Goal: Task Accomplishment & Management: Complete application form

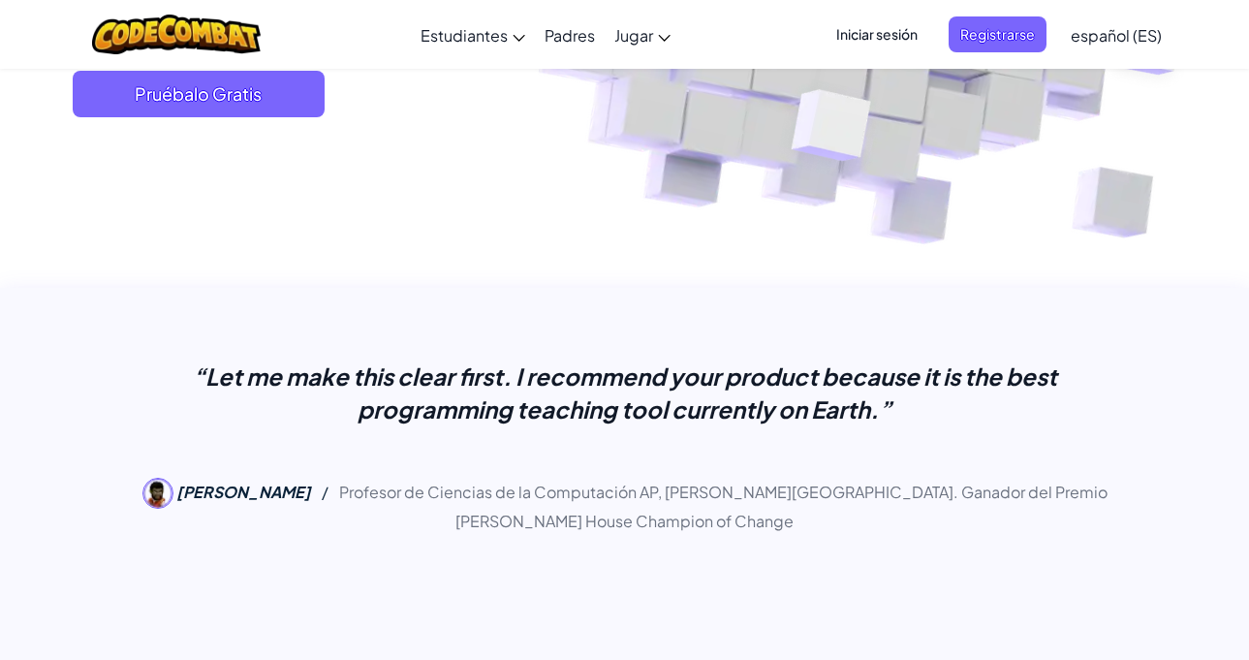
scroll to position [291, 0]
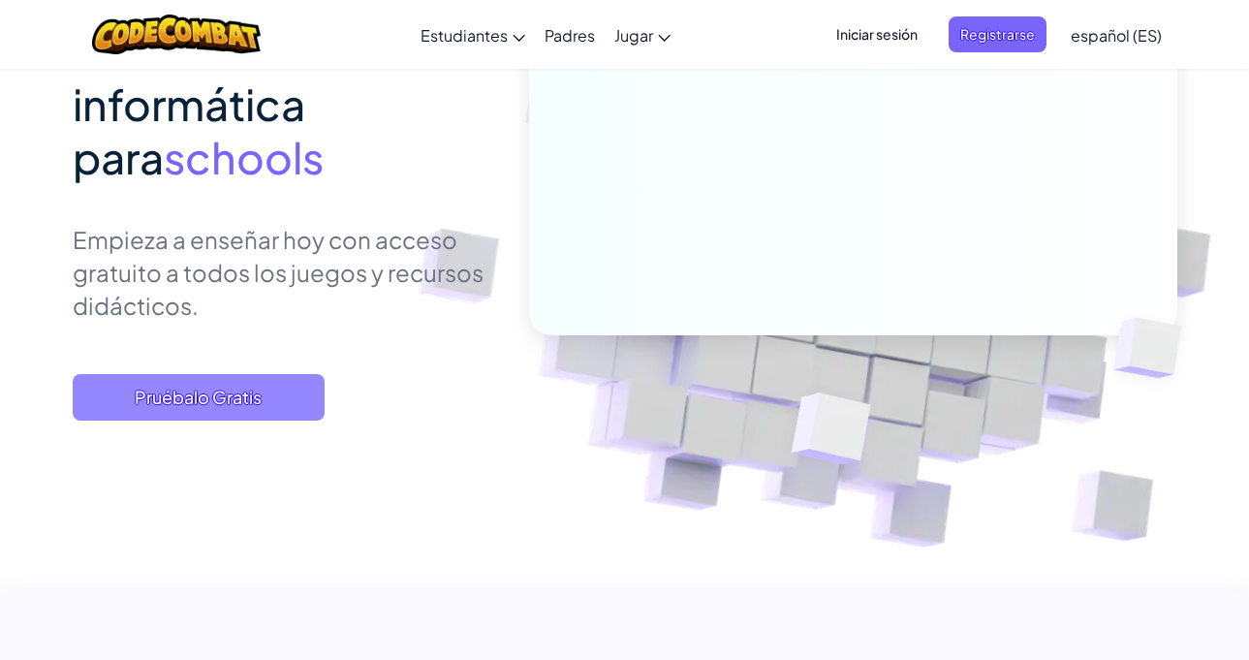
click at [241, 383] on span "Pruébalo Gratis" at bounding box center [199, 397] width 252 height 47
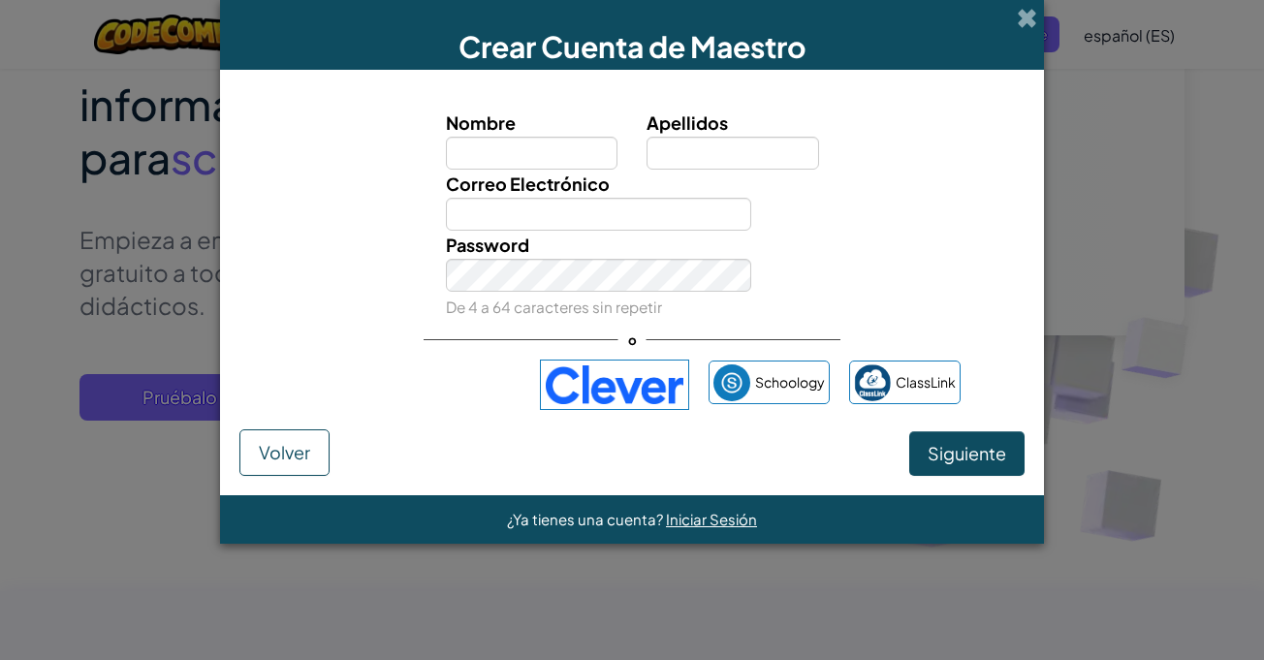
click at [176, 289] on div "Crear Cuenta de Maestro Nombre Apellidos Correo Electrónico Password De 4 a 64 …" at bounding box center [632, 330] width 1264 height 660
click at [1023, 13] on span at bounding box center [1026, 18] width 20 height 20
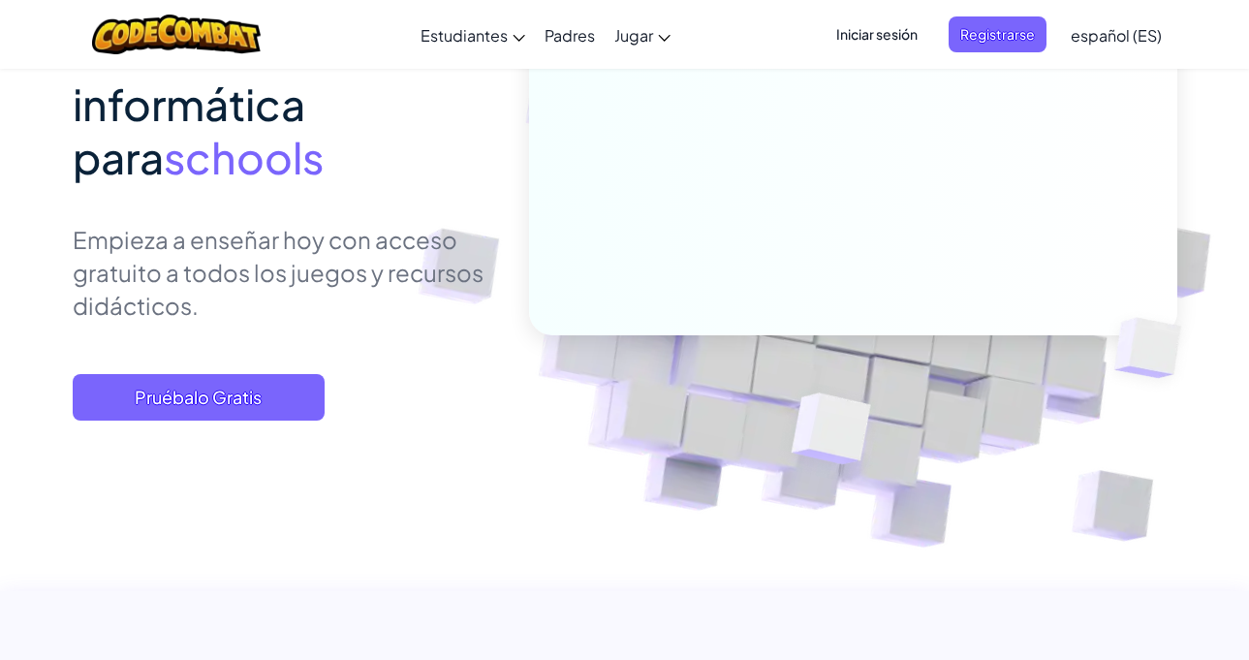
click at [354, 226] on p "Empieza a enseñar hoy con acceso gratuito a todos los juegos y recursos didácti…" at bounding box center [286, 272] width 427 height 99
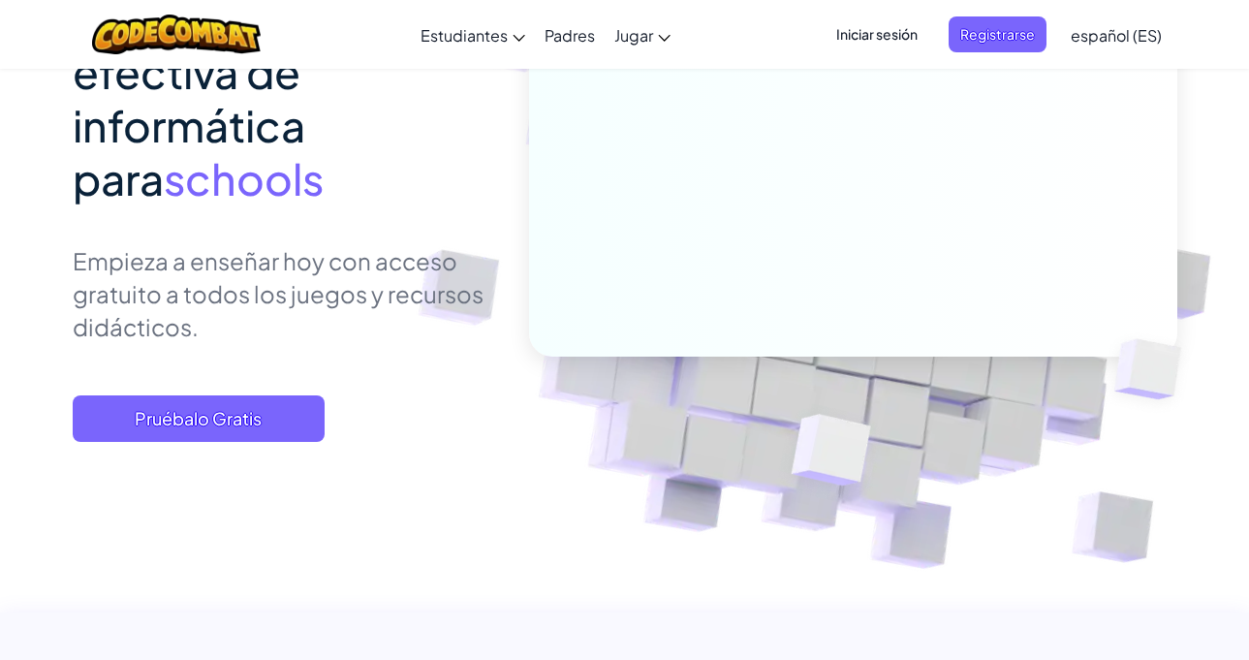
scroll to position [0, 0]
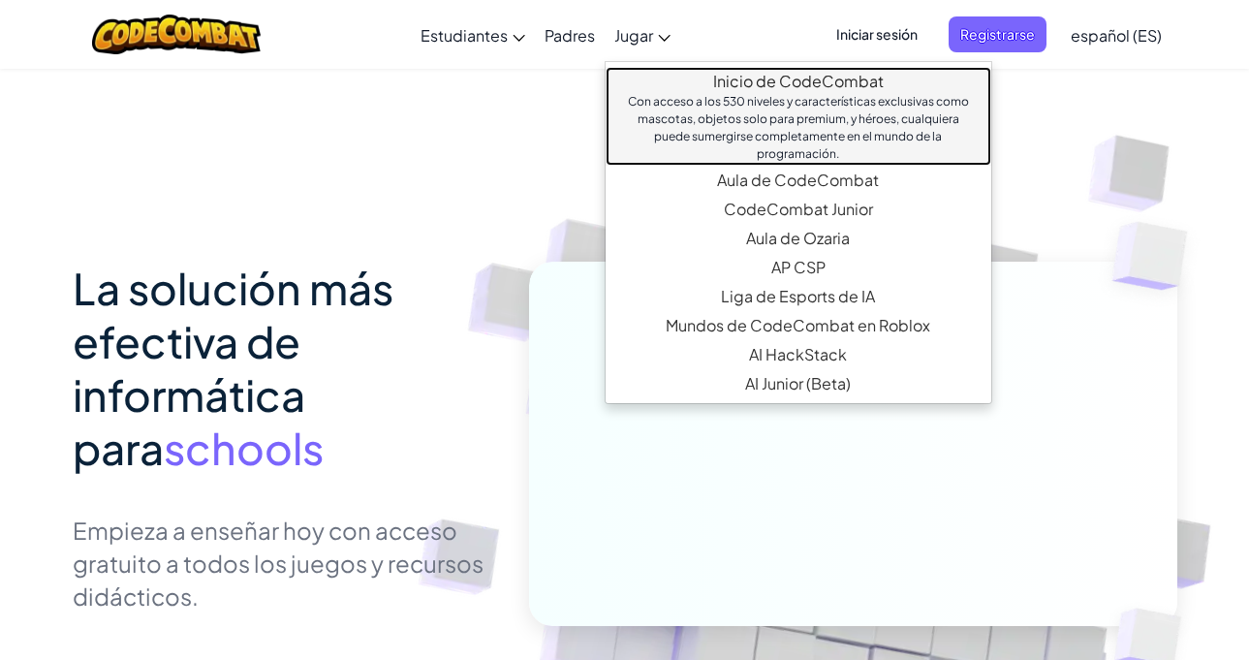
click at [713, 82] on link "Inicio de CodeCombat Con acceso a los 530 niveles y características exclusivas …" at bounding box center [799, 116] width 386 height 99
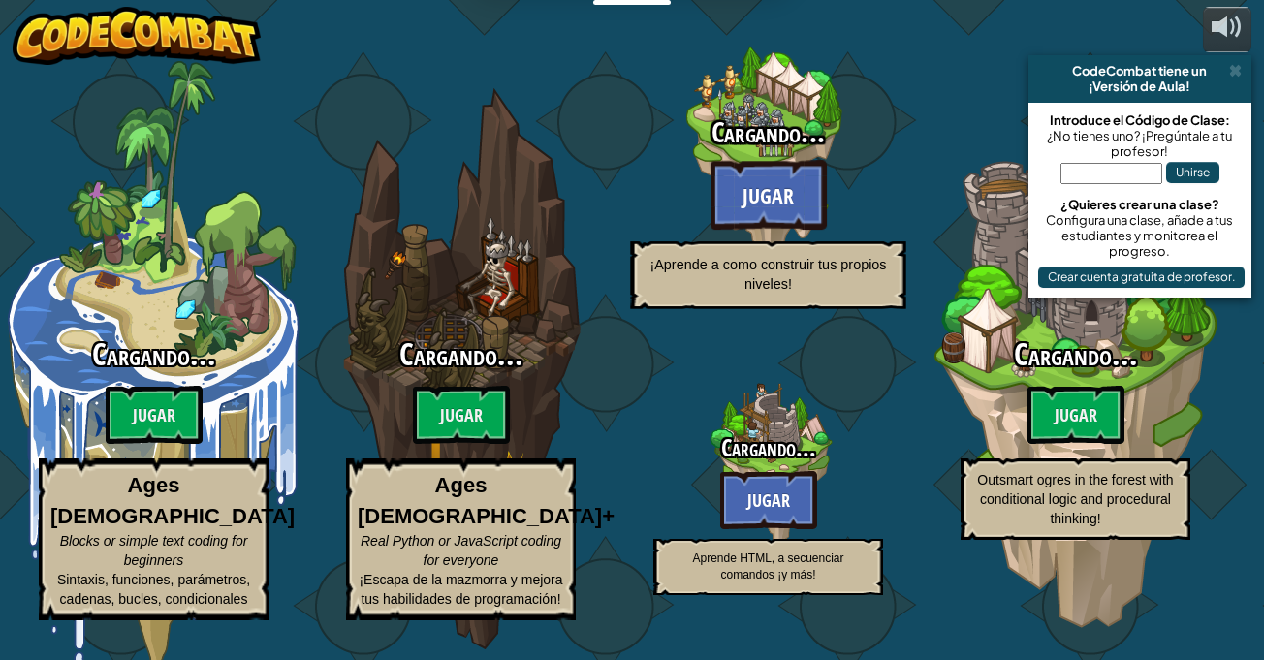
select select "es-ES"
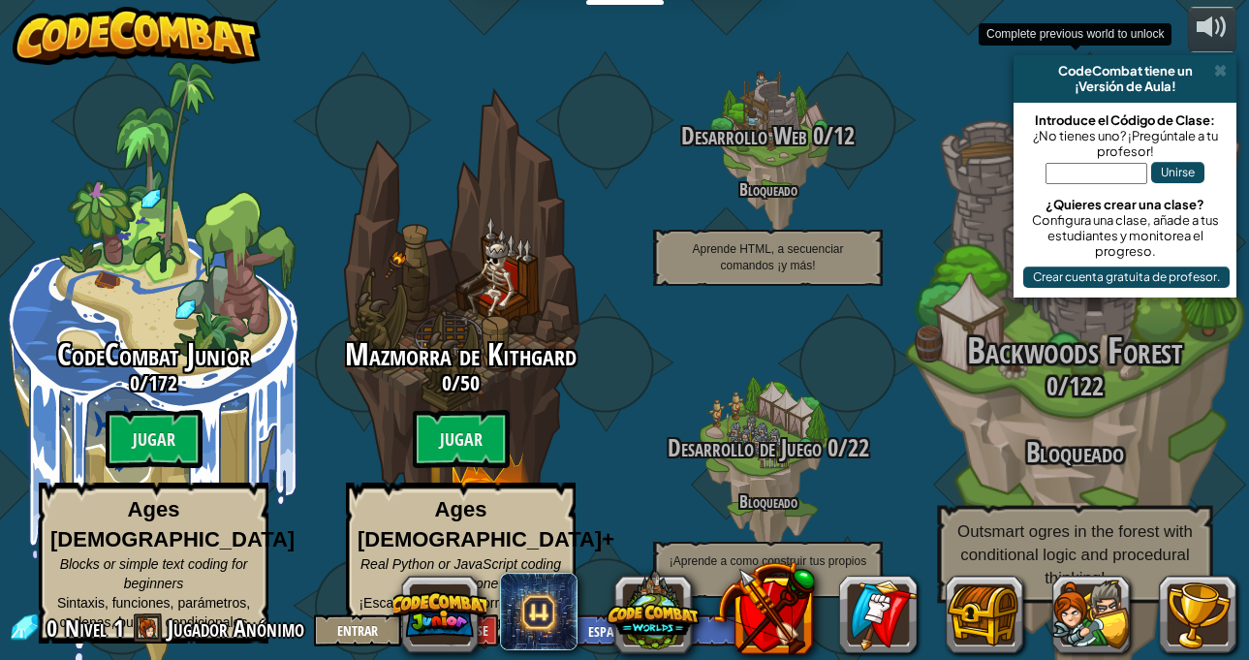
scroll to position [1, 0]
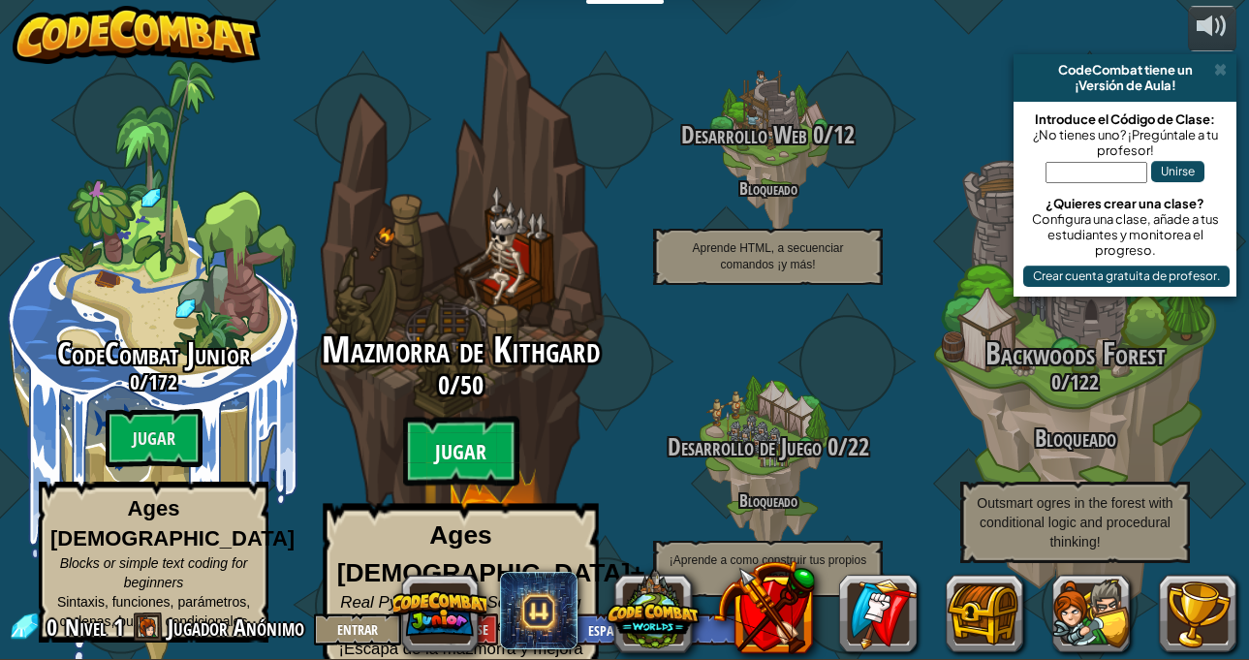
click at [438, 474] on btn "Jugar" at bounding box center [461, 452] width 116 height 70
select select "es-ES"
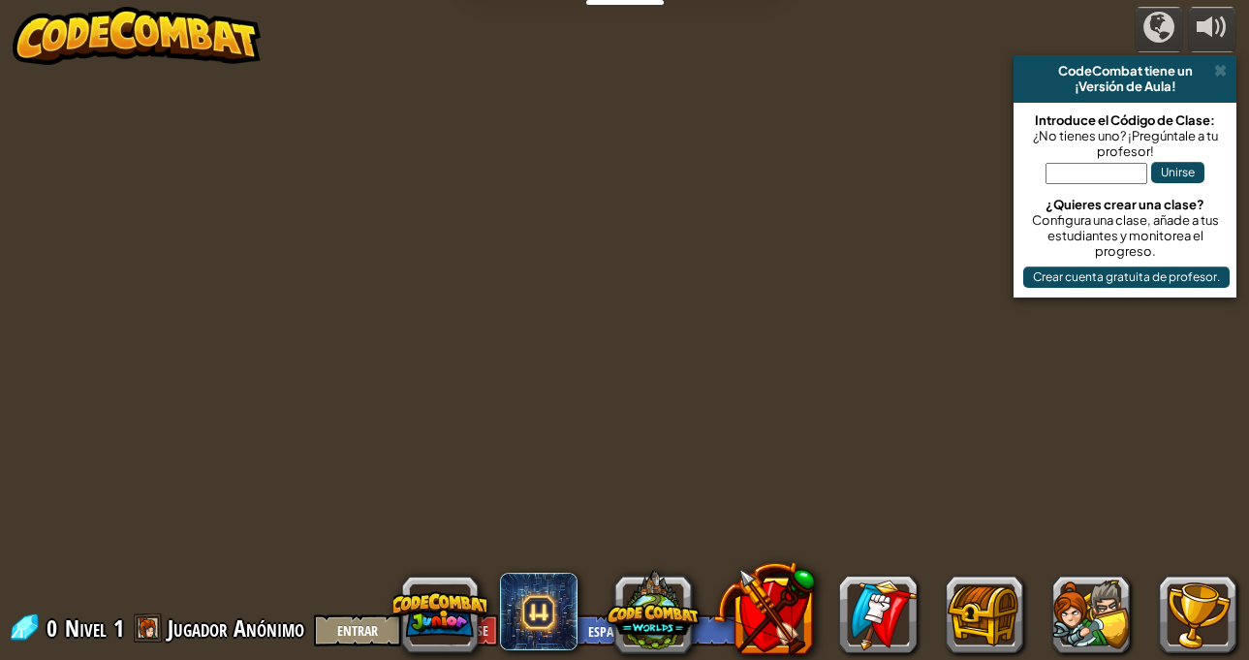
select select "es-ES"
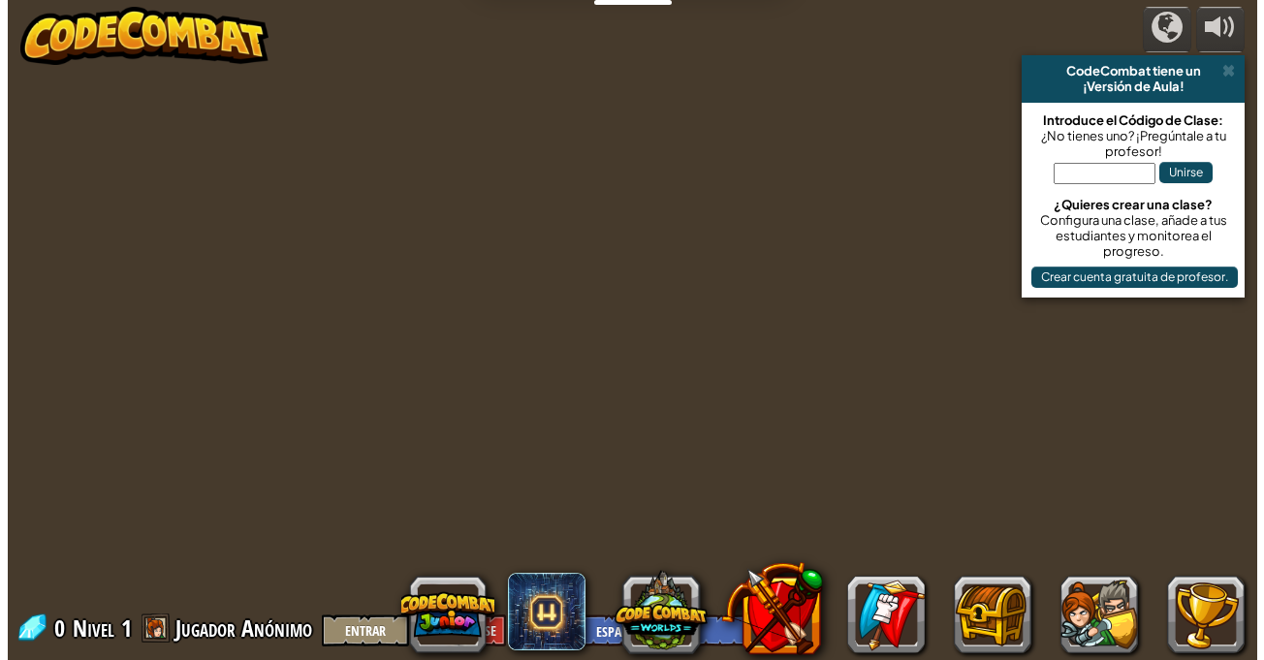
scroll to position [1, 0]
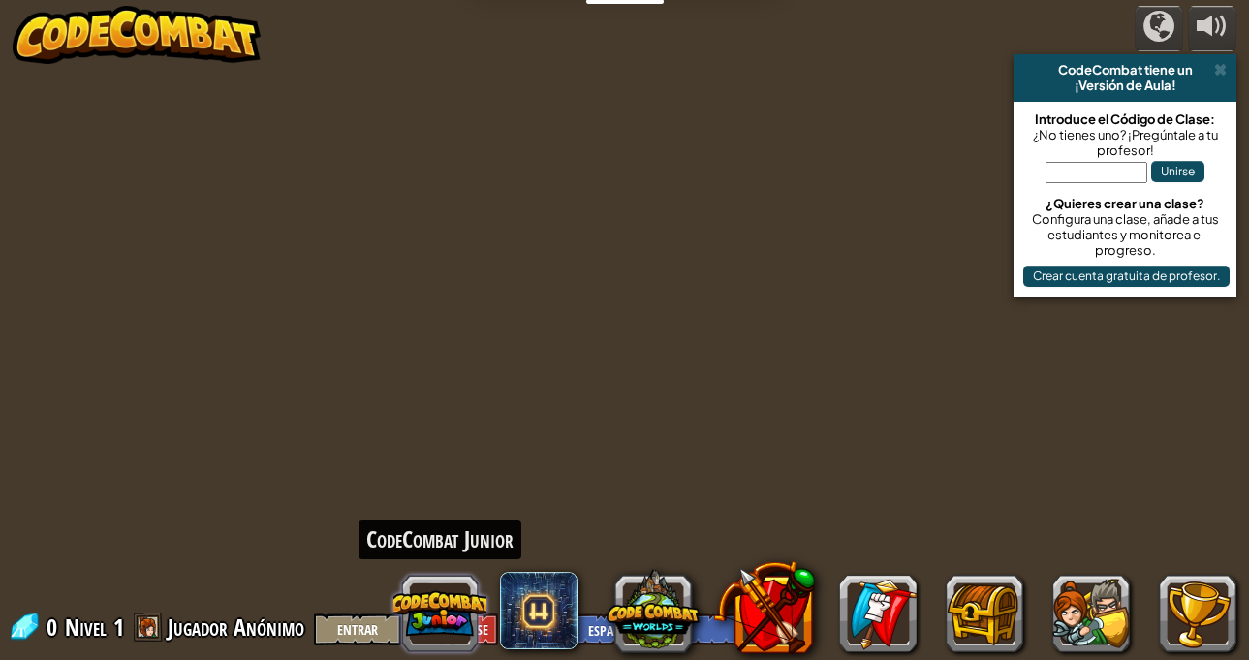
click at [447, 596] on button at bounding box center [439, 613] width 93 height 93
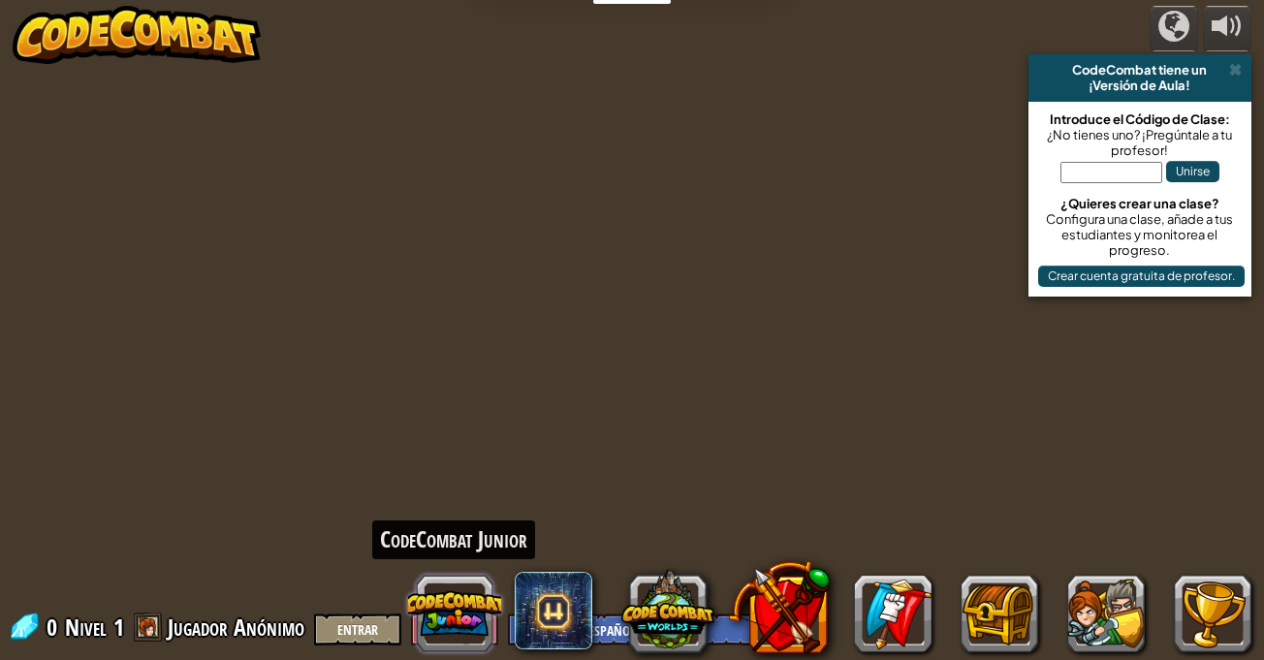
select select "es-ES"
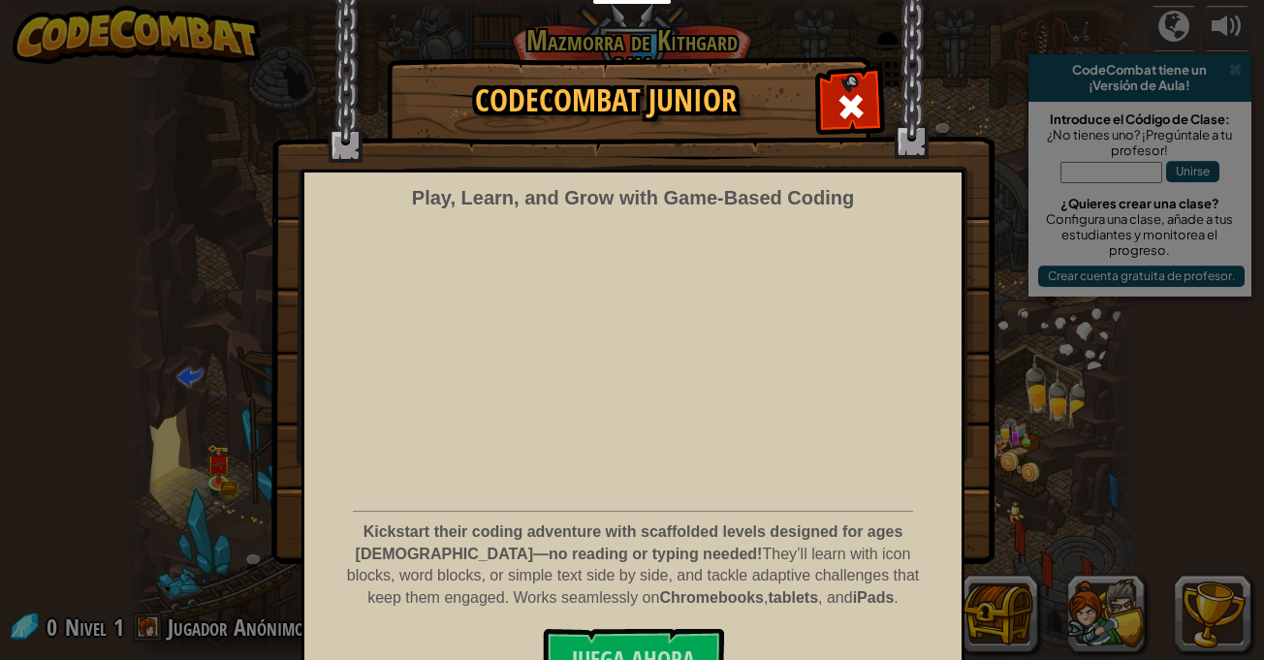
scroll to position [40, 0]
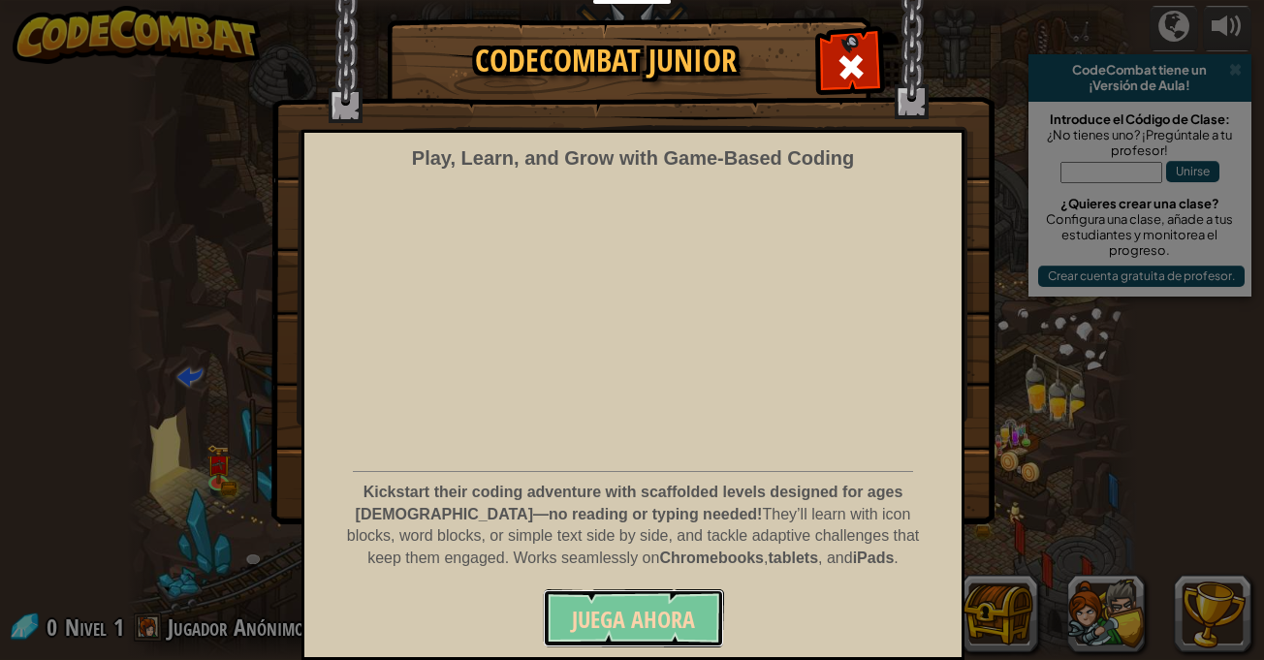
click at [677, 618] on span "Juega ahora" at bounding box center [633, 619] width 123 height 31
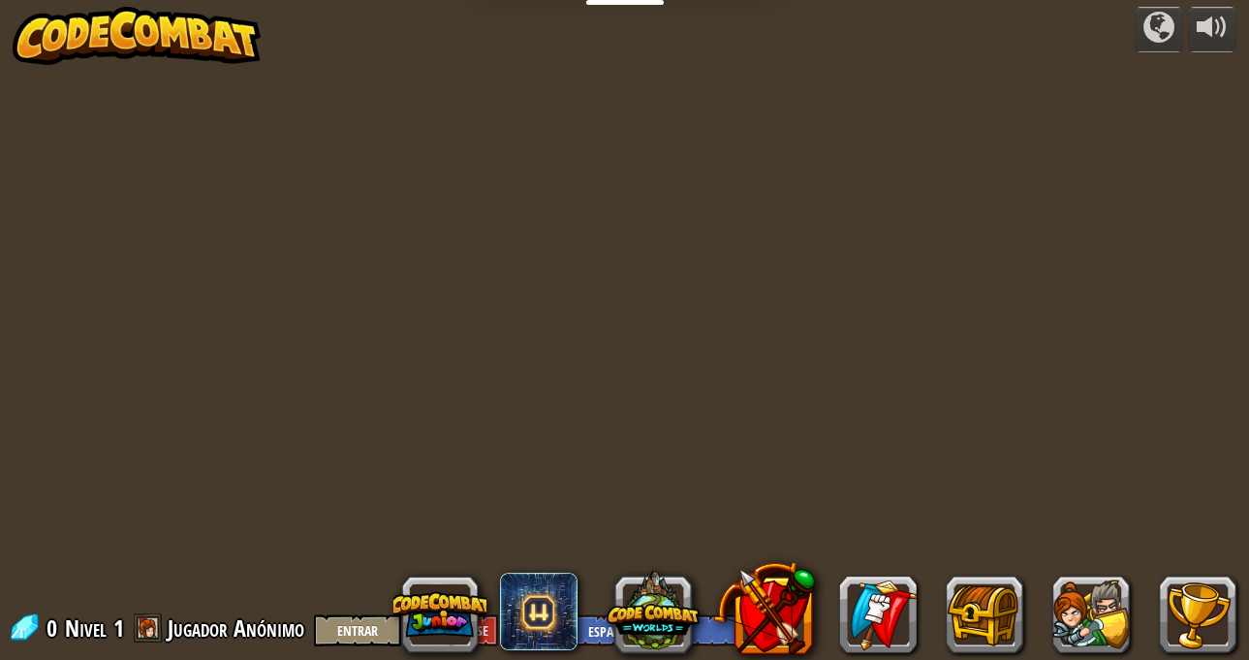
select select "es-ES"
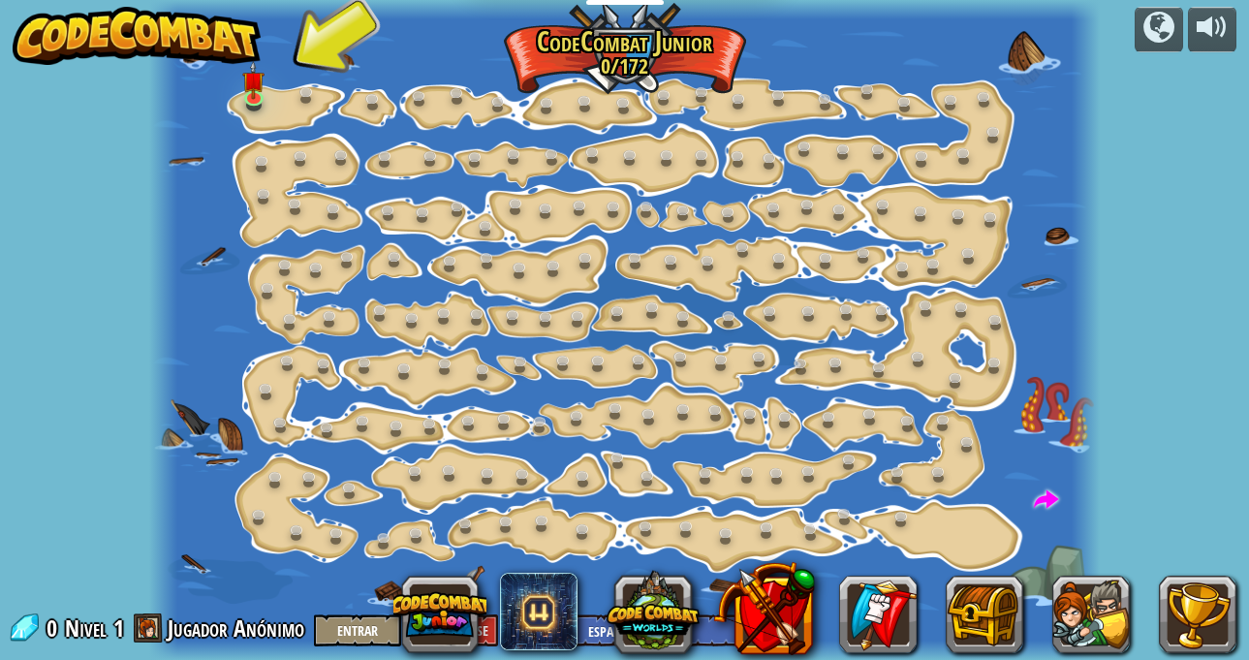
click at [284, 105] on div at bounding box center [625, 330] width 952 height 660
click at [253, 100] on link at bounding box center [256, 97] width 39 height 39
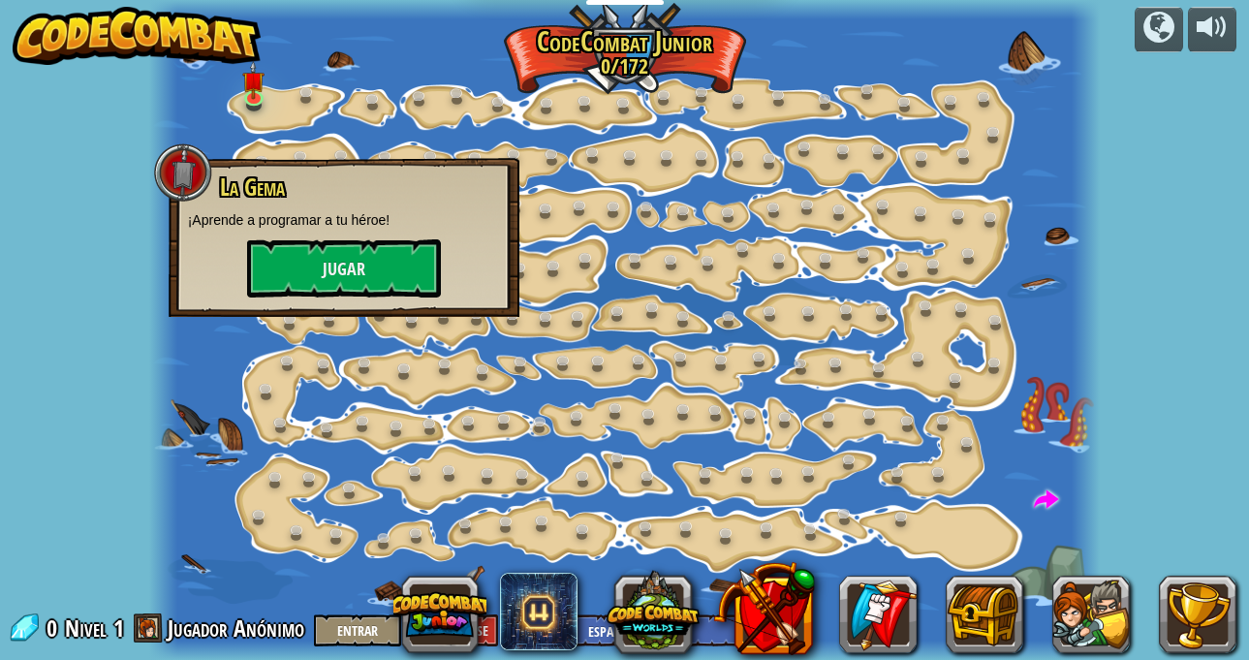
click at [376, 303] on div "La Gema ¡Aprende a programar a tu héroe! Jugar" at bounding box center [344, 237] width 351 height 159
click at [360, 275] on button "Jugar" at bounding box center [344, 268] width 194 height 58
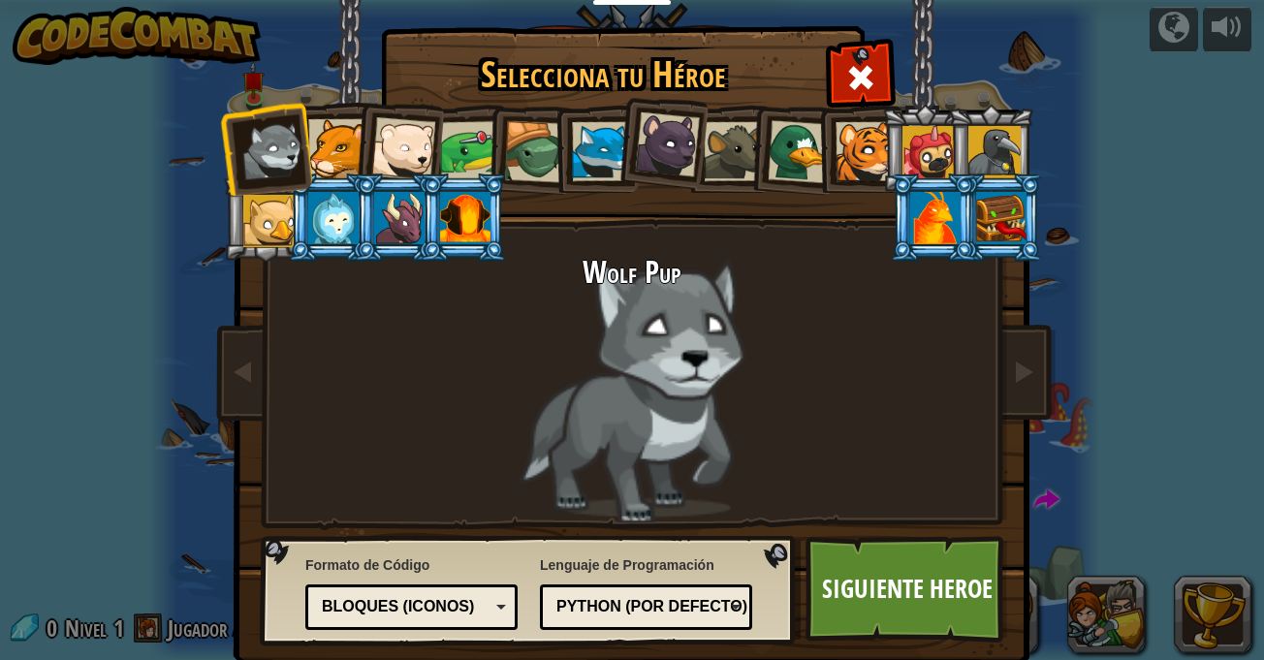
click at [358, 145] on li at bounding box center [397, 145] width 95 height 95
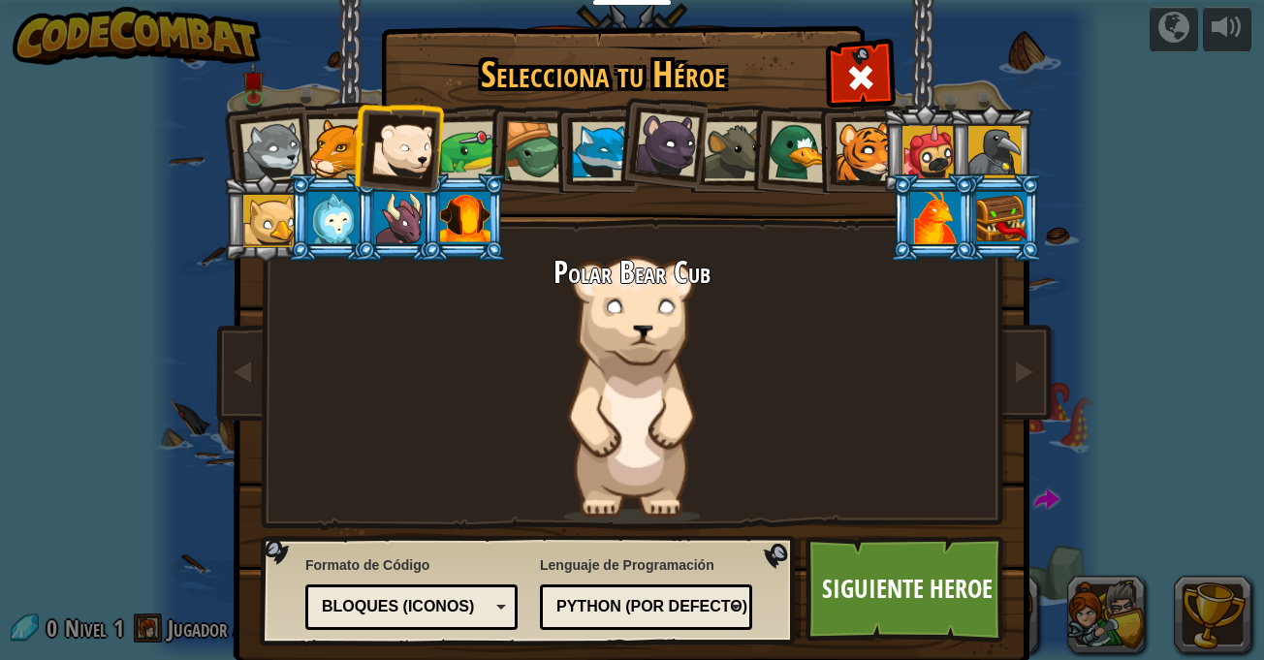
click at [328, 143] on div at bounding box center [337, 148] width 59 height 59
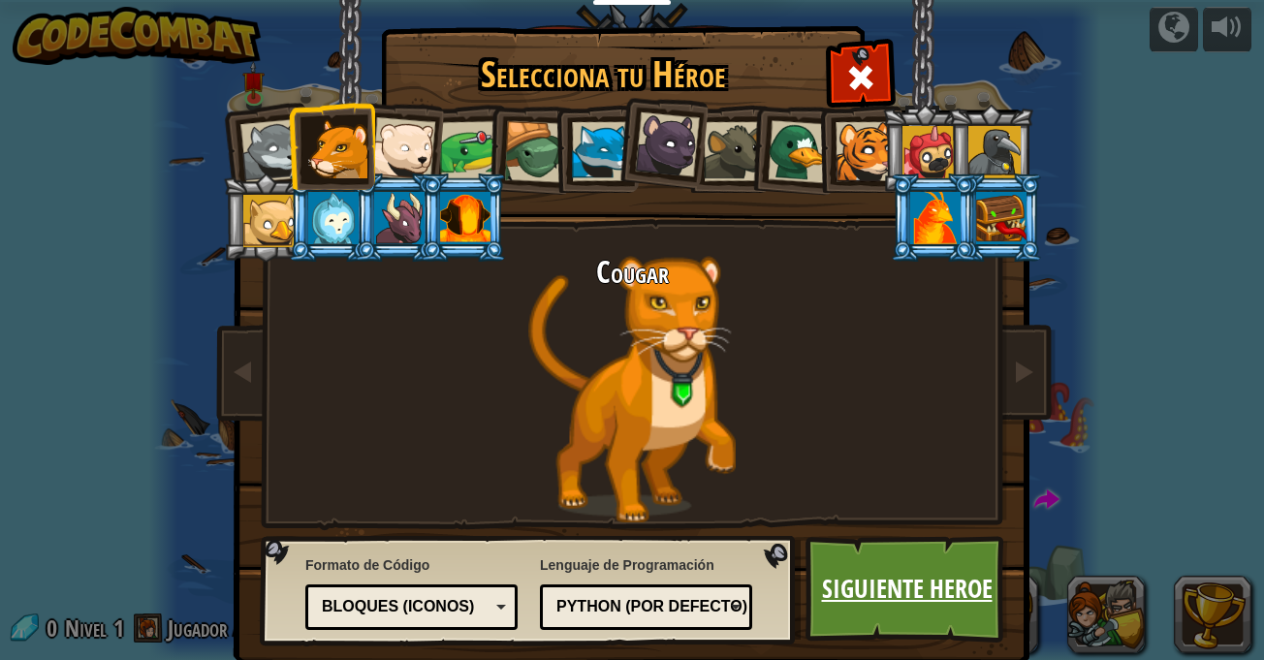
click at [891, 593] on link "Siguiente Heroe" at bounding box center [906, 589] width 203 height 107
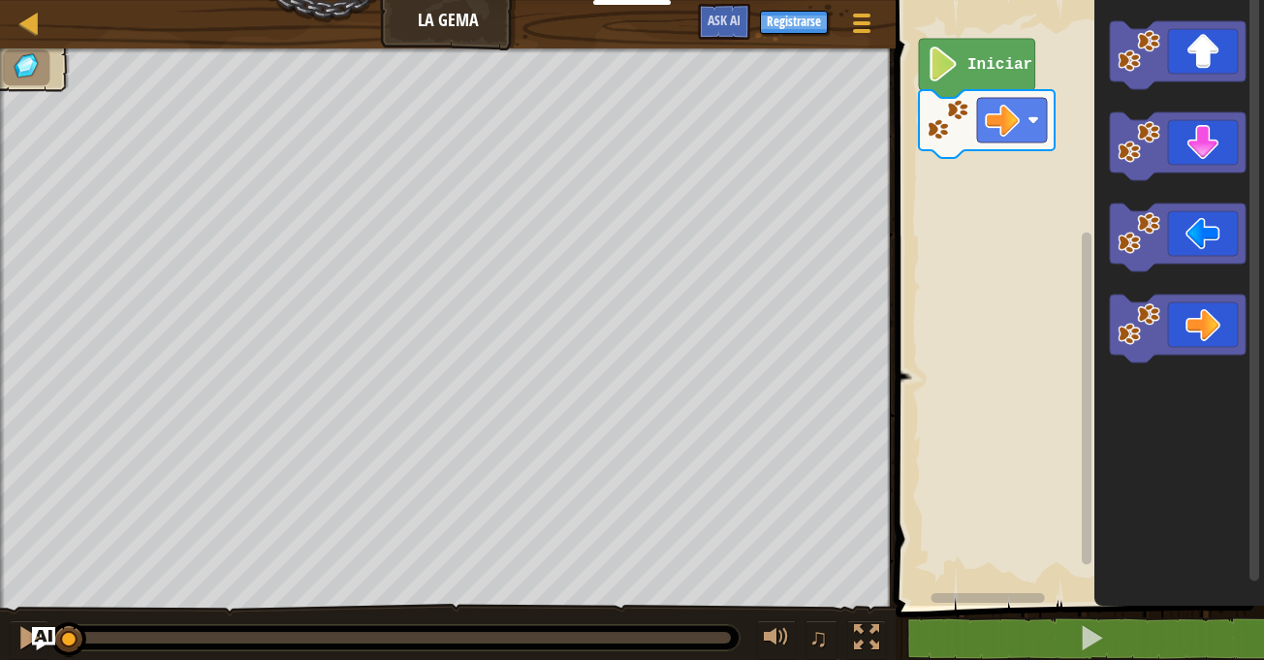
click at [927, 60] on image "Espacio de trabajo de Blockly" at bounding box center [942, 64] width 33 height 35
click at [951, 68] on image "Espacio de trabajo de Blockly" at bounding box center [942, 64] width 33 height 35
click at [976, 49] on icon "Espacio de trabajo de Blockly" at bounding box center [977, 68] width 116 height 59
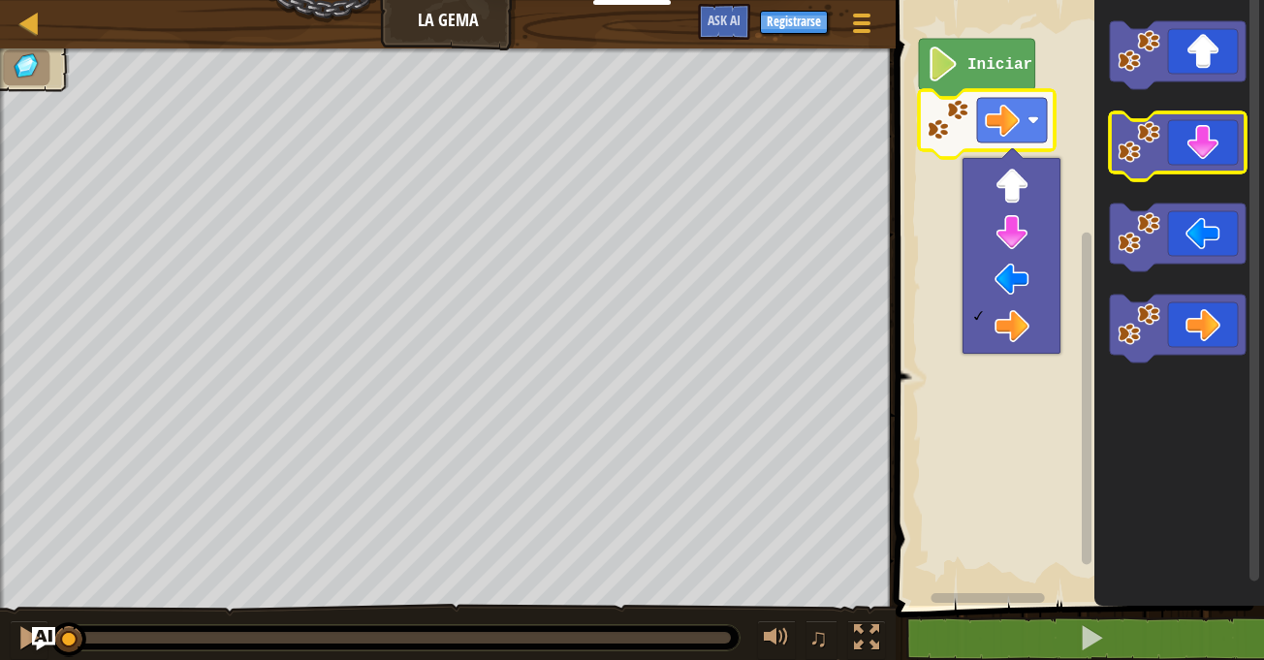
click at [1155, 136] on image "Espacio de trabajo de Blockly" at bounding box center [1138, 142] width 43 height 43
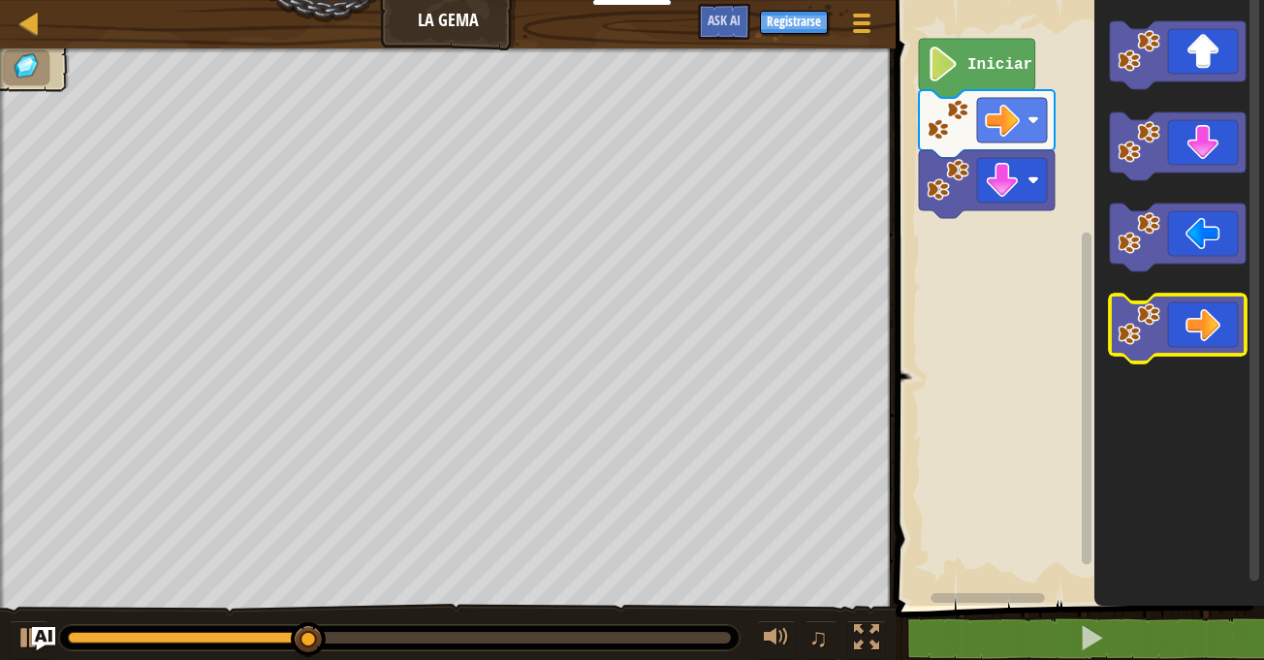
click at [980, 238] on div "Iniciar" at bounding box center [1077, 297] width 374 height 615
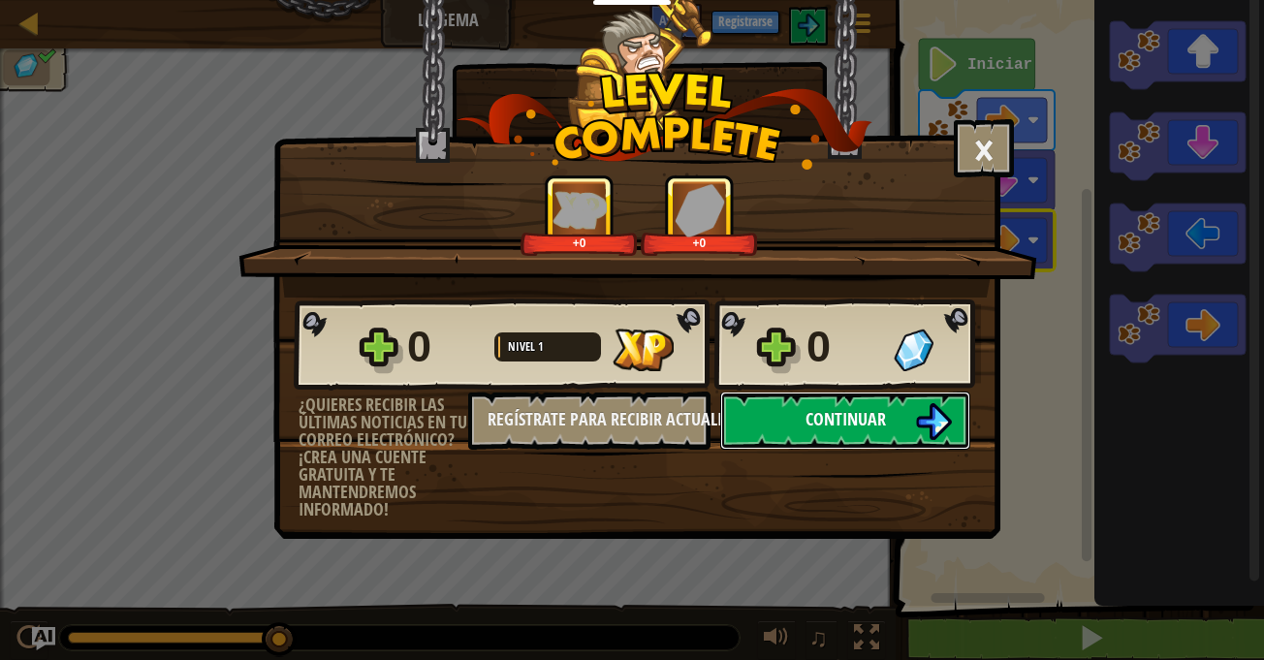
click at [880, 438] on button "Continuar" at bounding box center [845, 420] width 250 height 58
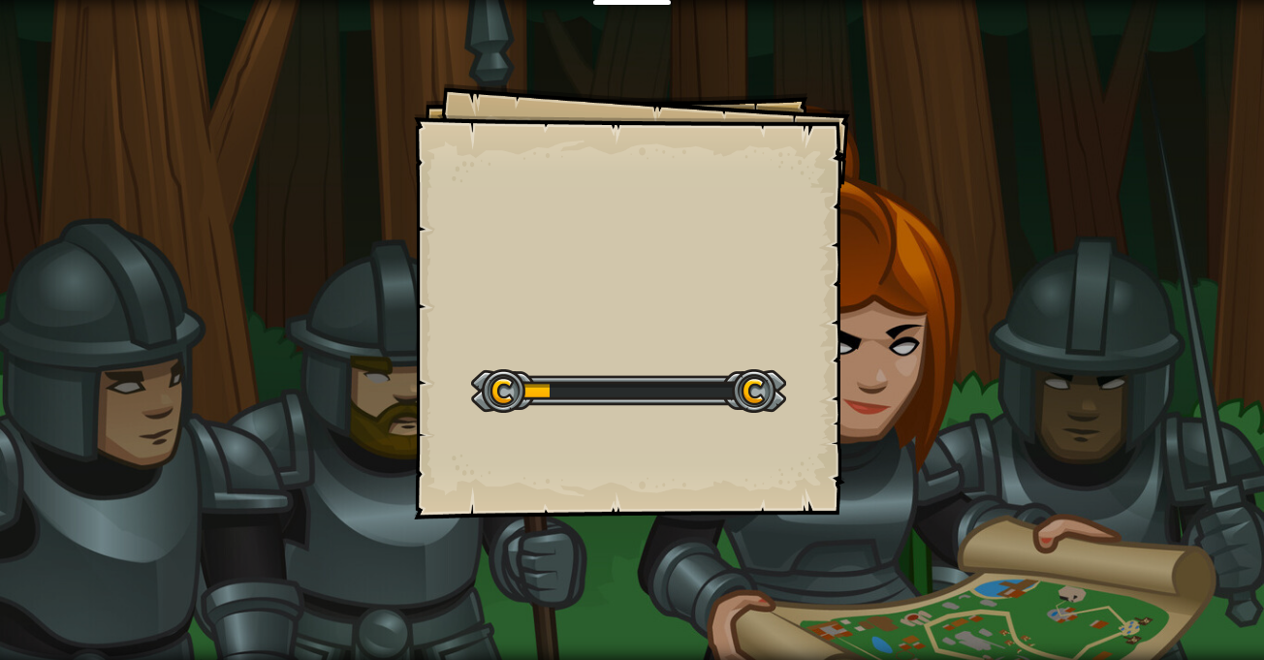
select select "es-ES"
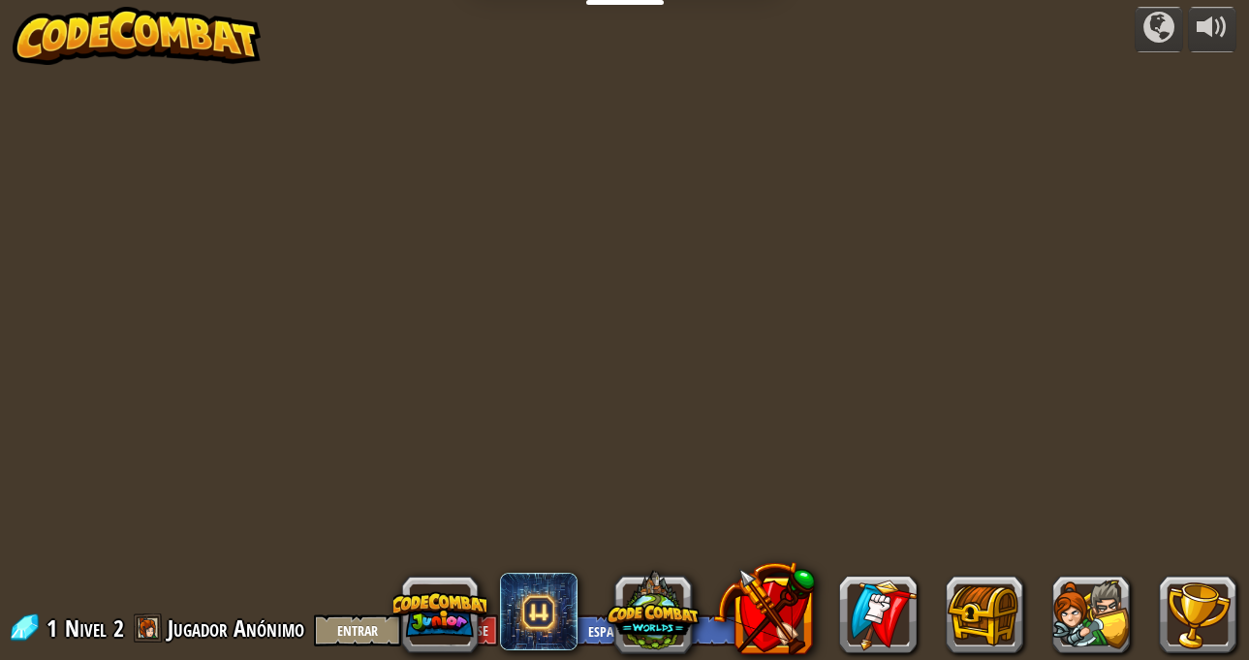
select select "es-ES"
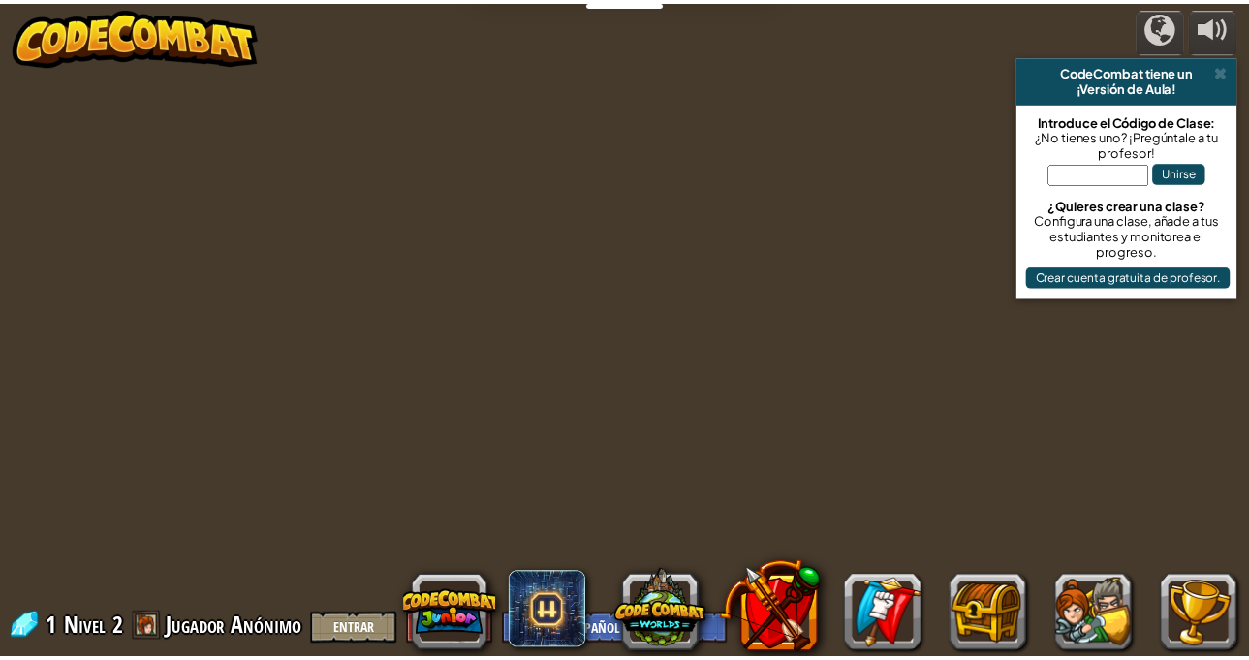
scroll to position [1, 0]
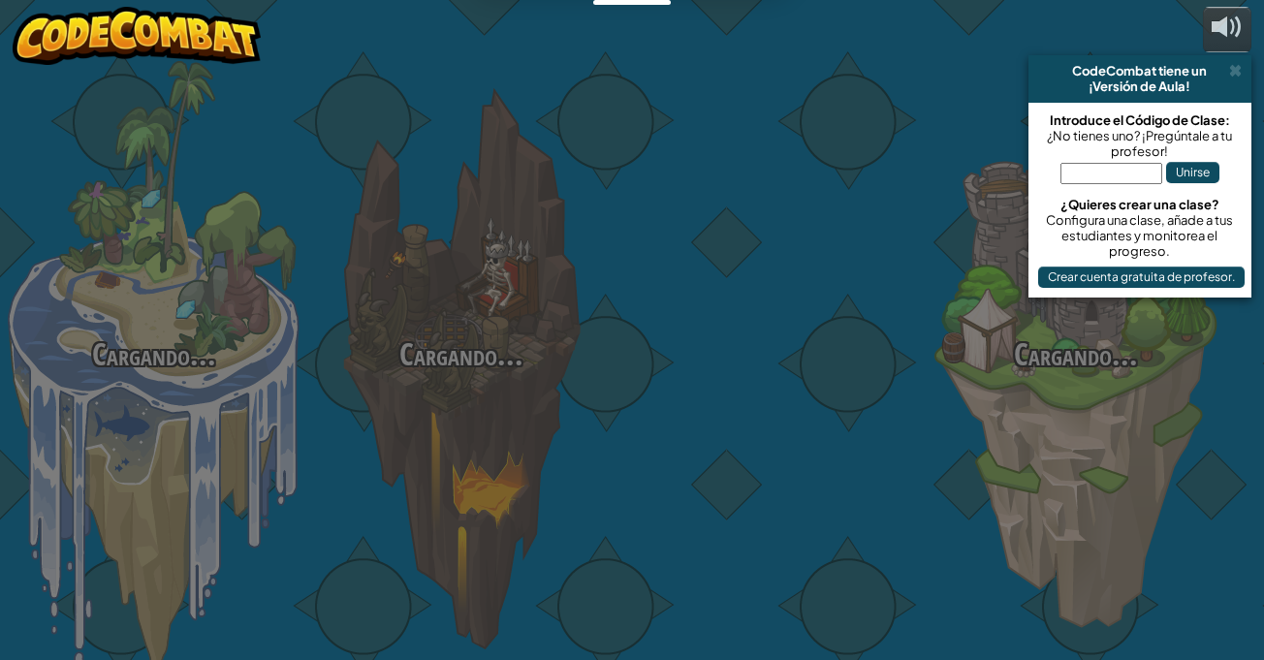
select select "es-ES"
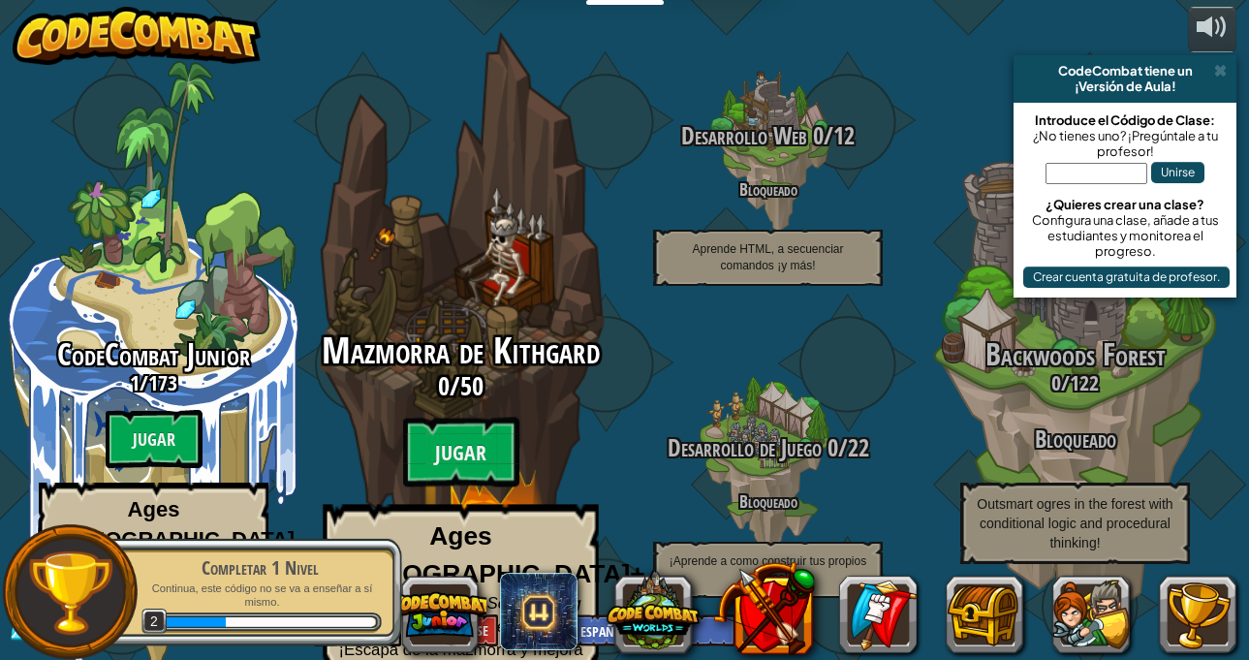
scroll to position [1, 0]
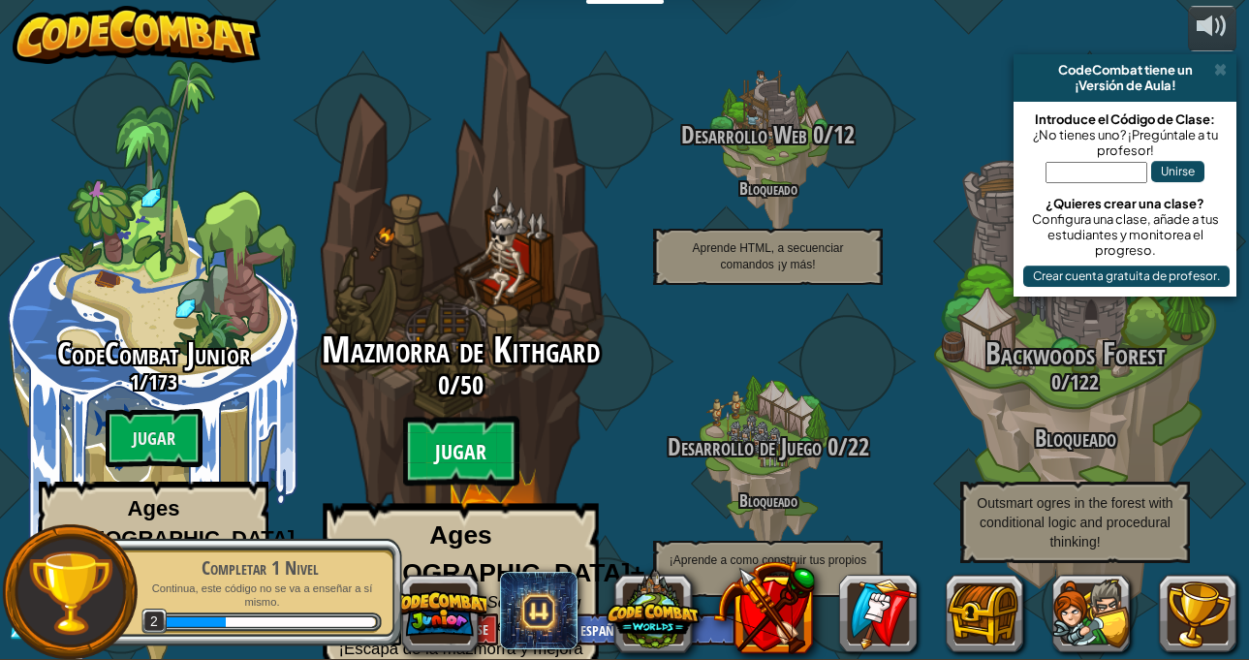
click at [492, 468] on btn "Jugar" at bounding box center [461, 452] width 116 height 70
select select "es-ES"
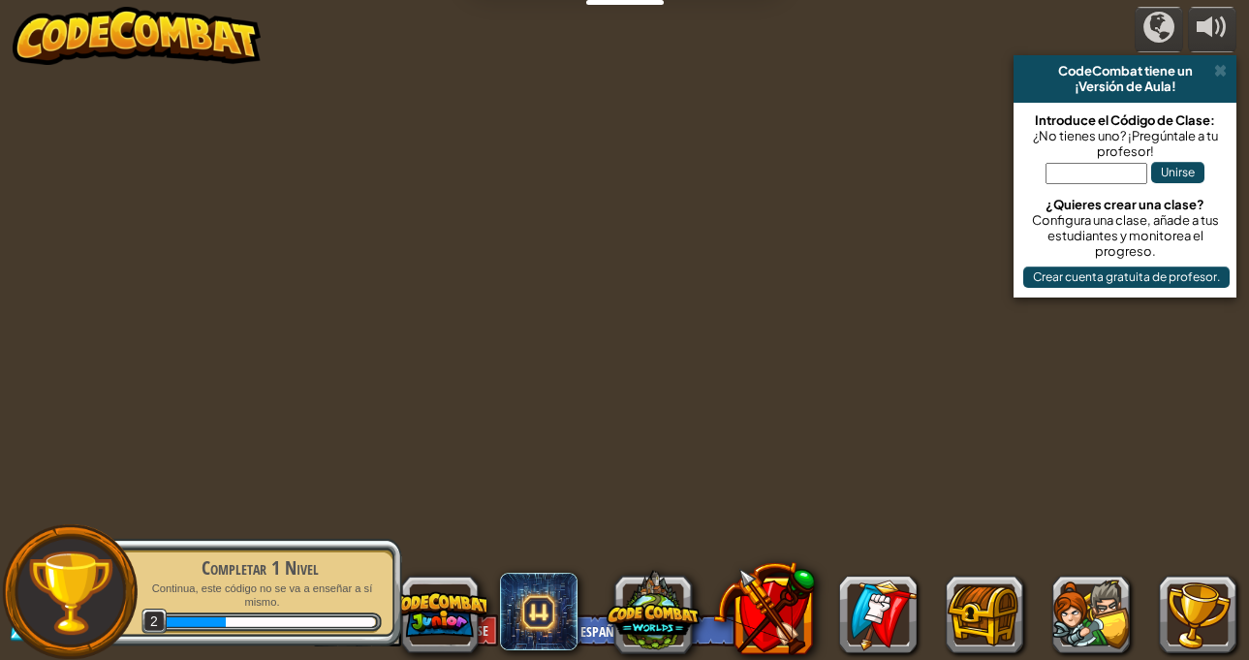
select select "es-ES"
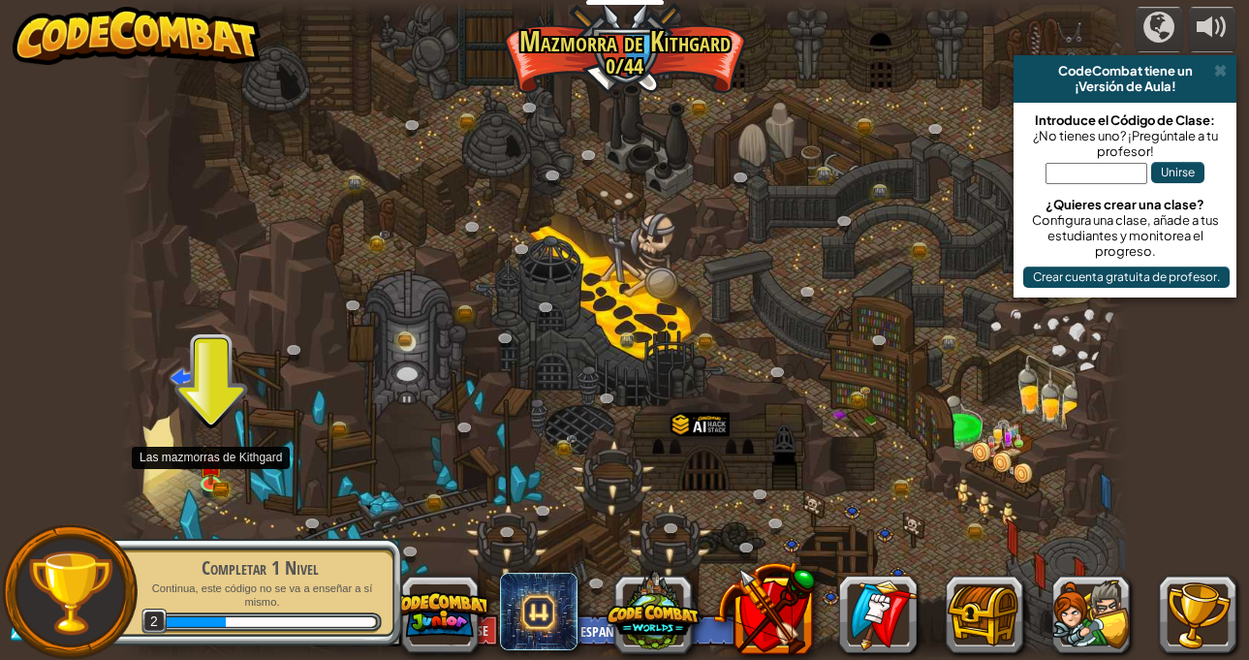
click at [226, 469] on div at bounding box center [625, 330] width 1010 height 660
drag, startPoint x: 207, startPoint y: 493, endPoint x: 198, endPoint y: 491, distance: 9.9
click at [205, 493] on link at bounding box center [213, 482] width 39 height 39
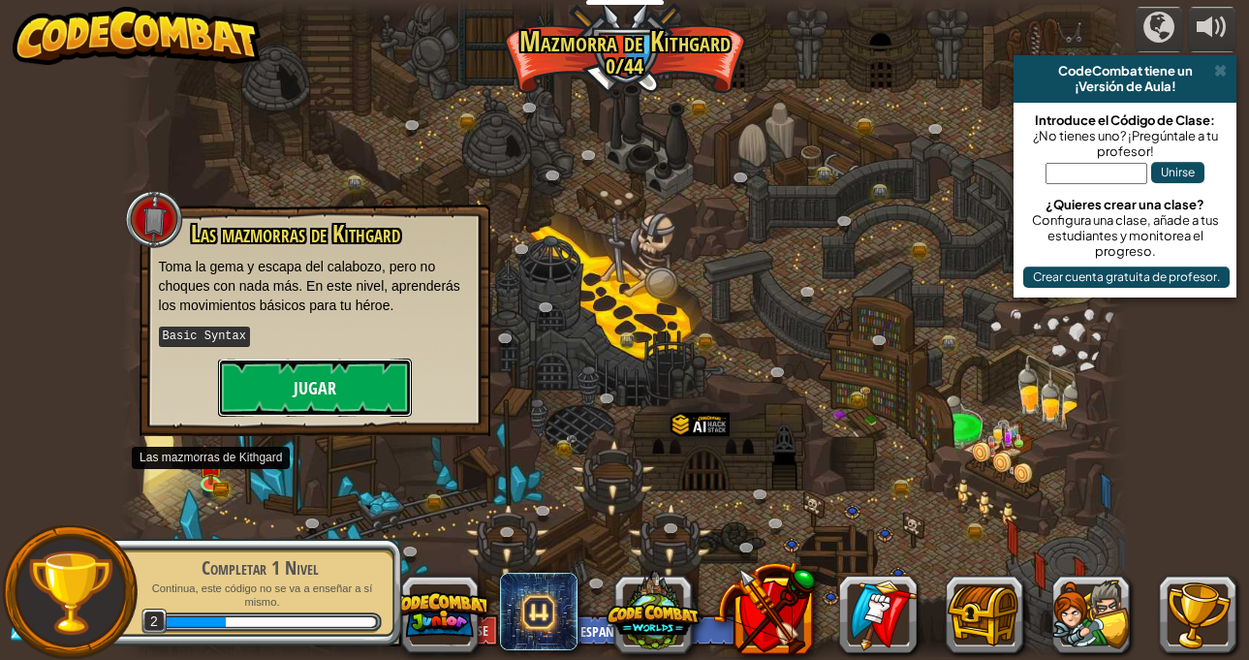
click at [312, 394] on button "Jugar" at bounding box center [315, 388] width 194 height 58
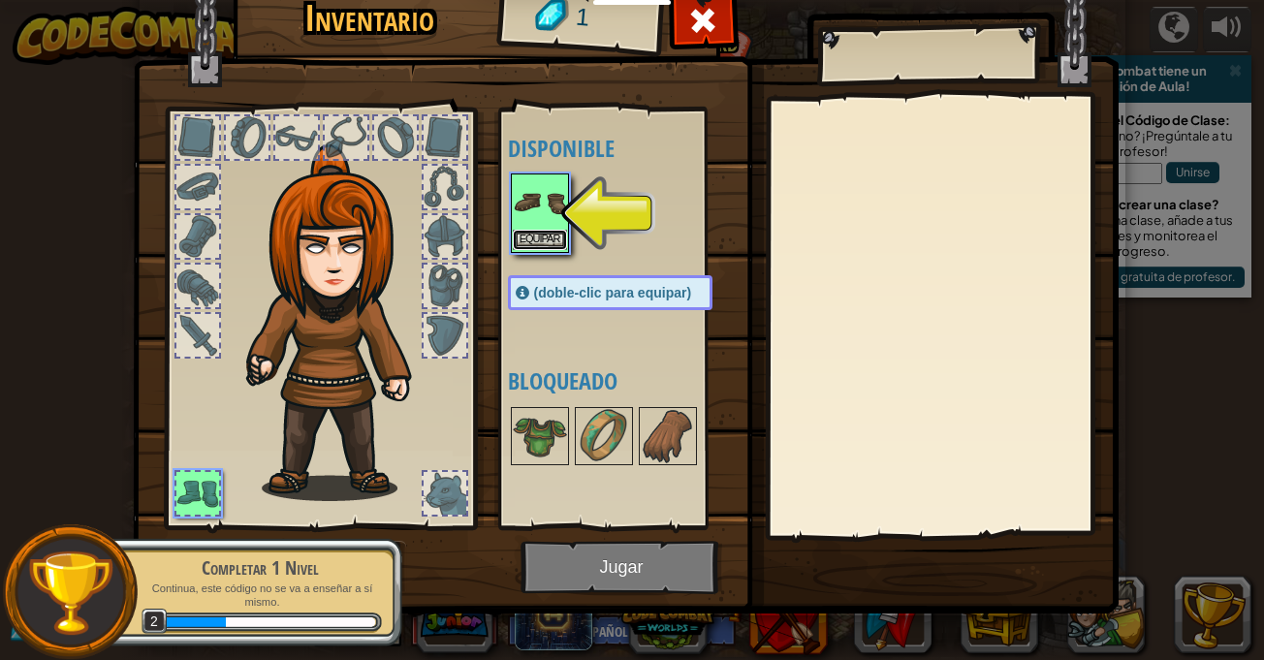
click at [545, 237] on button "Equipar" at bounding box center [540, 240] width 54 height 20
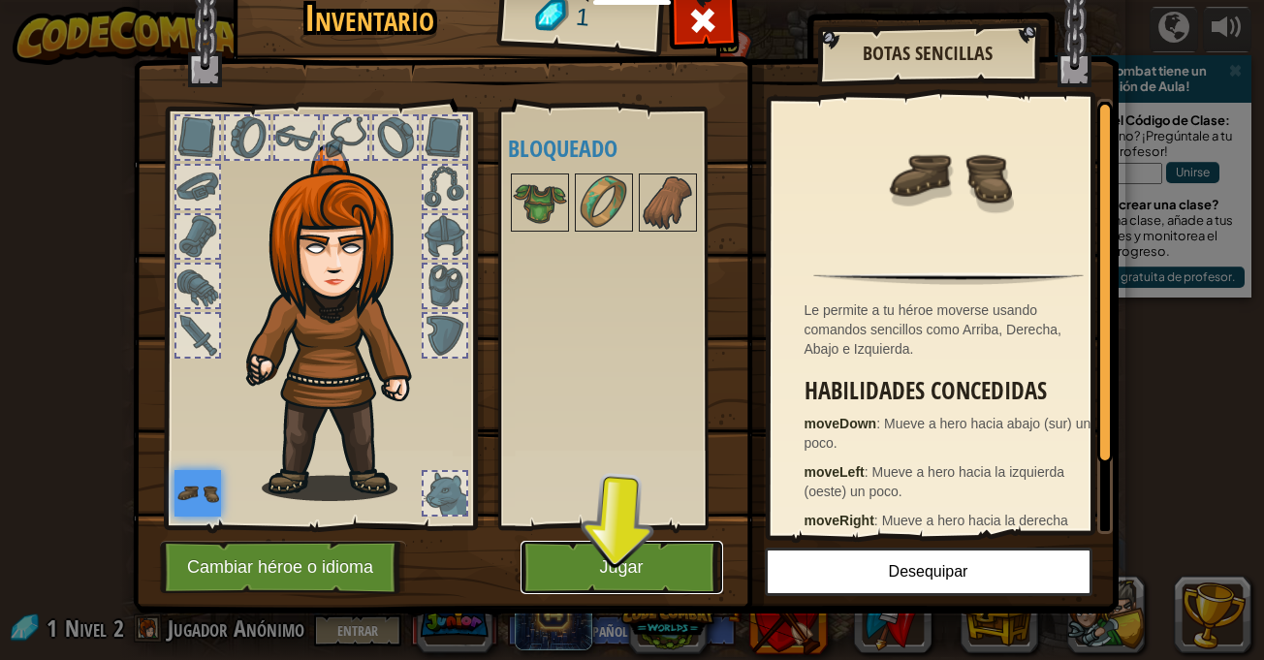
click at [696, 559] on button "Jugar" at bounding box center [621, 567] width 203 height 53
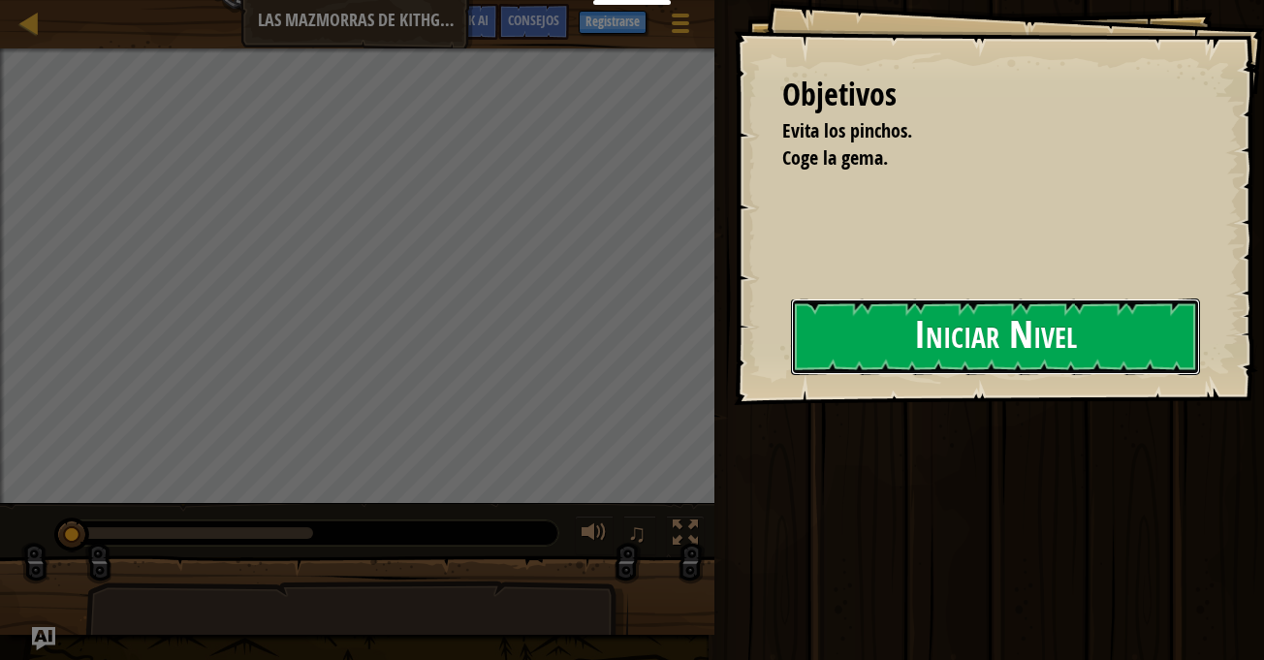
click at [870, 354] on button "Iniciar Nivel" at bounding box center [995, 336] width 409 height 77
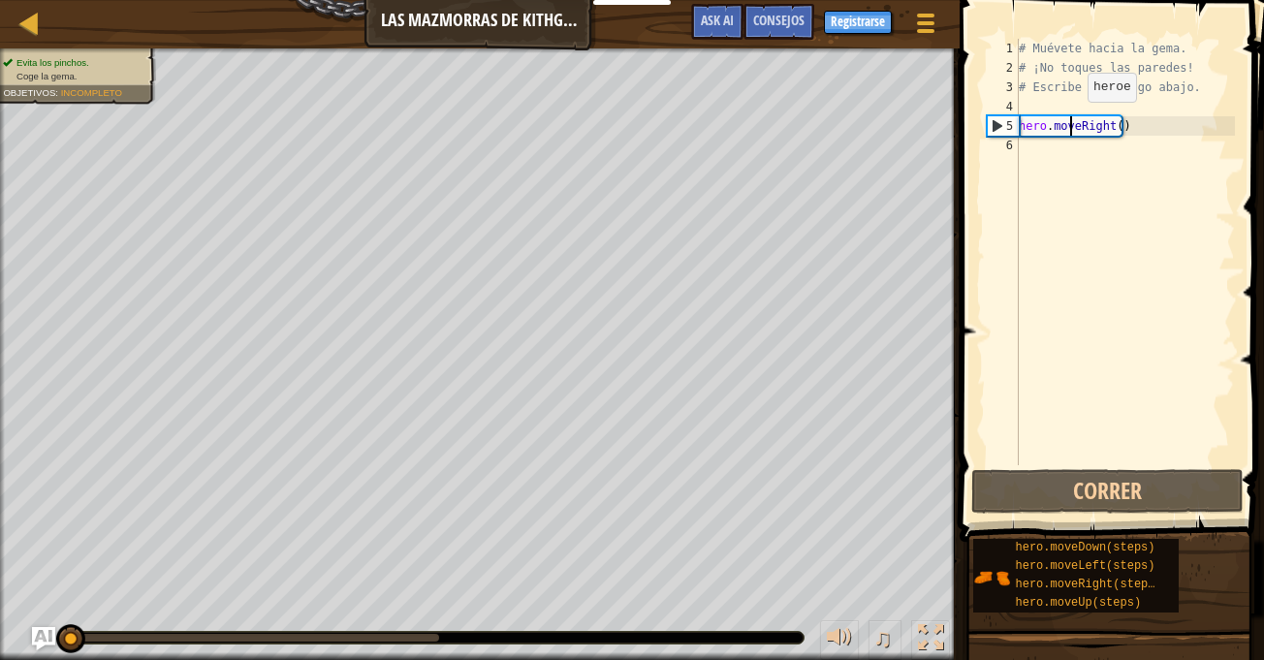
click at [1071, 121] on div "# Muévete hacia la gema. # ¡No toques las paredes! # Escribe tu código abajo. h…" at bounding box center [1124, 271] width 220 height 465
type textarea "hero.moveRight()"
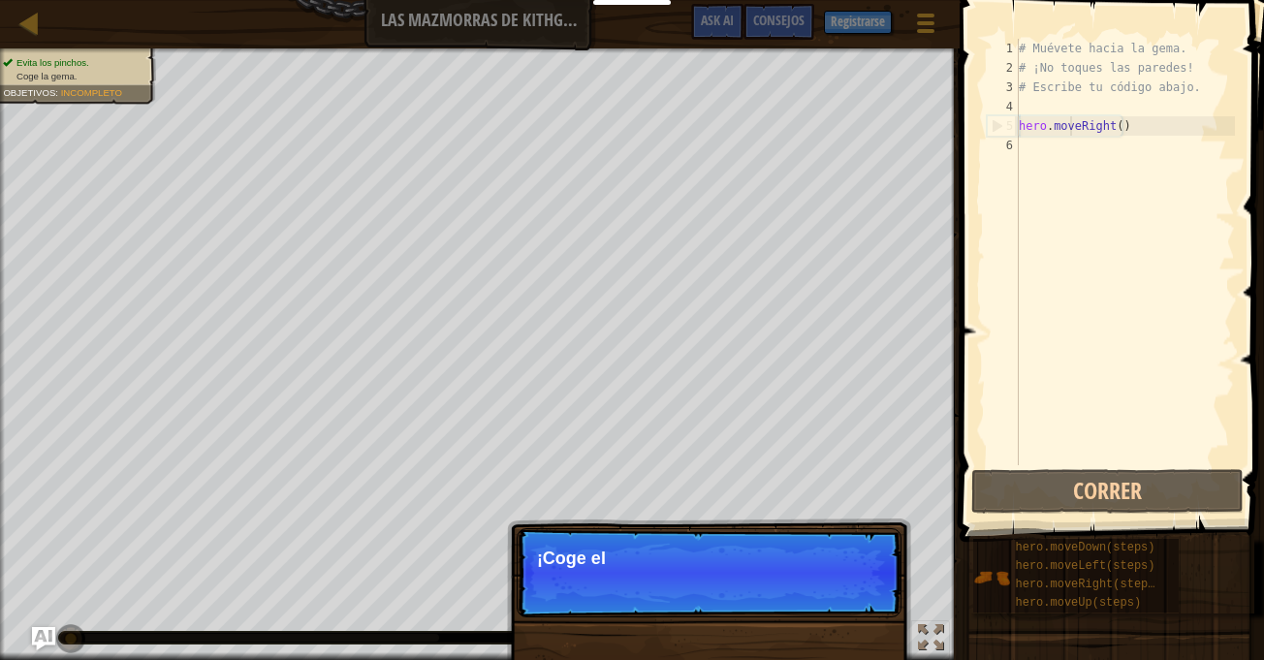
click at [1033, 165] on div "# Muévete hacia la gema. # ¡No toques las paredes! # Escribe tu código abajo. h…" at bounding box center [1124, 271] width 220 height 465
click at [1056, 68] on div "# Muévete hacia la gema. # ¡No toques las paredes! # Escribe tu código abajo. h…" at bounding box center [1124, 271] width 220 height 465
type textarea "# ¡No toques las paredes!"
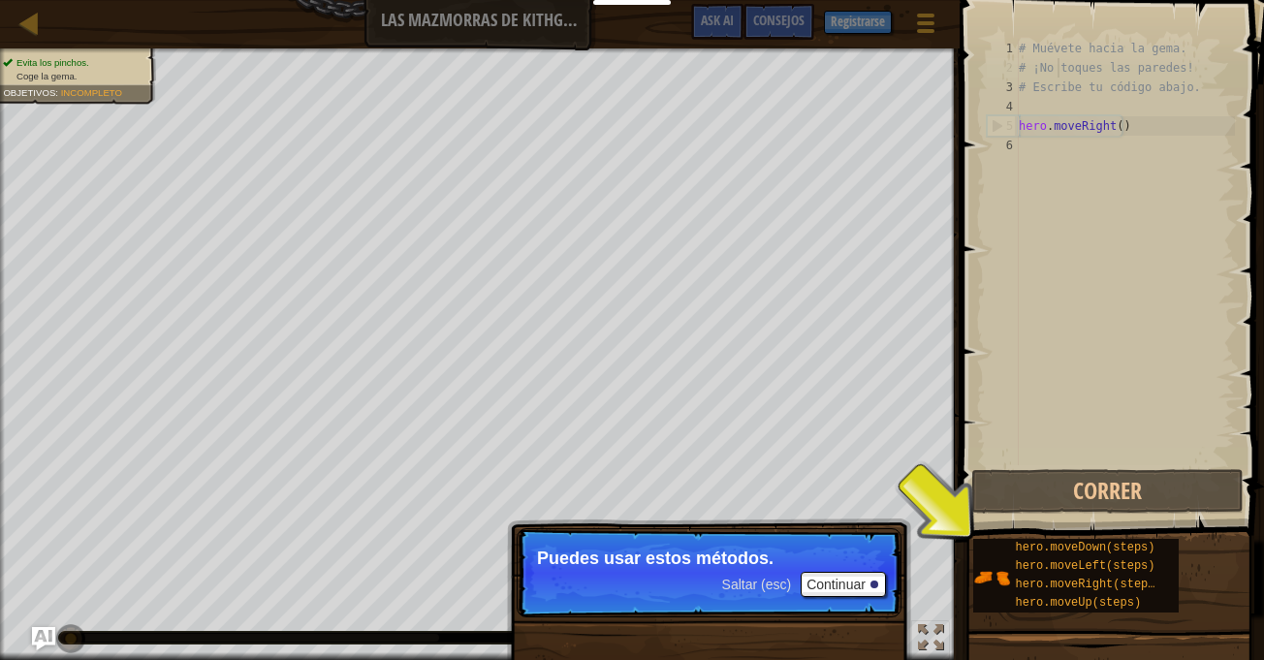
click at [1146, 115] on div "# Muévete hacia la gema. # ¡No toques las paredes! # Escribe tu código abajo. h…" at bounding box center [1124, 271] width 220 height 465
click at [1154, 137] on div "# Muévete hacia la gema. # ¡No toques las paredes! # Escribe tu código abajo. h…" at bounding box center [1124, 271] width 220 height 465
click at [1133, 129] on div "# Muévete hacia la gema. # ¡No toques las paredes! # Escribe tu código abajo. h…" at bounding box center [1124, 271] width 220 height 465
type textarea "hero.moveRight()"
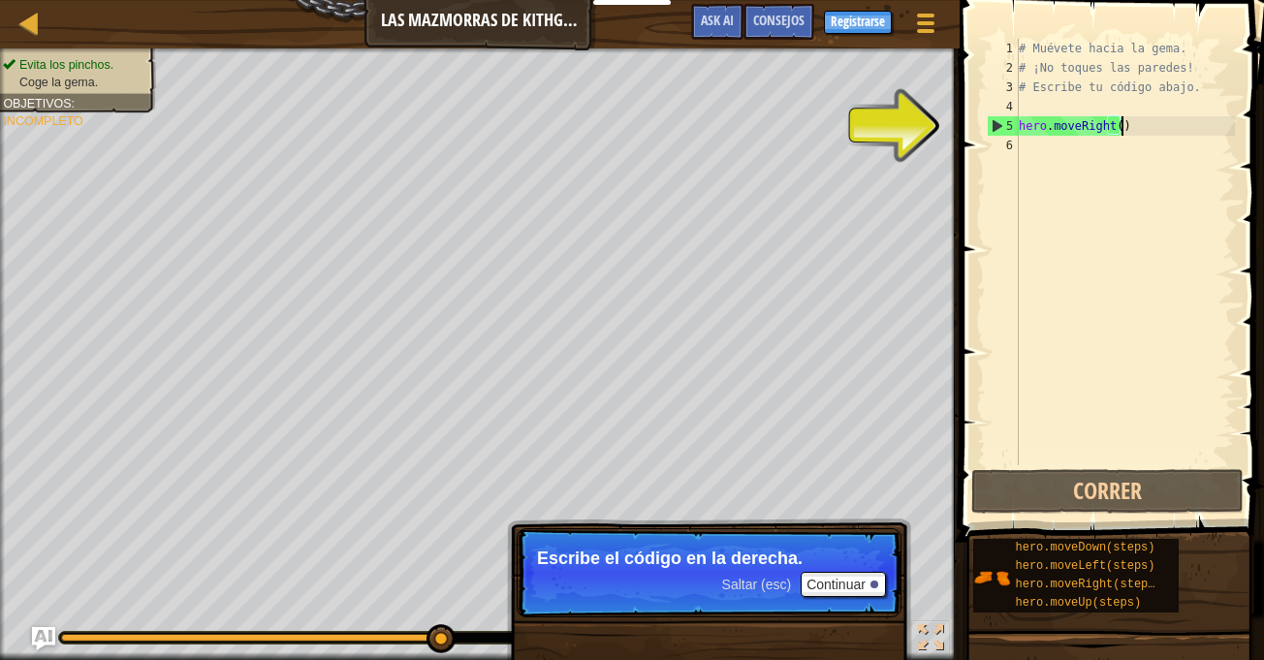
click at [1202, 131] on div "# Muévete hacia la gema. # ¡No toques las paredes! # Escribe tu código abajo. h…" at bounding box center [1124, 271] width 220 height 465
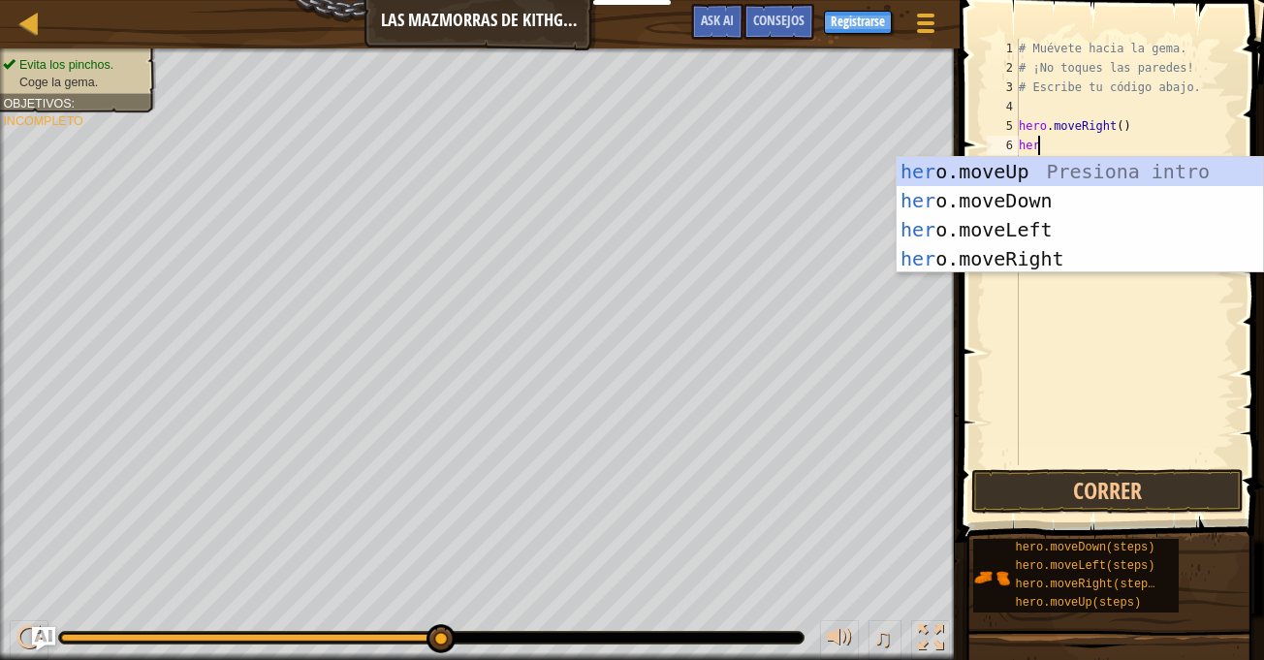
scroll to position [9, 1]
type textarea "hero."
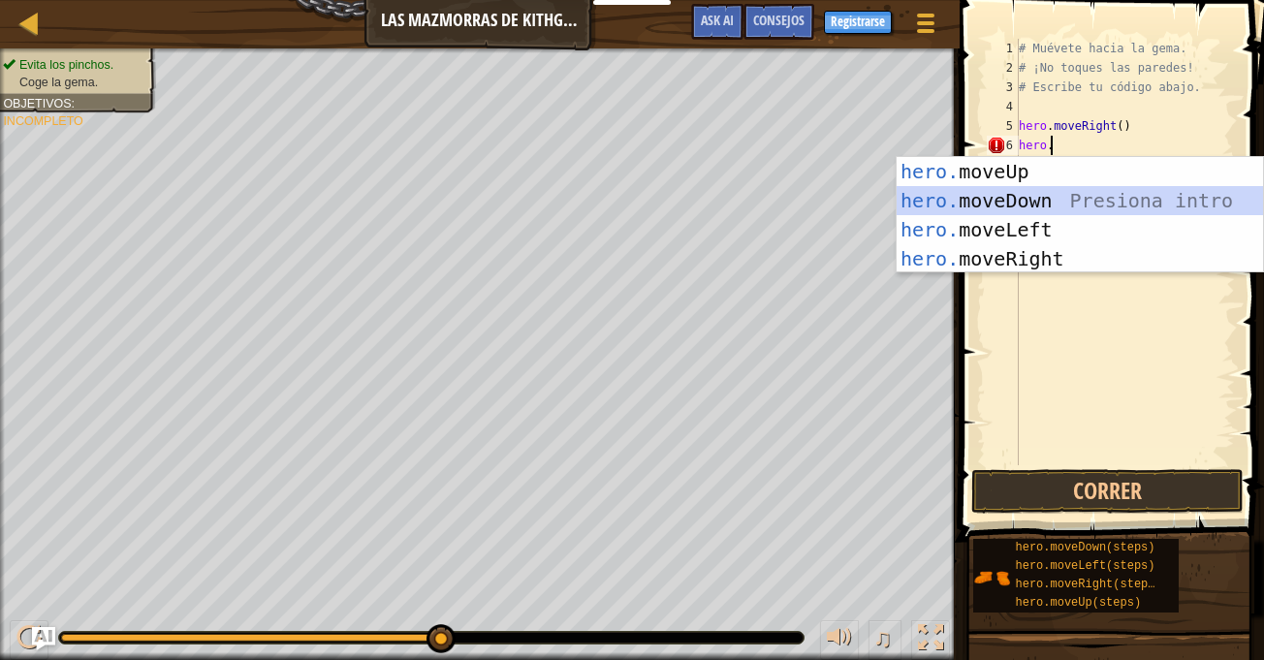
scroll to position [9, 0]
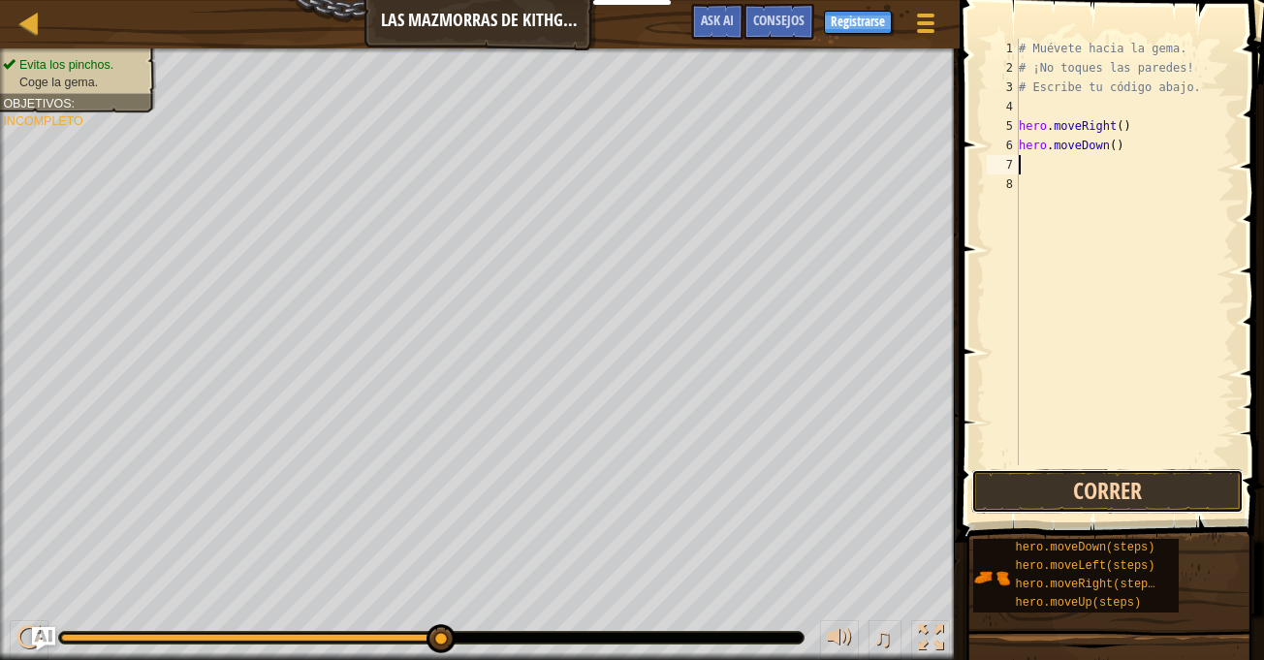
click at [1078, 484] on button "Correr" at bounding box center [1107, 491] width 272 height 45
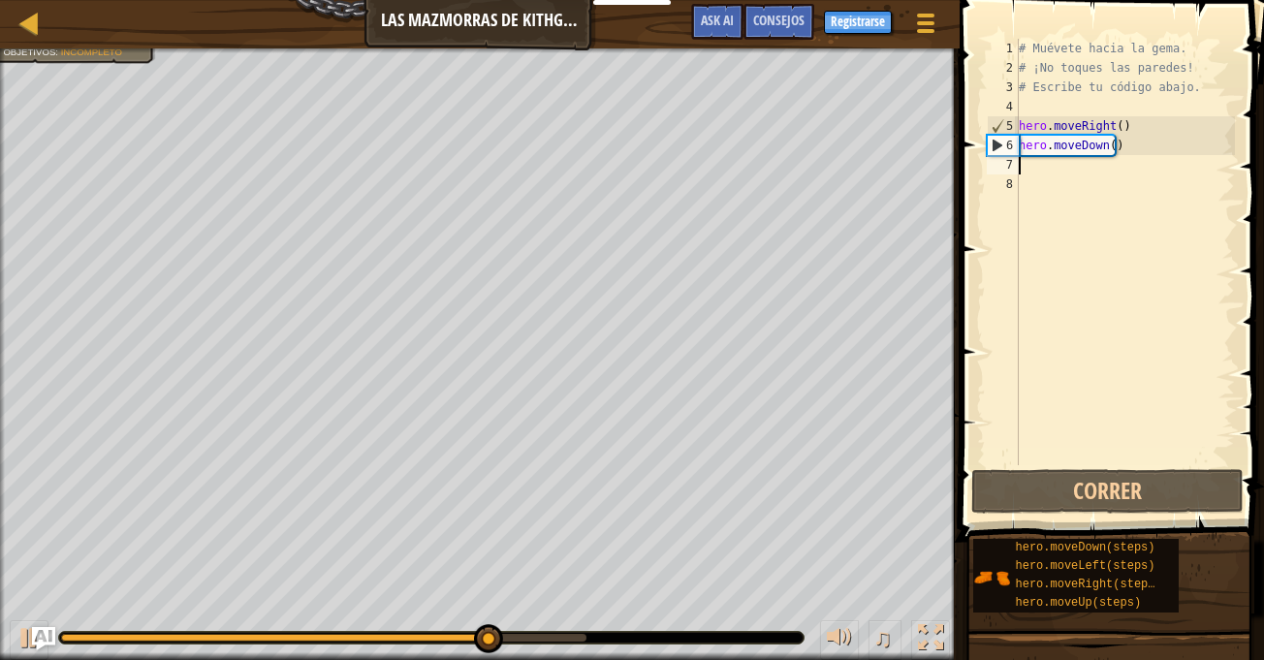
click at [1158, 148] on div "# Muévete hacia la gema. # ¡No toques las paredes! # Escribe tu código abajo. h…" at bounding box center [1124, 271] width 220 height 465
type textarea "hero.moveDown()"
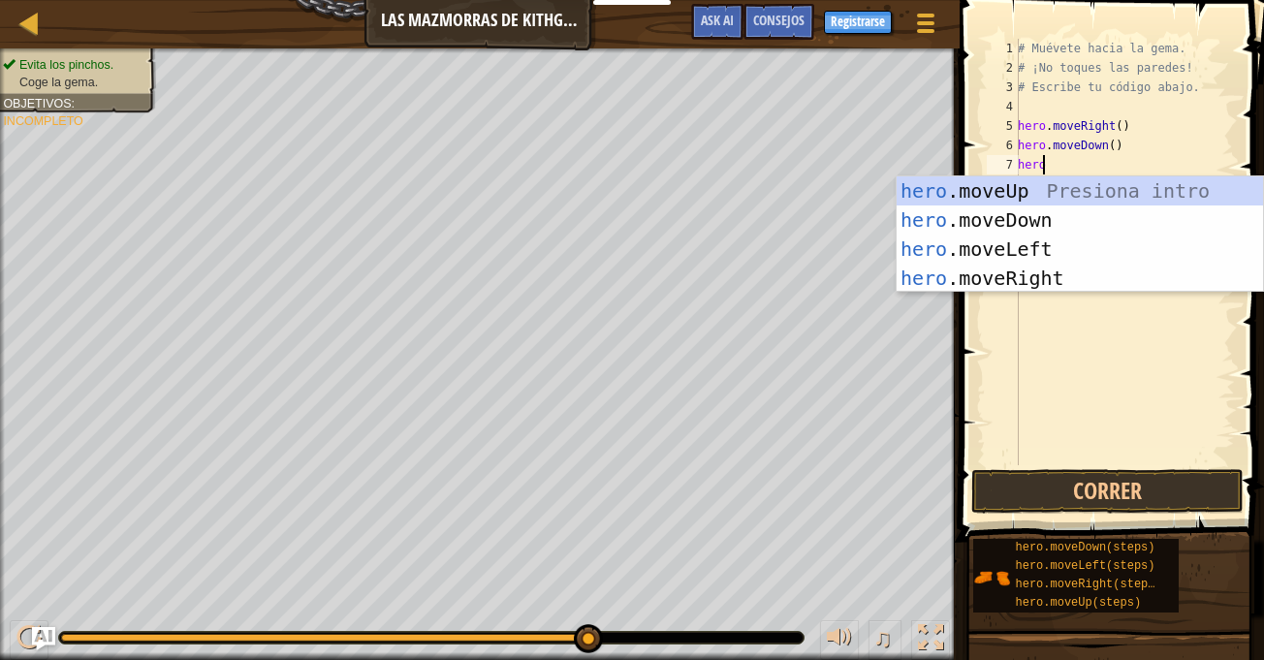
scroll to position [9, 1]
type textarea "hero.m"
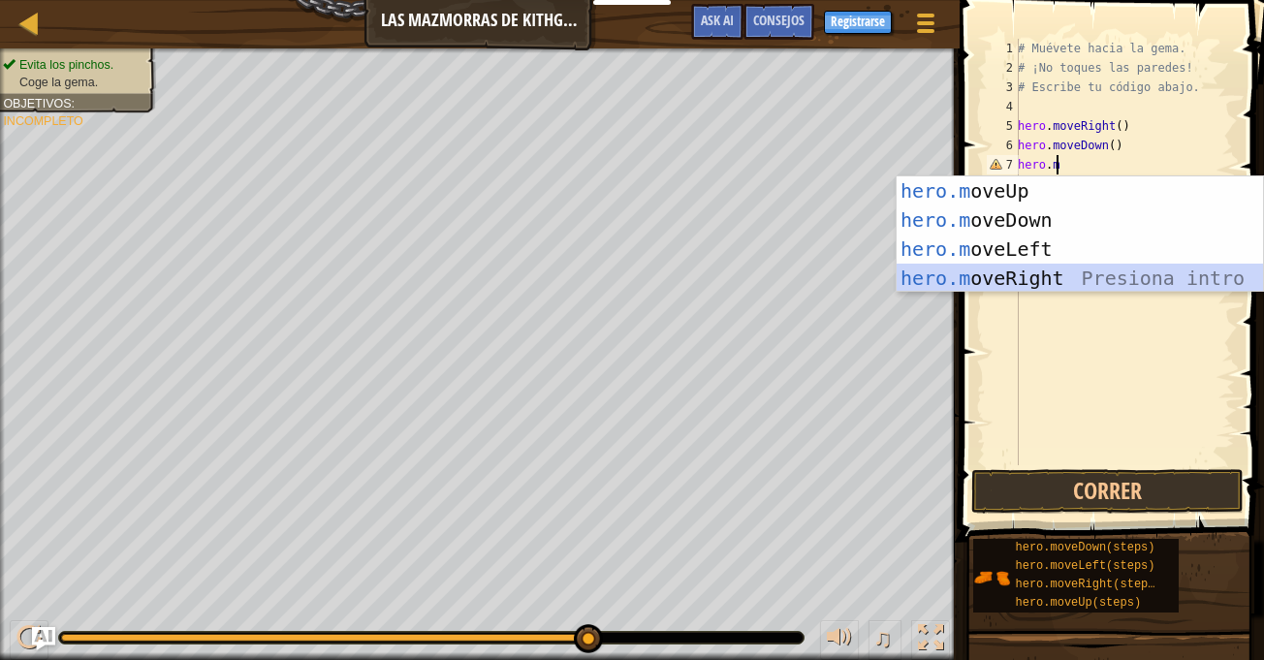
scroll to position [9, 0]
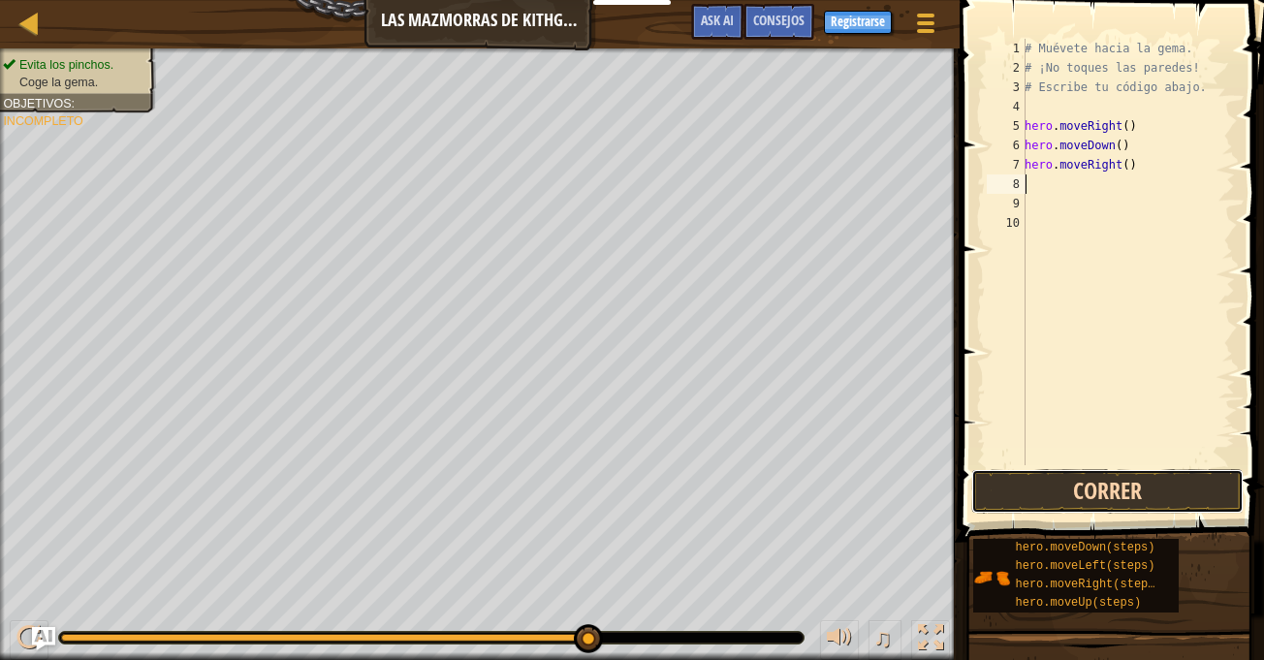
click at [1090, 506] on button "Correr" at bounding box center [1107, 491] width 272 height 45
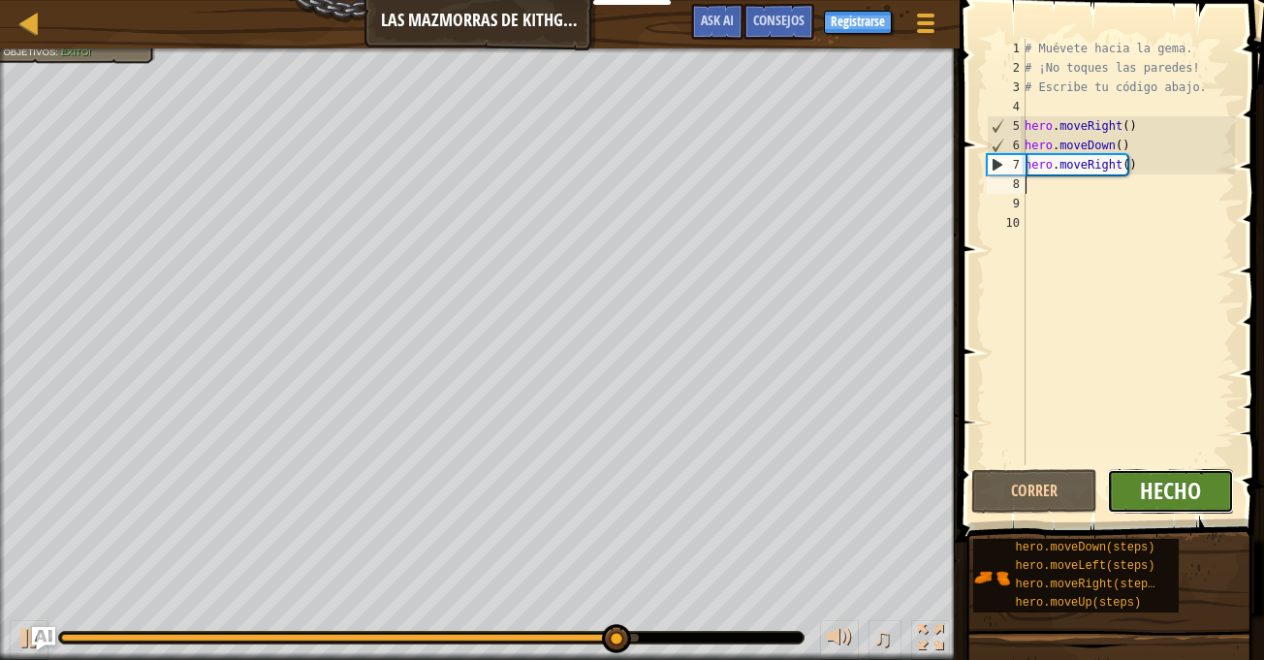
click at [1194, 505] on span "Hecho" at bounding box center [1169, 490] width 61 height 31
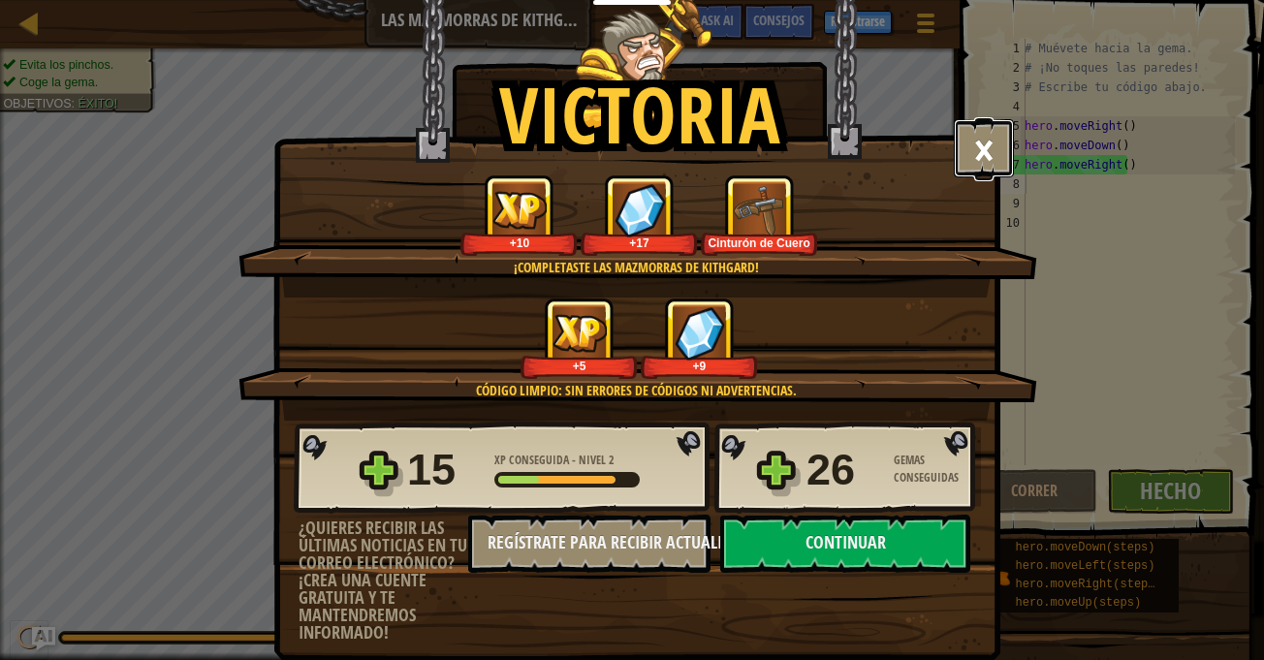
click at [1003, 143] on button "×" at bounding box center [983, 148] width 60 height 58
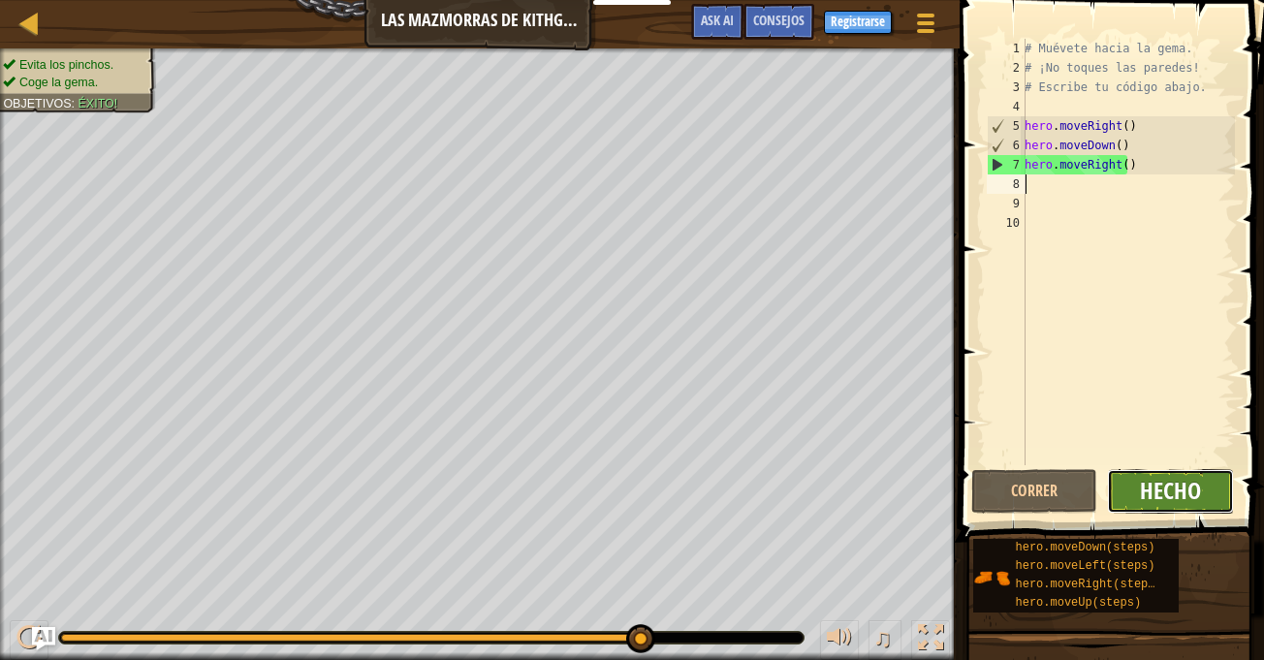
click at [1194, 501] on button "Hecho" at bounding box center [1170, 491] width 127 height 45
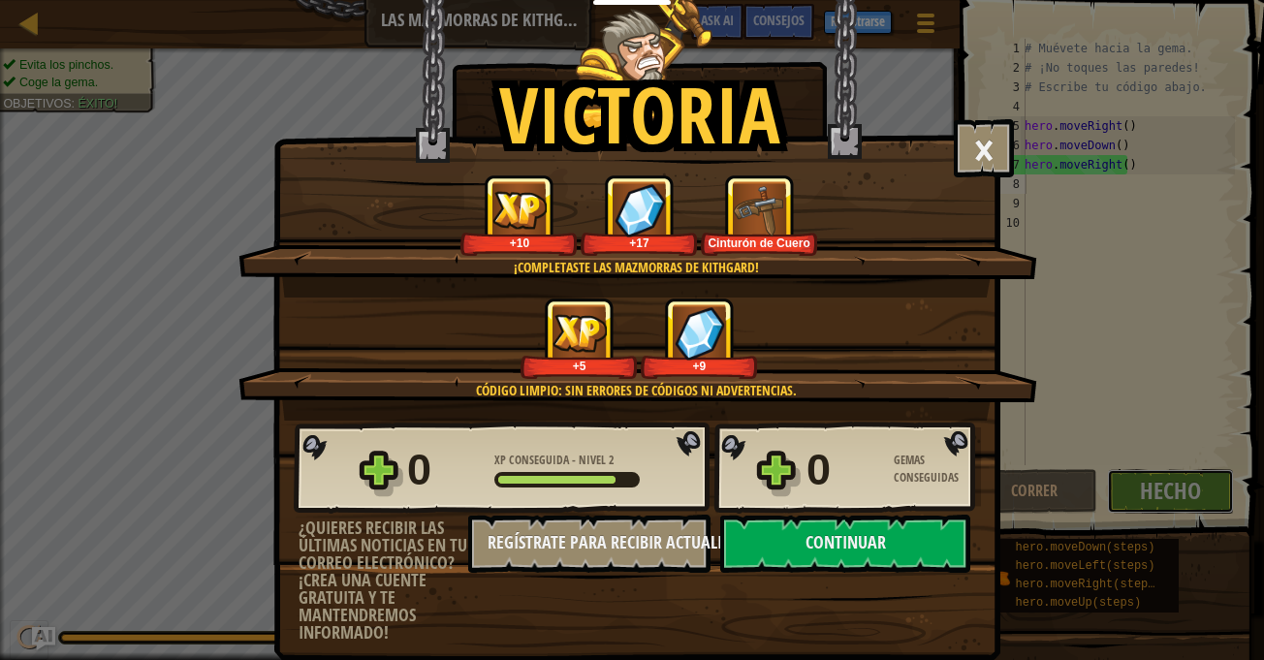
scroll to position [7, 0]
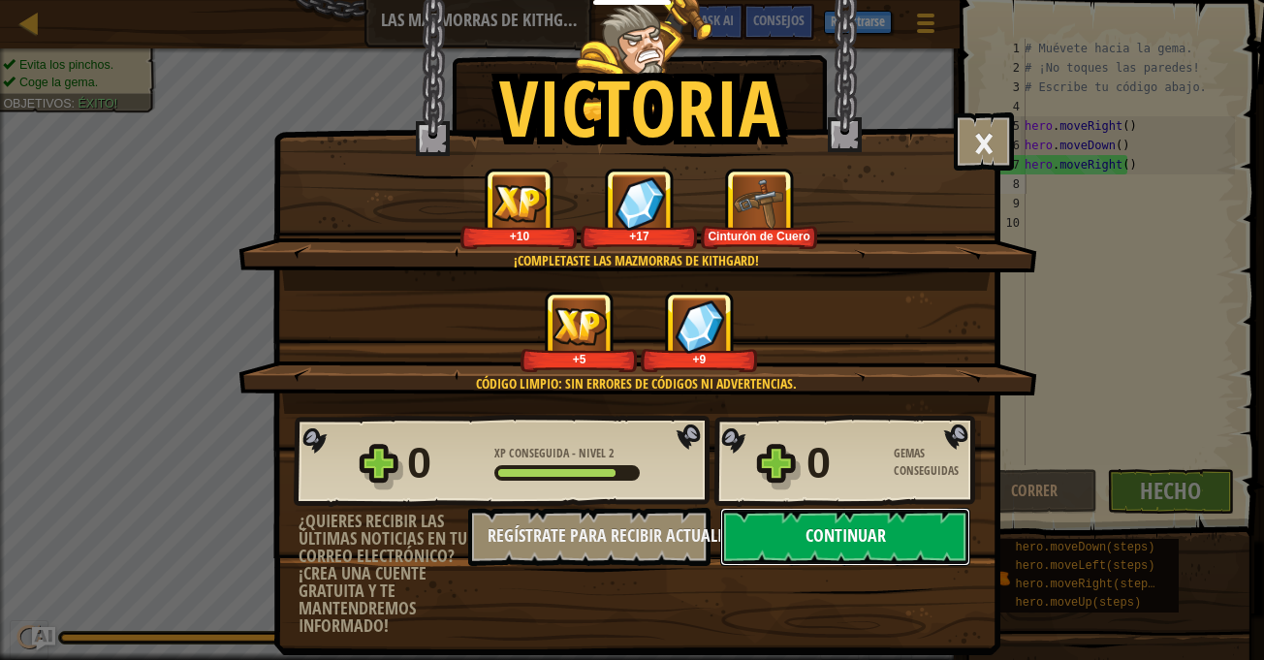
click at [855, 543] on button "Continuar" at bounding box center [845, 537] width 250 height 58
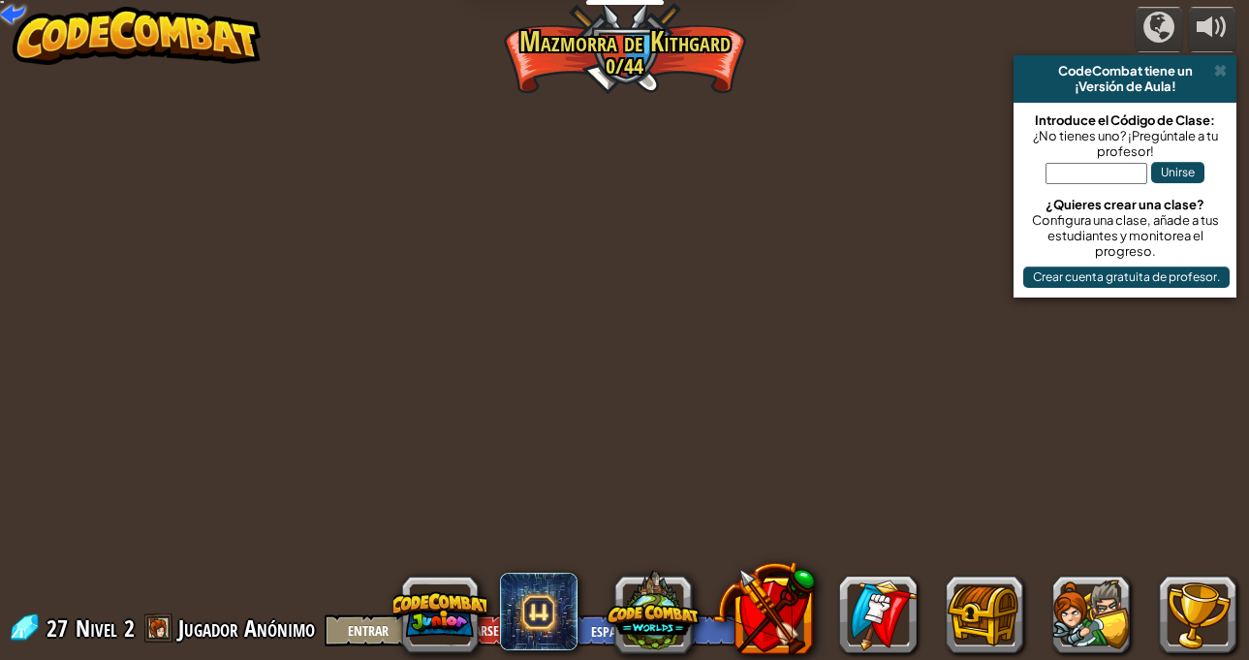
select select "es-ES"
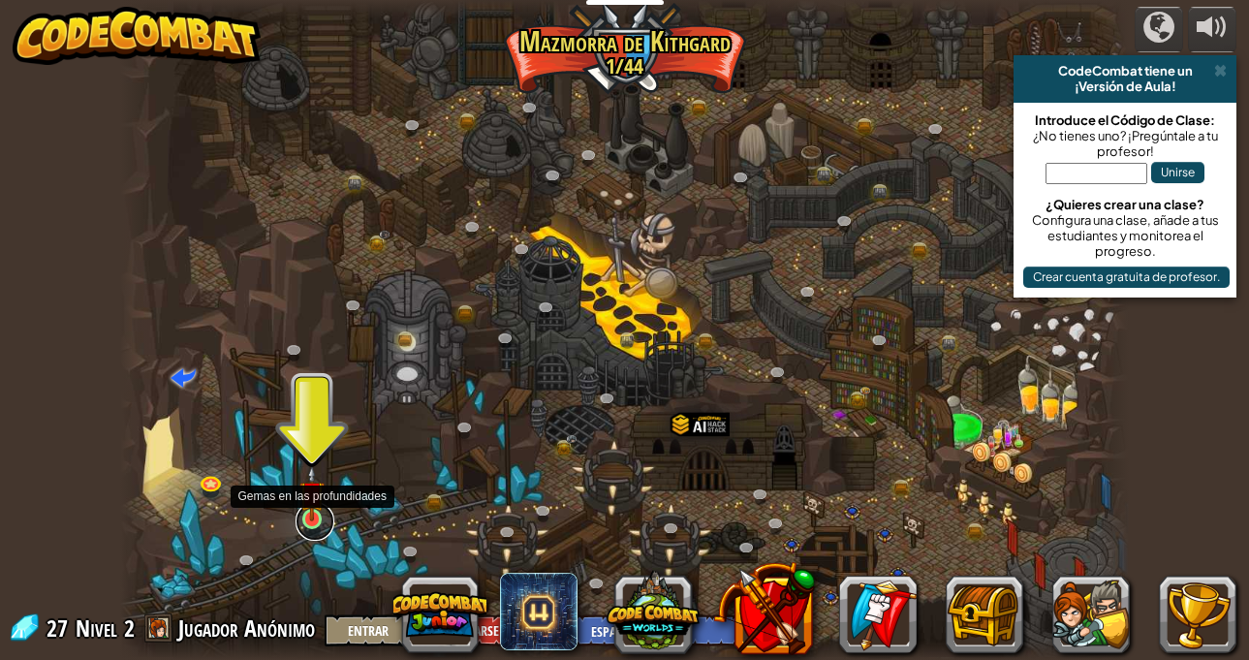
click at [311, 527] on link at bounding box center [315, 521] width 39 height 39
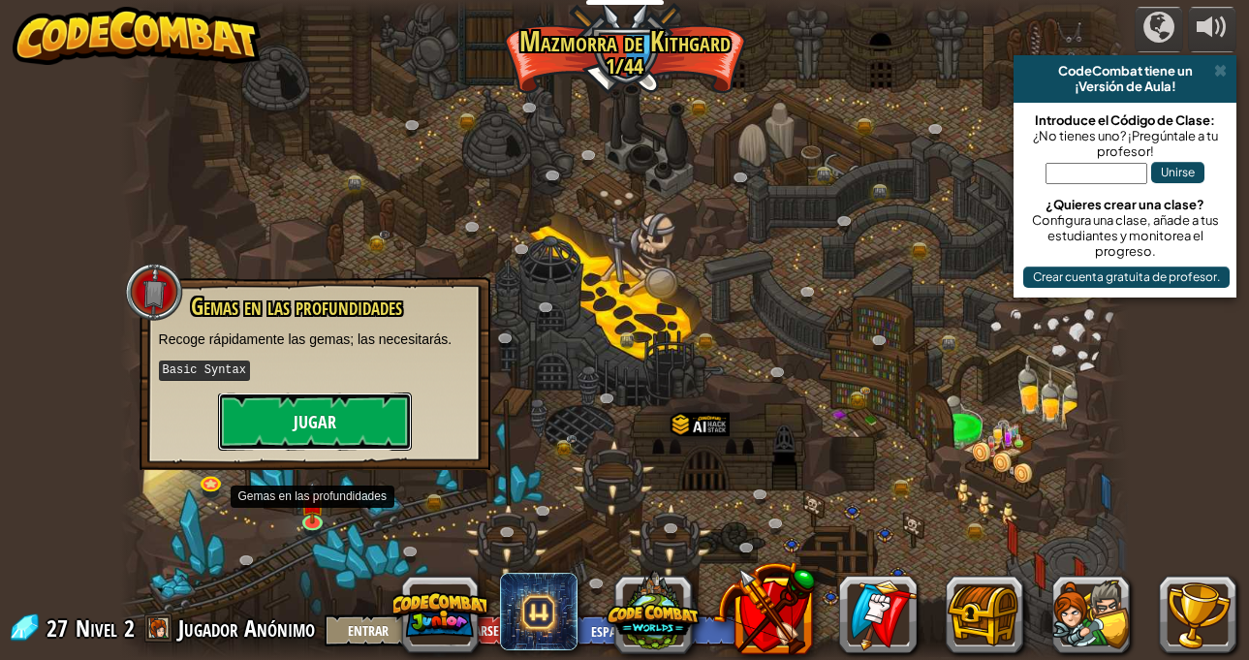
click at [325, 417] on button "Jugar" at bounding box center [315, 421] width 194 height 58
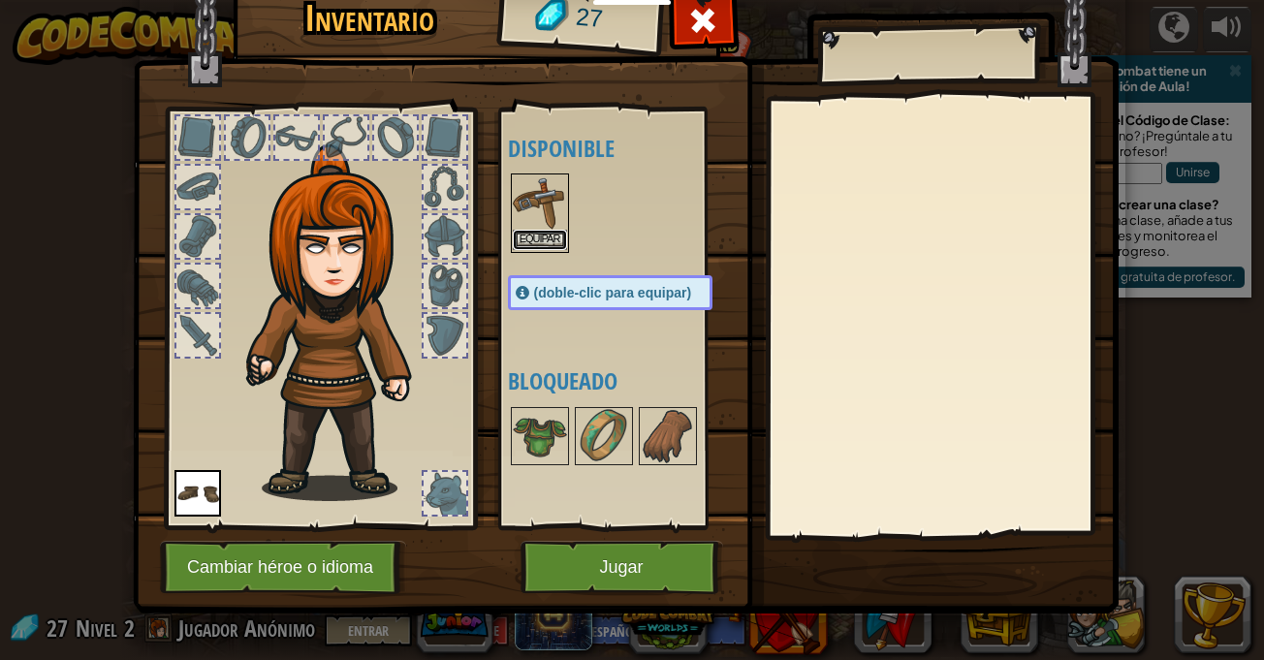
click at [542, 232] on button "Equipar" at bounding box center [540, 240] width 54 height 20
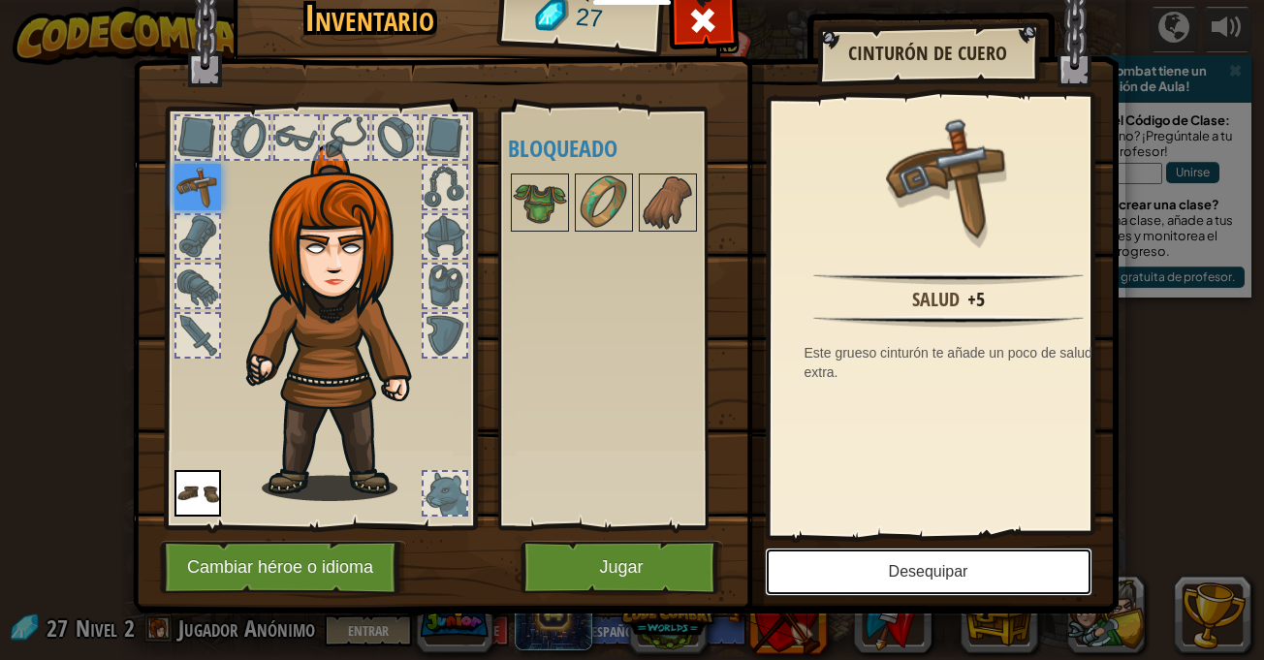
click at [923, 575] on button "Desequipar" at bounding box center [929, 571] width 328 height 48
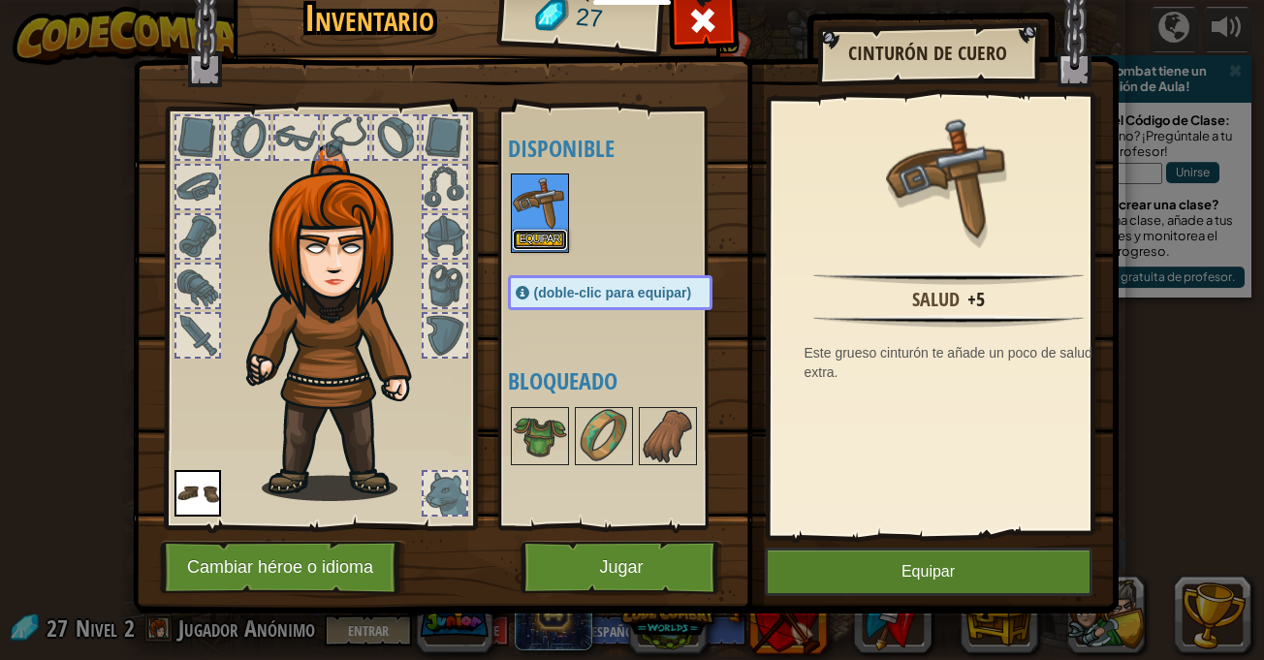
click at [534, 243] on button "Equipar" at bounding box center [540, 240] width 54 height 20
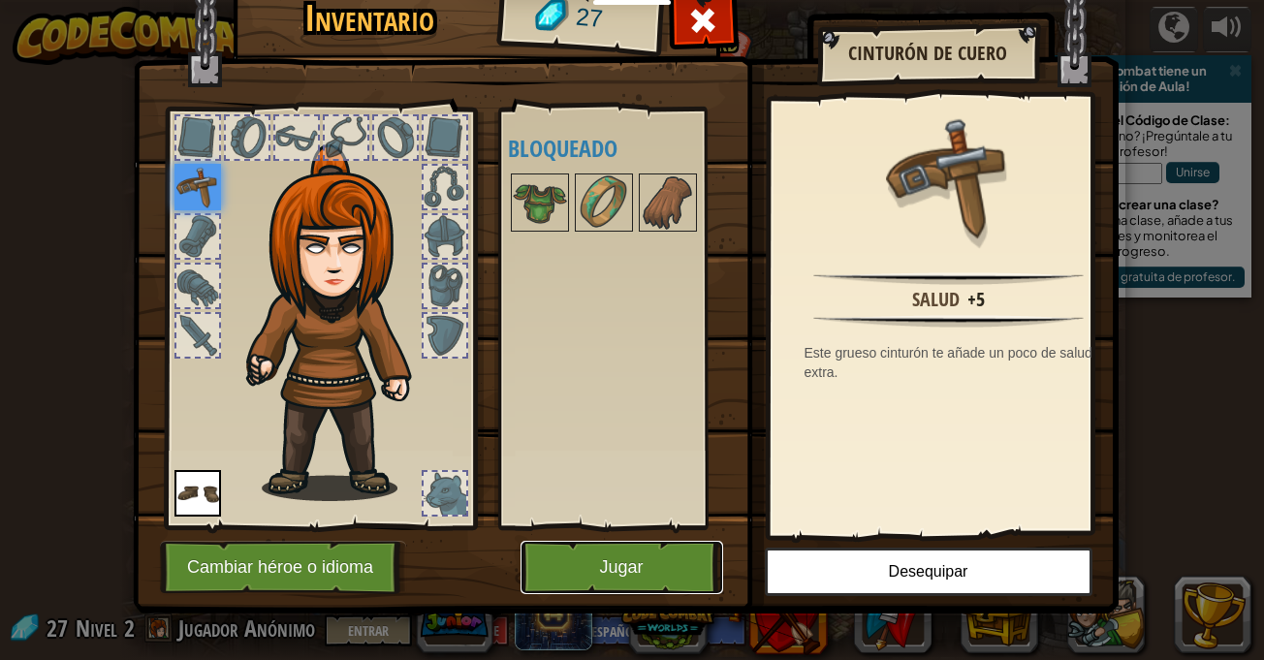
click at [590, 554] on button "Jugar" at bounding box center [621, 567] width 203 height 53
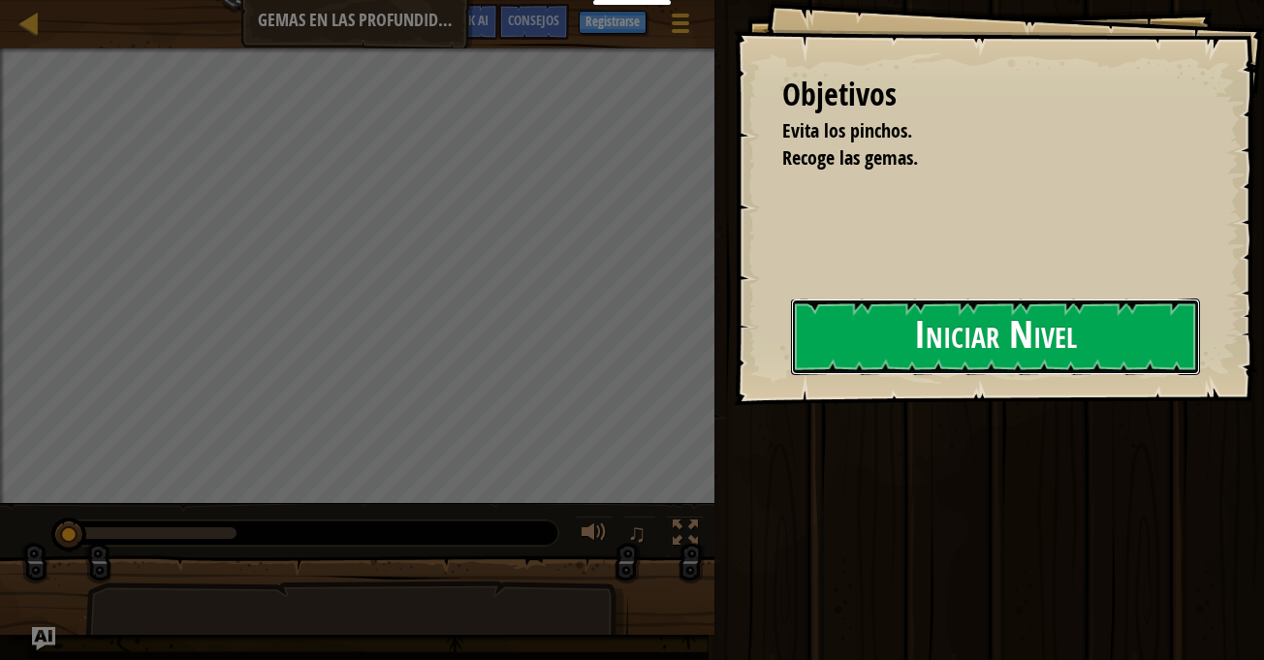
click at [974, 354] on button "Iniciar Nivel" at bounding box center [995, 336] width 409 height 77
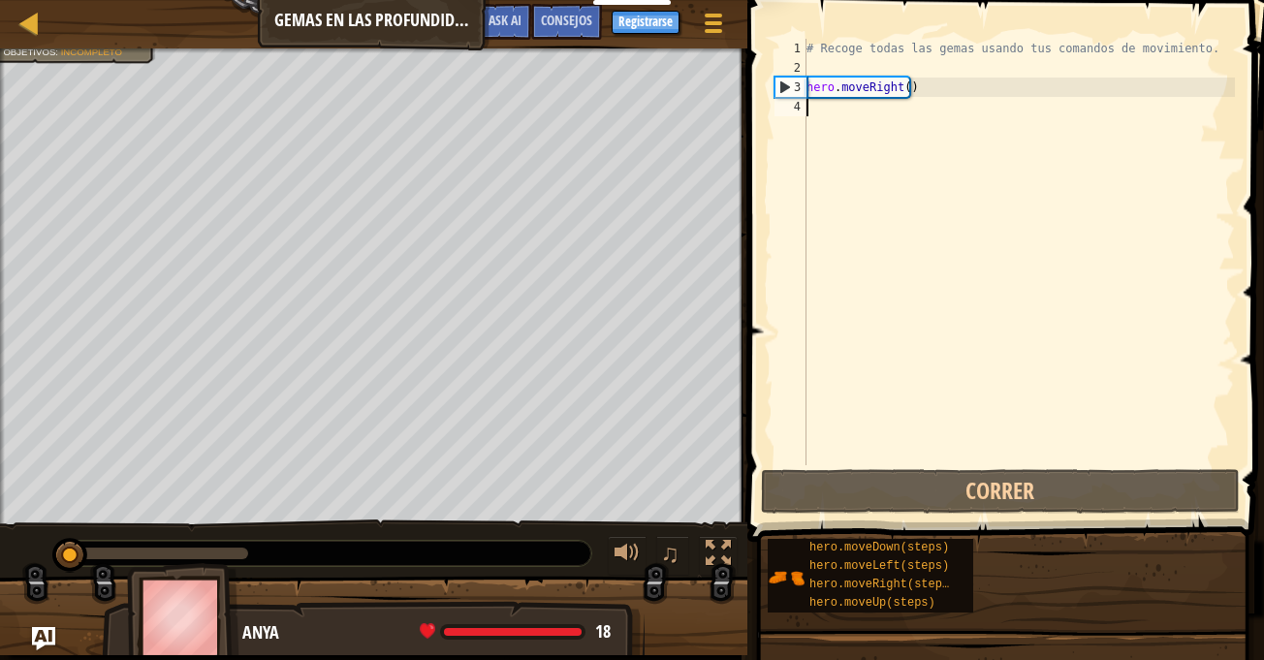
click at [1014, 201] on div "# Recoge todas las gemas usando tus comandos de movimiento. hero . moveRight ( )" at bounding box center [1018, 271] width 432 height 465
click at [929, 92] on div "# Recoge todas las gemas usando tus comandos de movimiento. hero . moveRight ( )" at bounding box center [1018, 271] width 432 height 465
click at [919, 40] on div "# Recoge todas las gemas usando tus comandos de movimiento. hero . moveRight ( )" at bounding box center [1018, 271] width 432 height 465
click at [947, 96] on div "# Recoge todas las gemas usando tus comandos de movimiento. hero . moveRight ( )" at bounding box center [1018, 271] width 432 height 465
type textarea "hero.moveRight()"
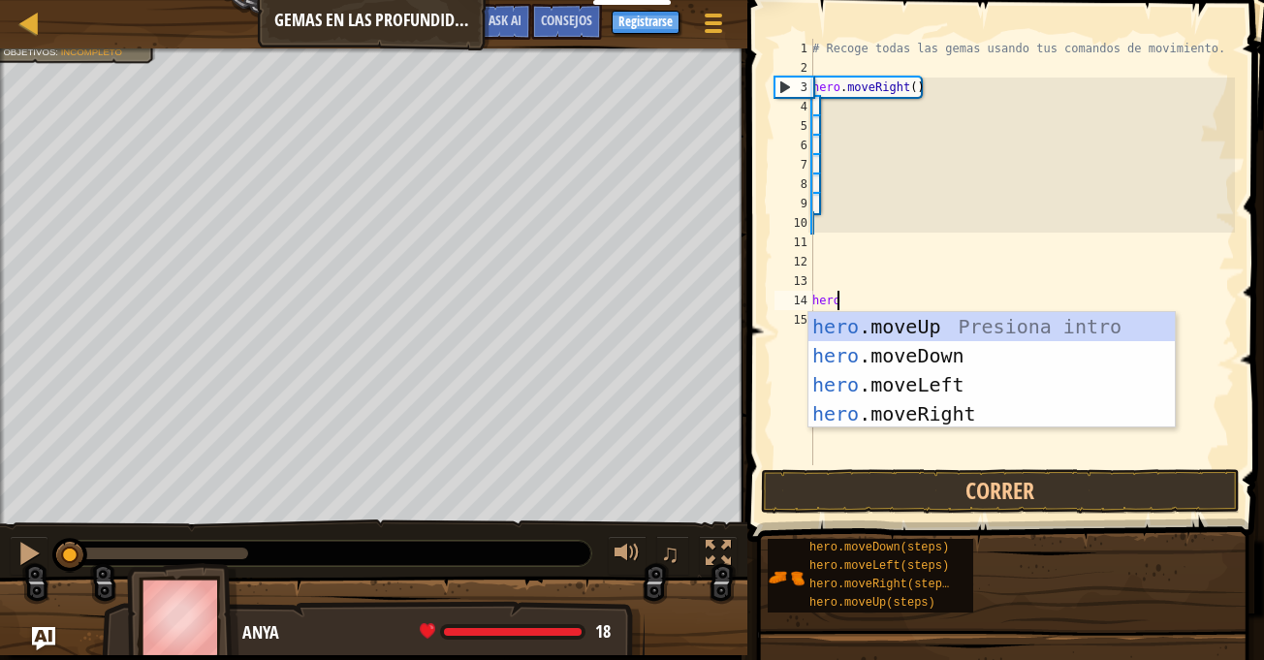
scroll to position [9, 1]
type textarea "hero."
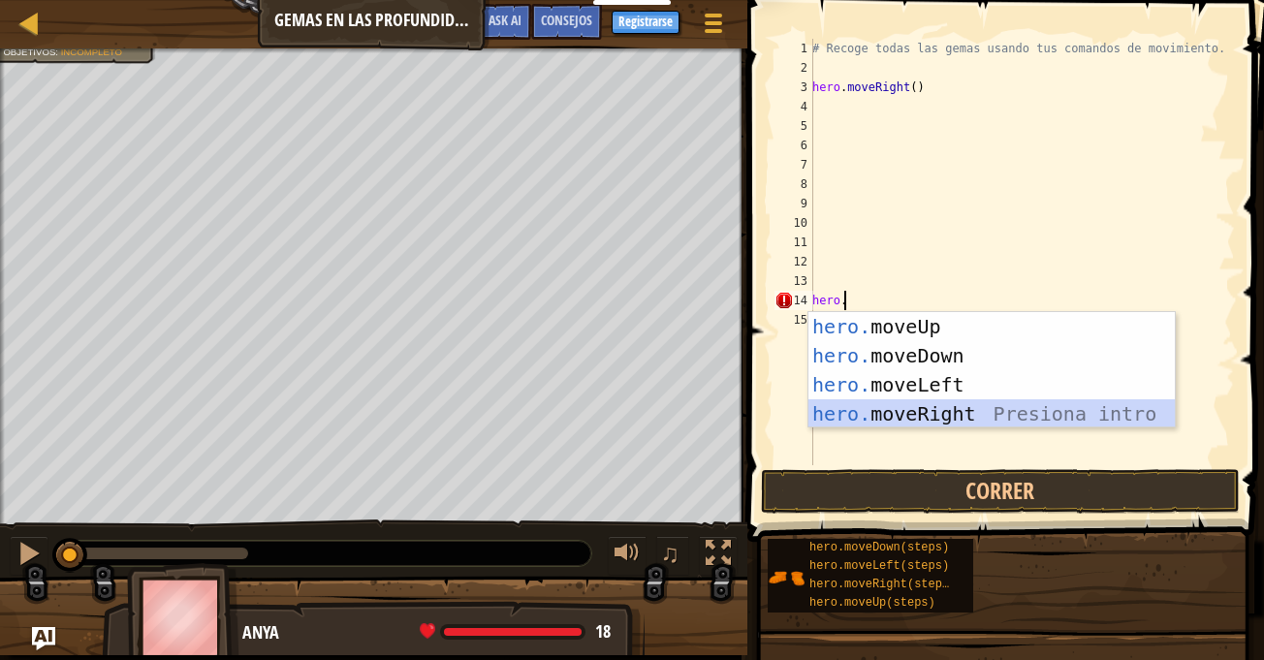
scroll to position [9, 0]
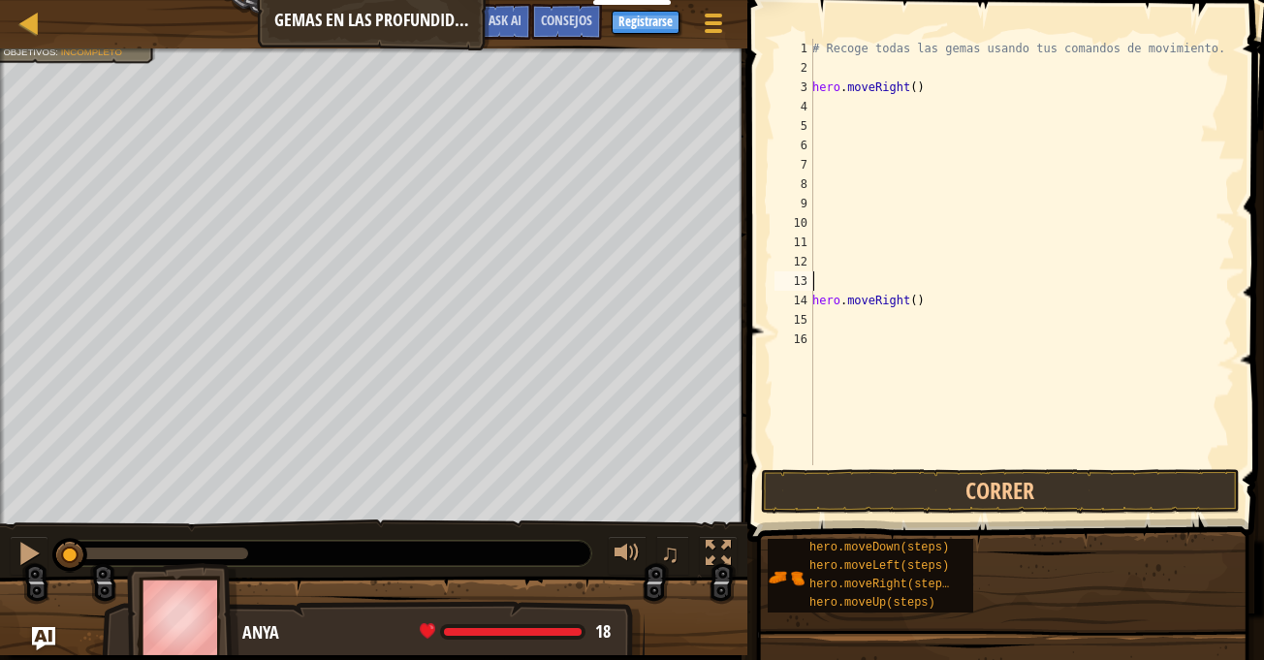
click at [909, 282] on div "# Recoge todas las gemas usando tus comandos de movimiento. hero . moveRight ( …" at bounding box center [1021, 271] width 426 height 465
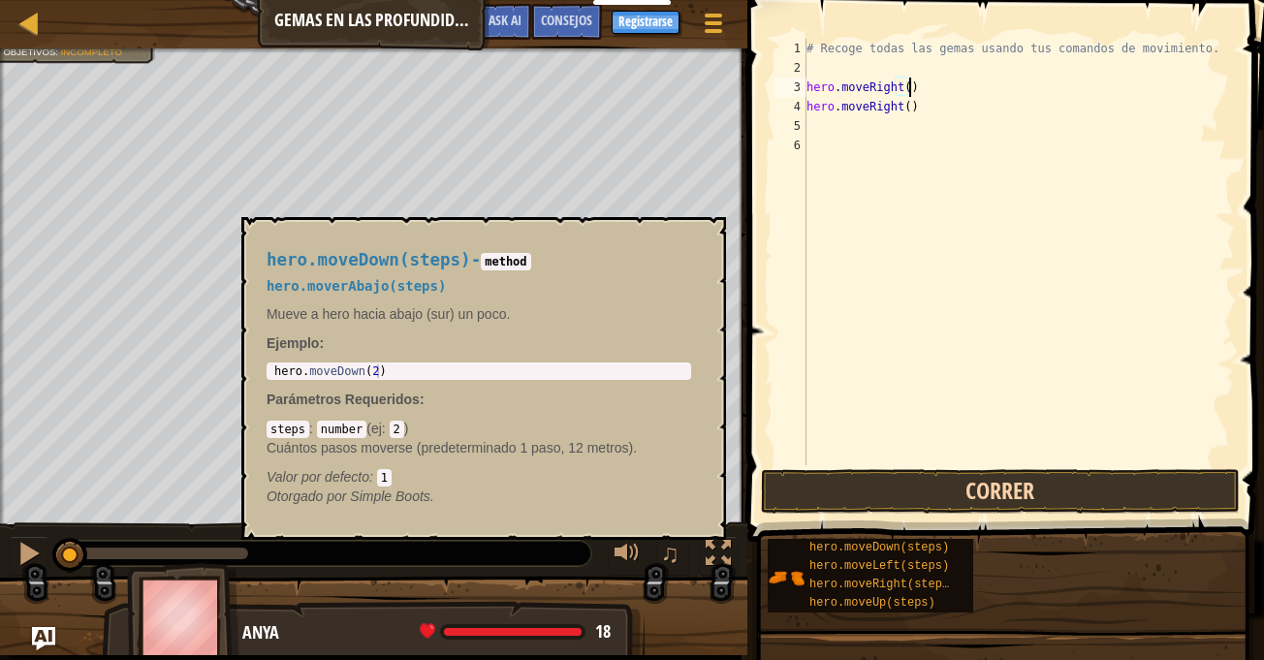
type textarea "hero.moveRight()"
click at [925, 491] on button "Correr" at bounding box center [1000, 491] width 479 height 45
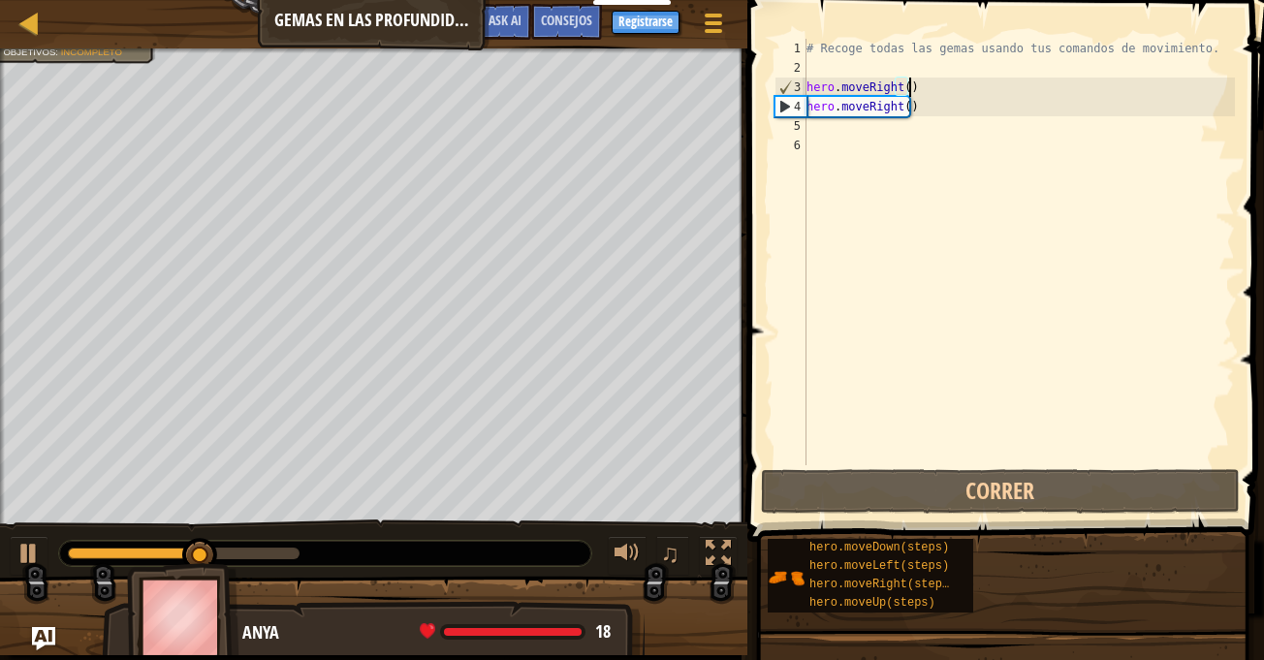
click at [989, 81] on div "# Recoge todas las gemas usando tus comandos de movimiento. hero . moveRight ( …" at bounding box center [1018, 271] width 432 height 465
click at [963, 105] on div "# Recoge todas las gemas usando tus comandos de movimiento. hero . moveRight ( …" at bounding box center [1018, 271] width 432 height 465
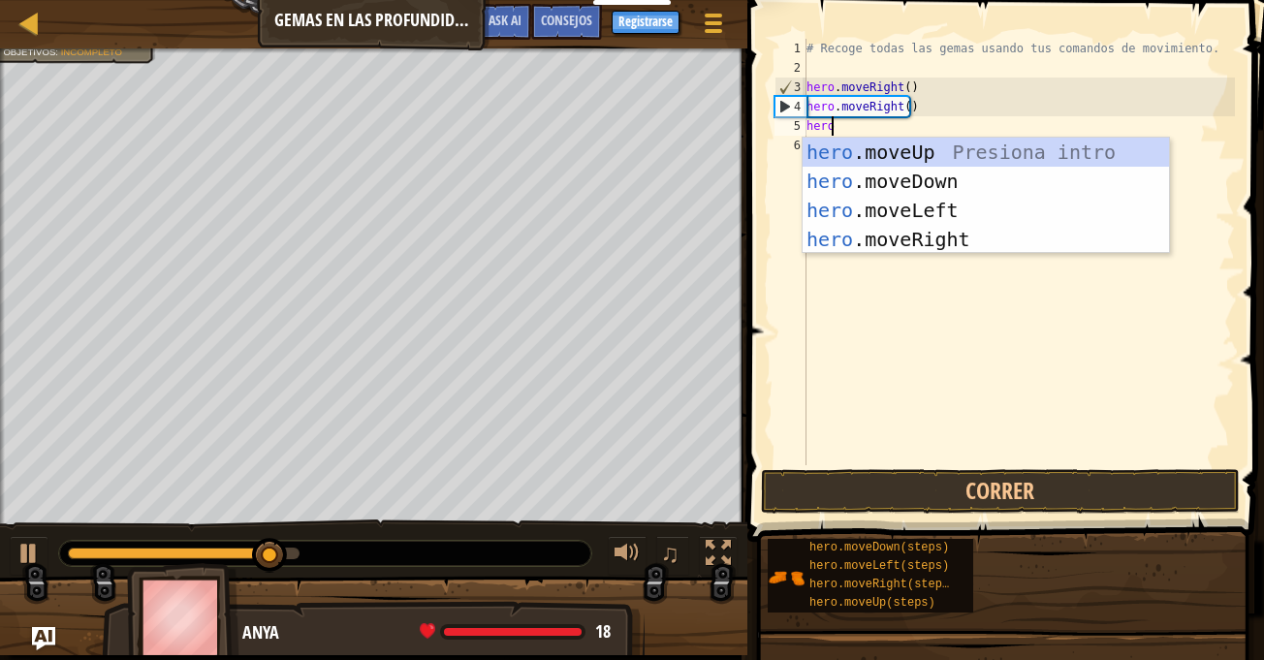
type textarea "hero"
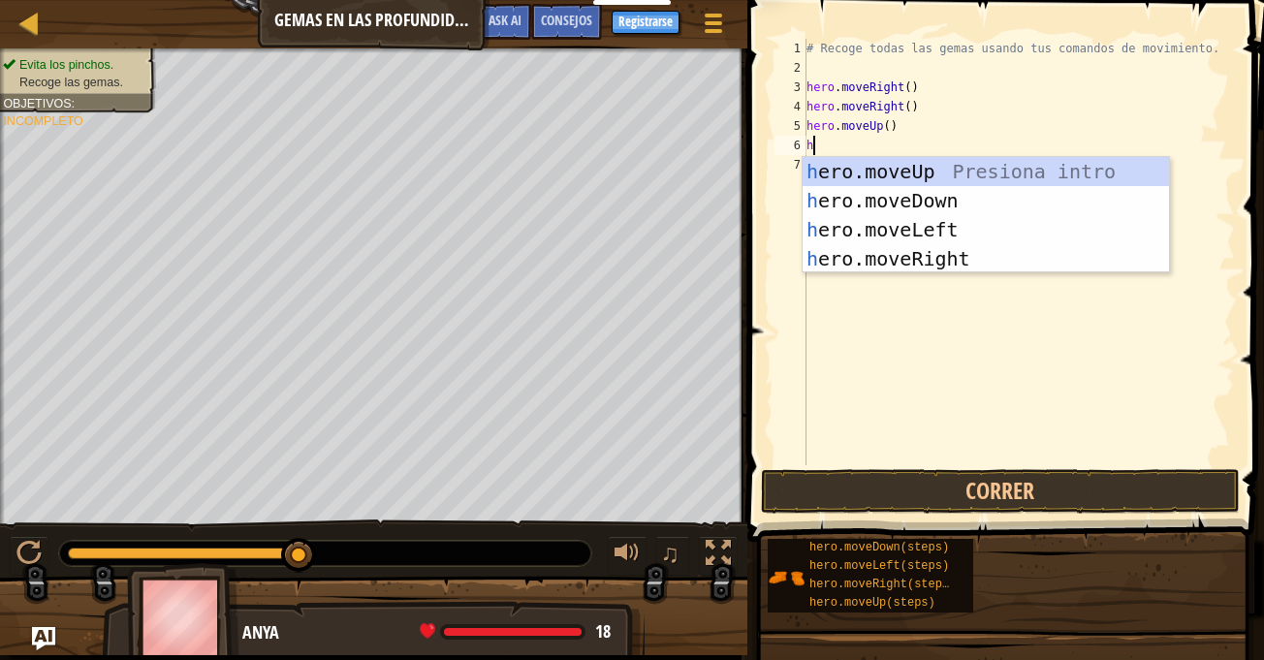
type textarea "her"
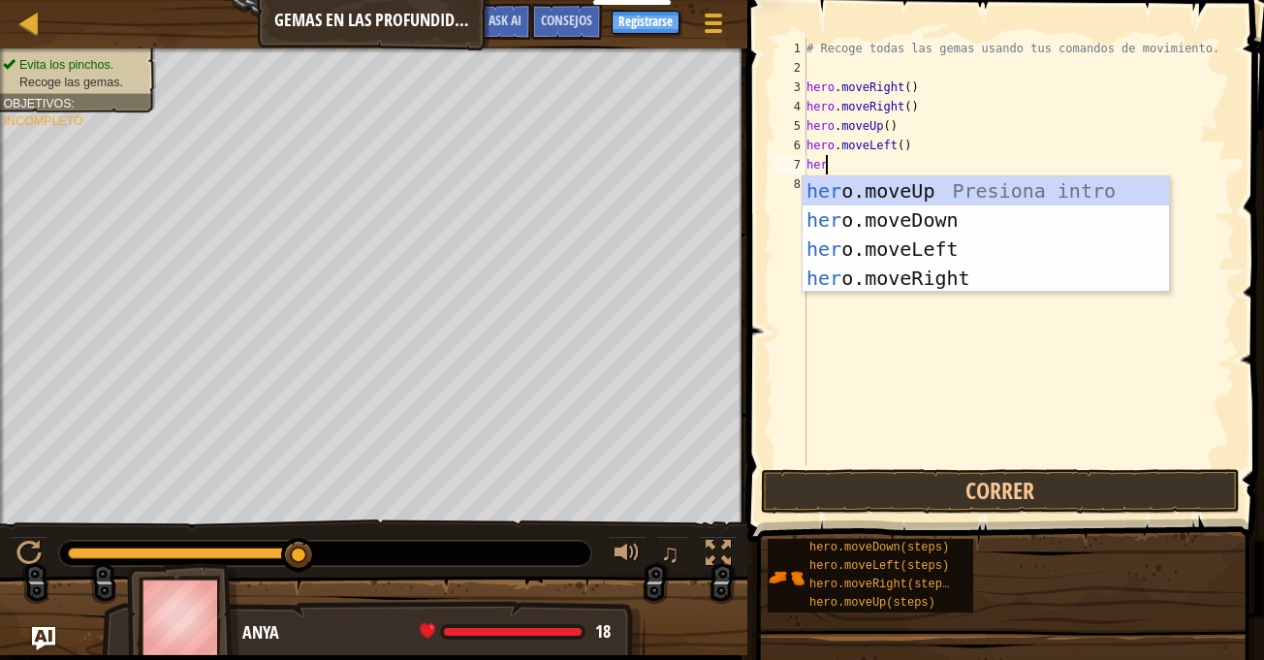
type textarea "hero"
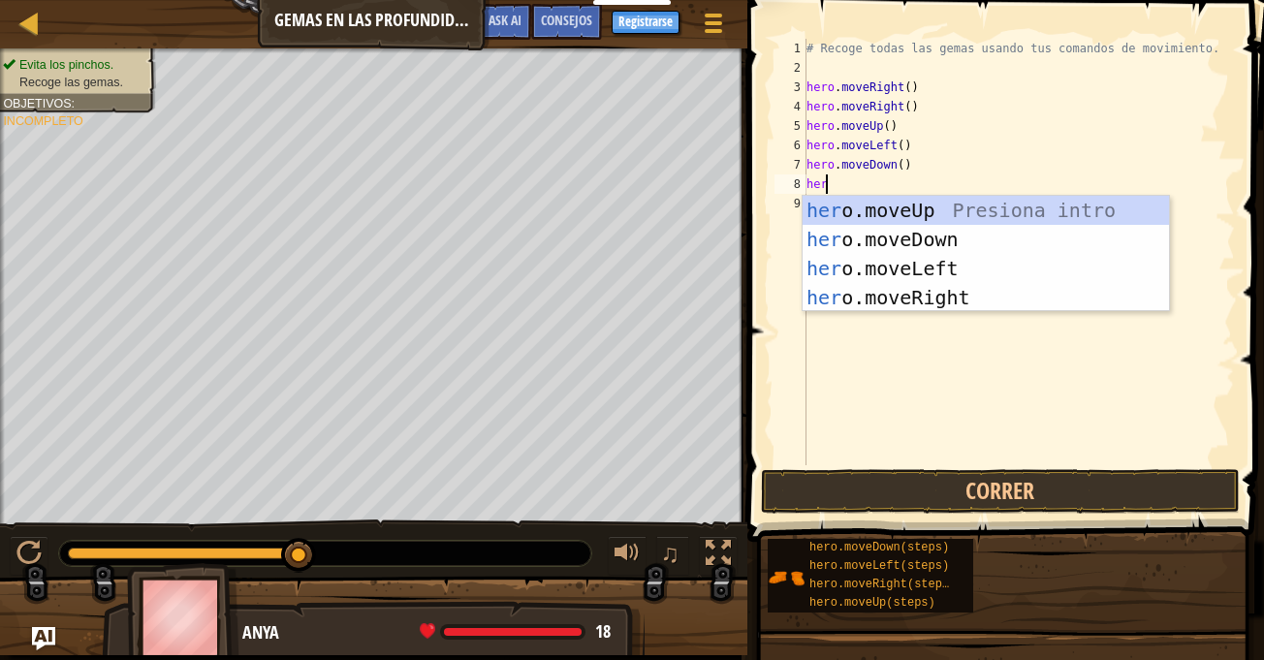
type textarea "hero"
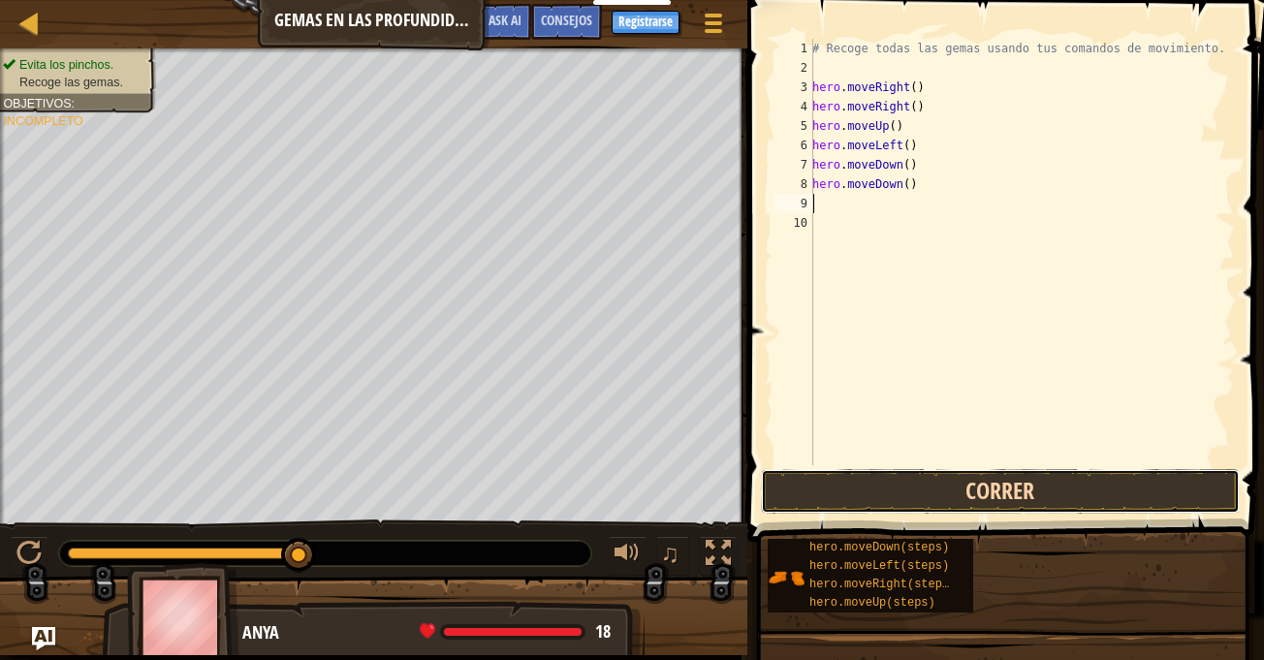
click at [882, 484] on button "Correr" at bounding box center [1000, 491] width 479 height 45
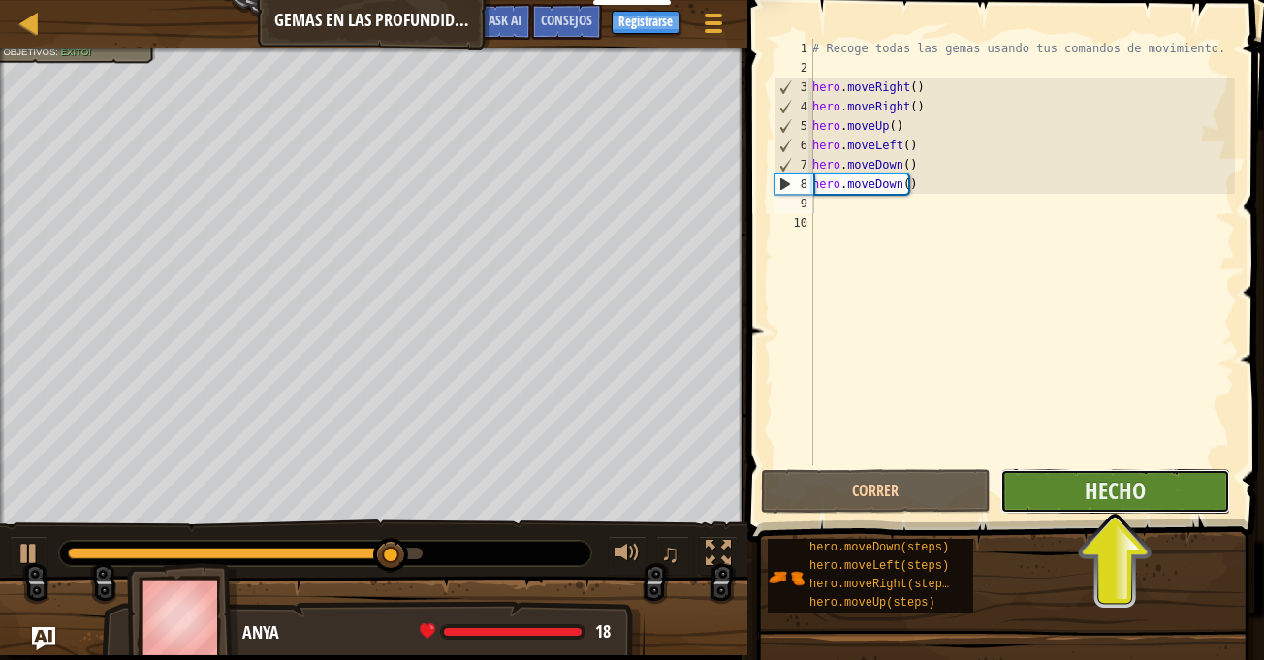
click at [1174, 492] on button "Hecho" at bounding box center [1115, 491] width 230 height 45
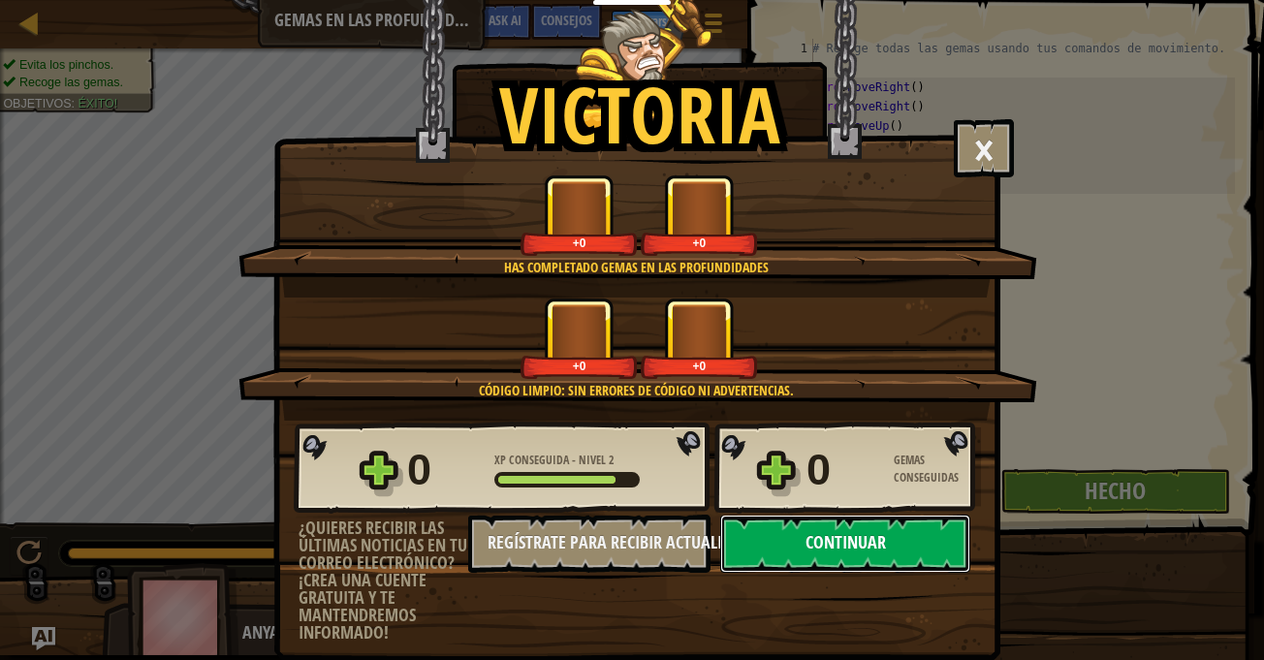
click at [836, 556] on button "Continuar" at bounding box center [845, 544] width 250 height 58
select select "es-ES"
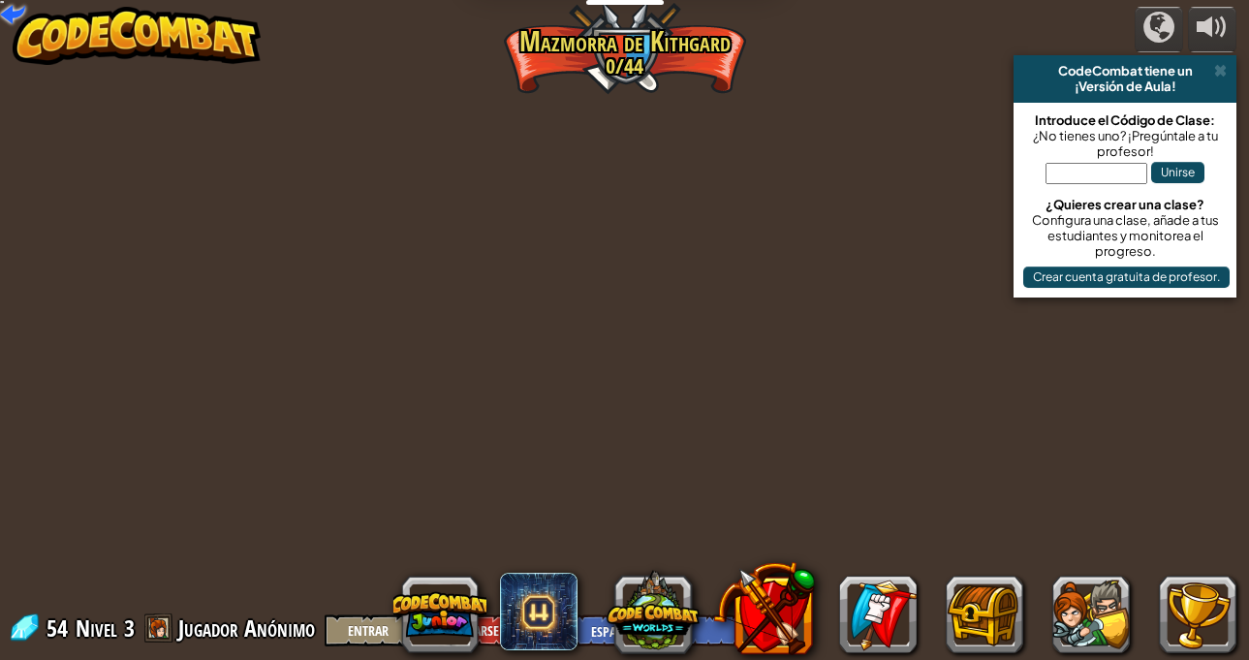
select select "es-ES"
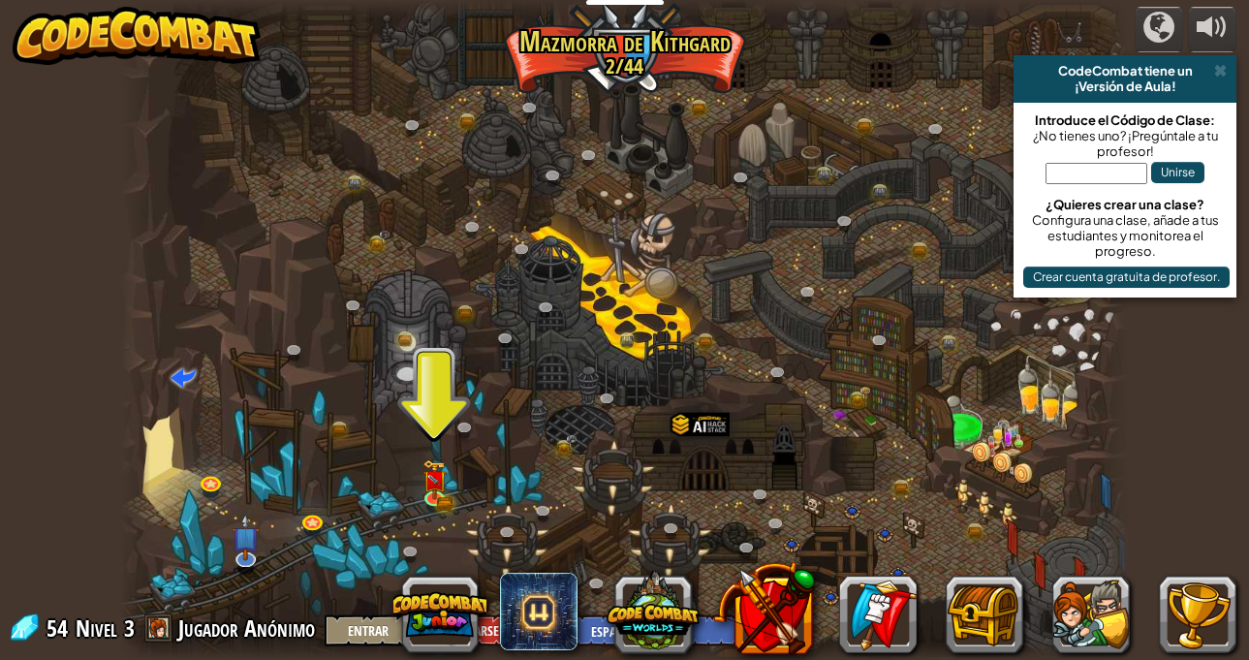
drag, startPoint x: 664, startPoint y: 493, endPoint x: 619, endPoint y: 452, distance: 61.0
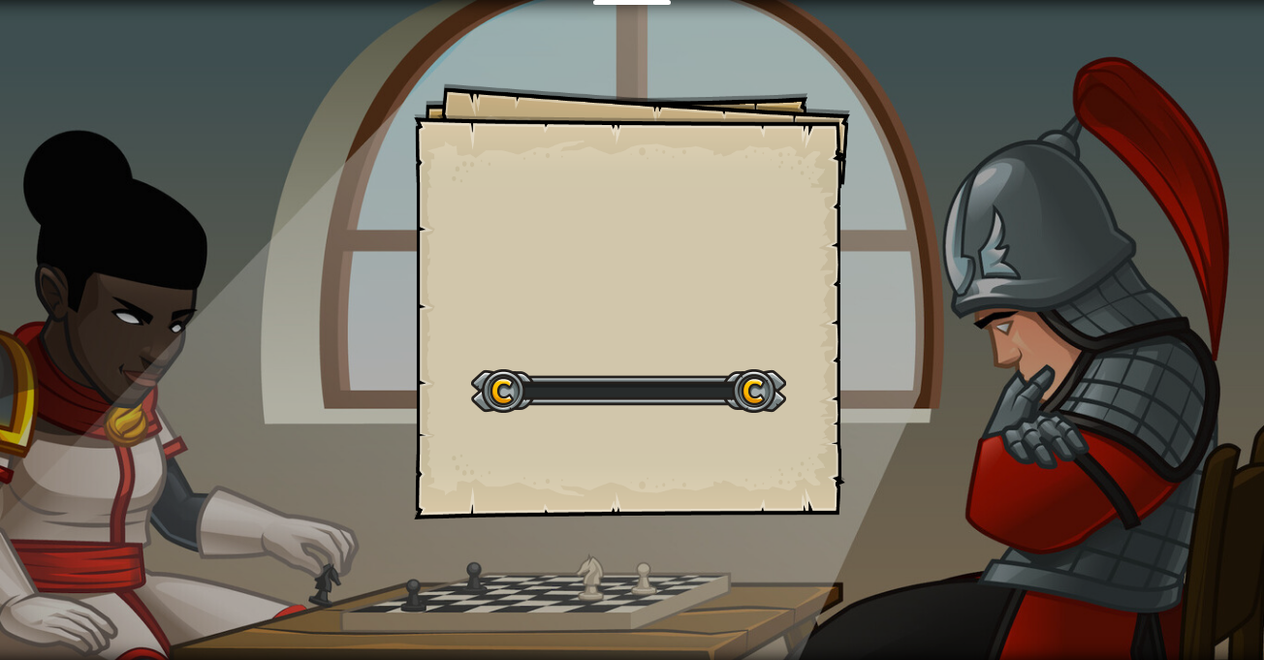
drag, startPoint x: 413, startPoint y: 311, endPoint x: 423, endPoint y: 327, distance: 18.8
select select "es-ES"
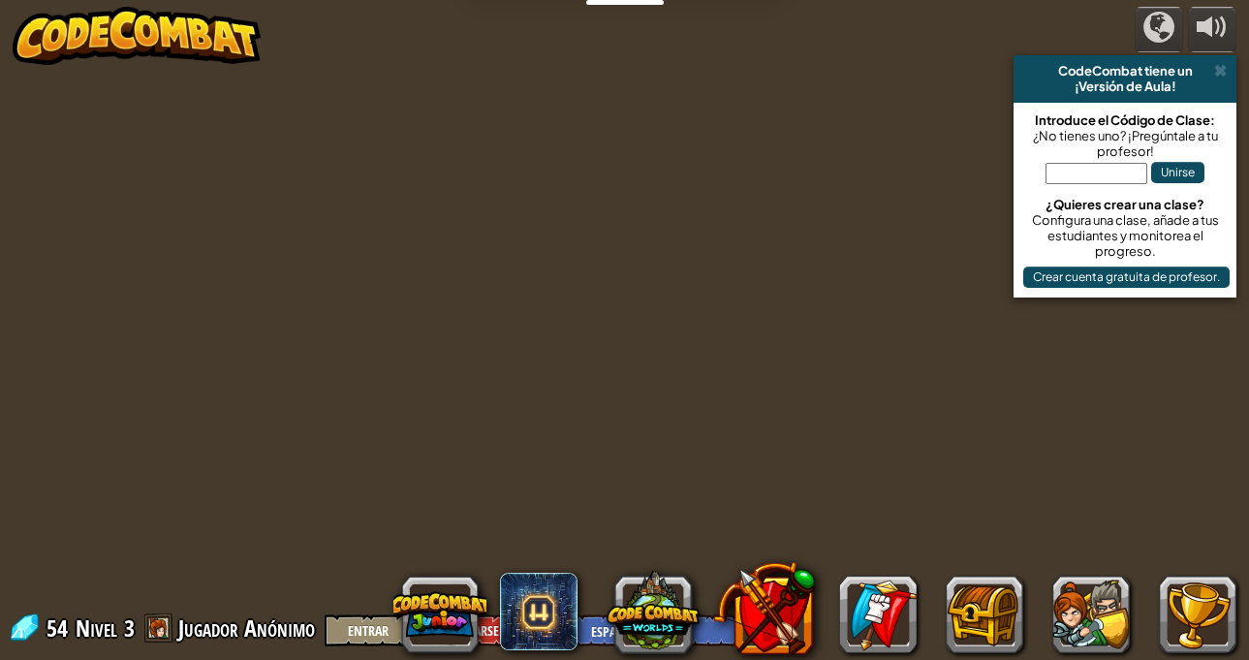
select select "es-ES"
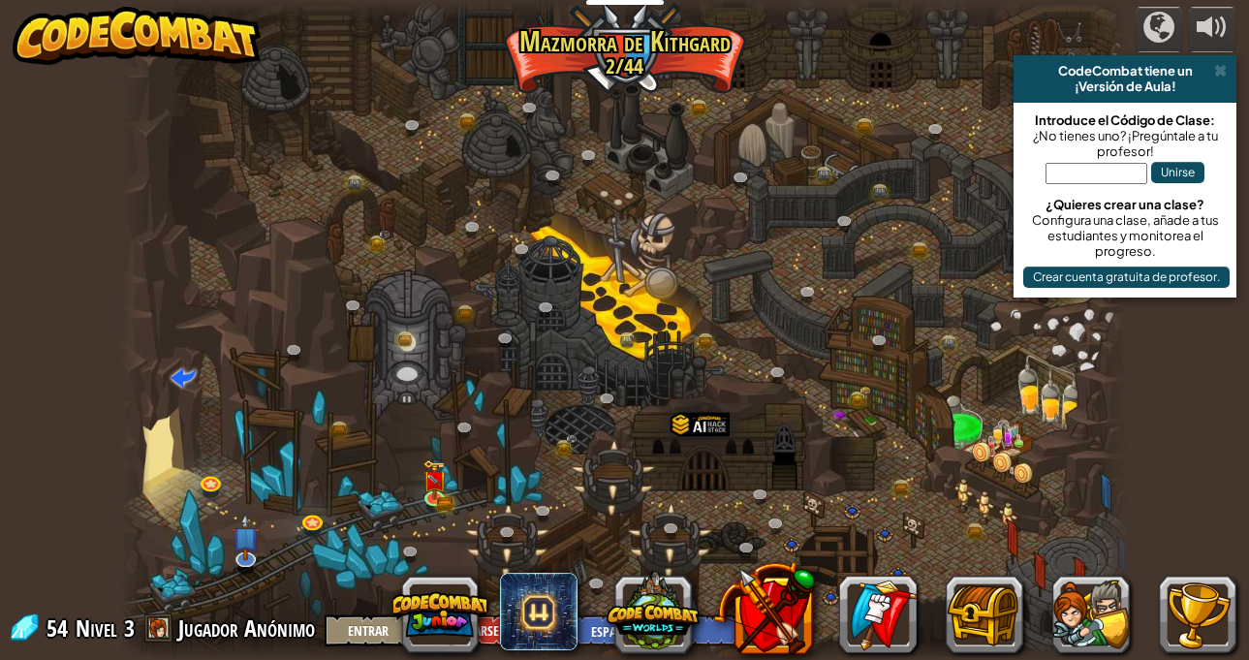
drag, startPoint x: 444, startPoint y: 332, endPoint x: 464, endPoint y: 334, distance: 20.4
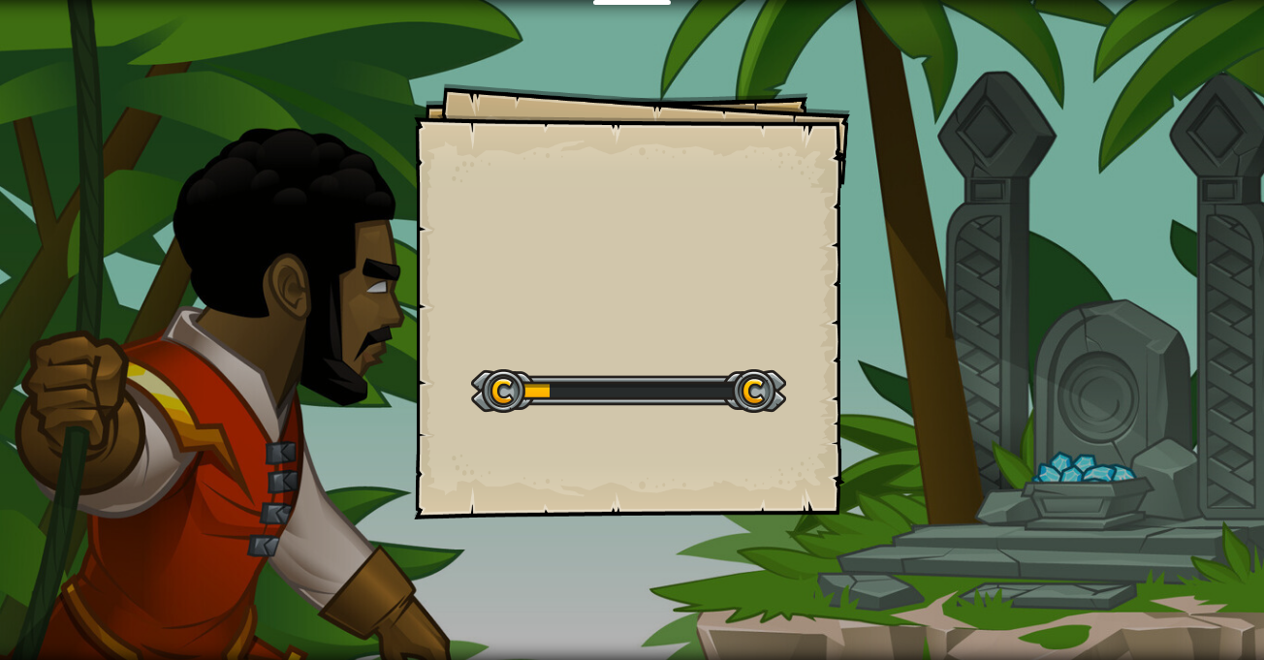
drag, startPoint x: 458, startPoint y: 335, endPoint x: 387, endPoint y: 383, distance: 86.0
select select "es-ES"
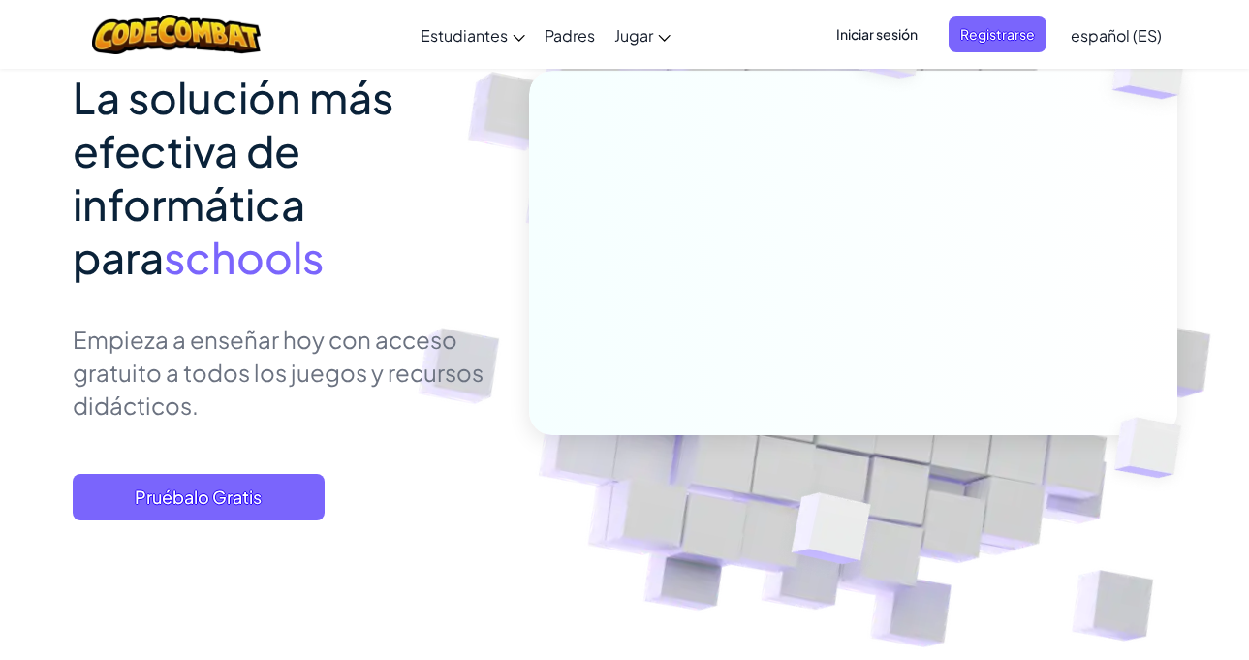
scroll to position [97, 0]
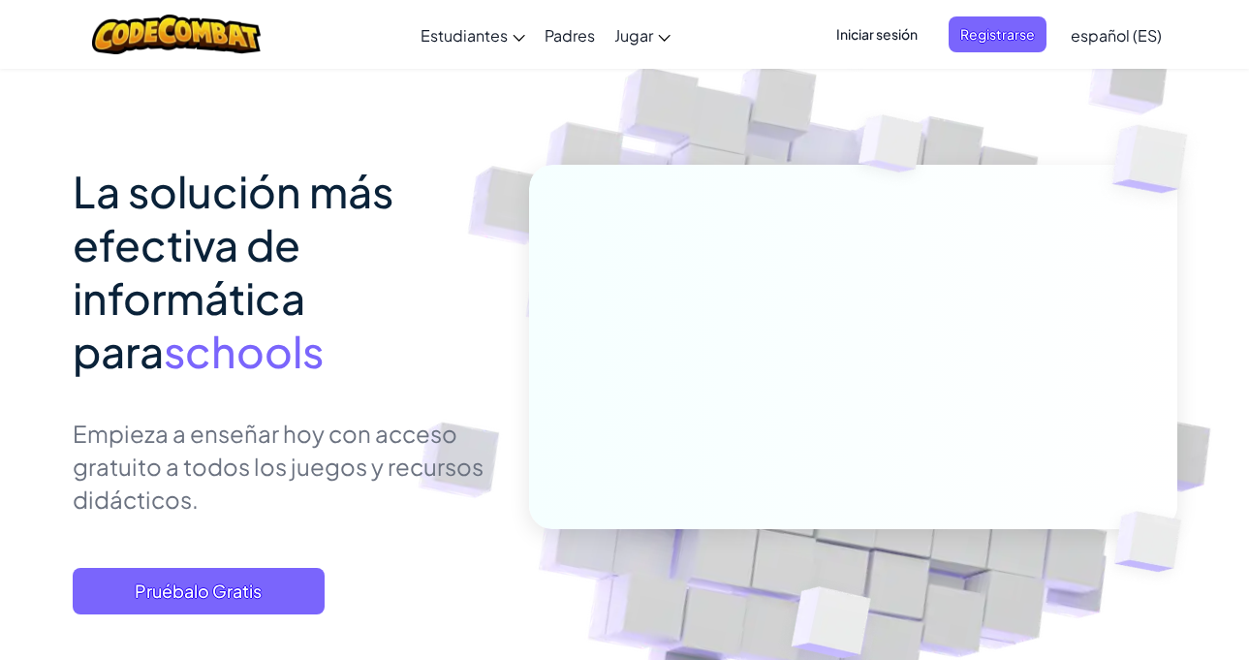
click at [164, 263] on span "La solución más efectiva de informática para" at bounding box center [233, 271] width 321 height 214
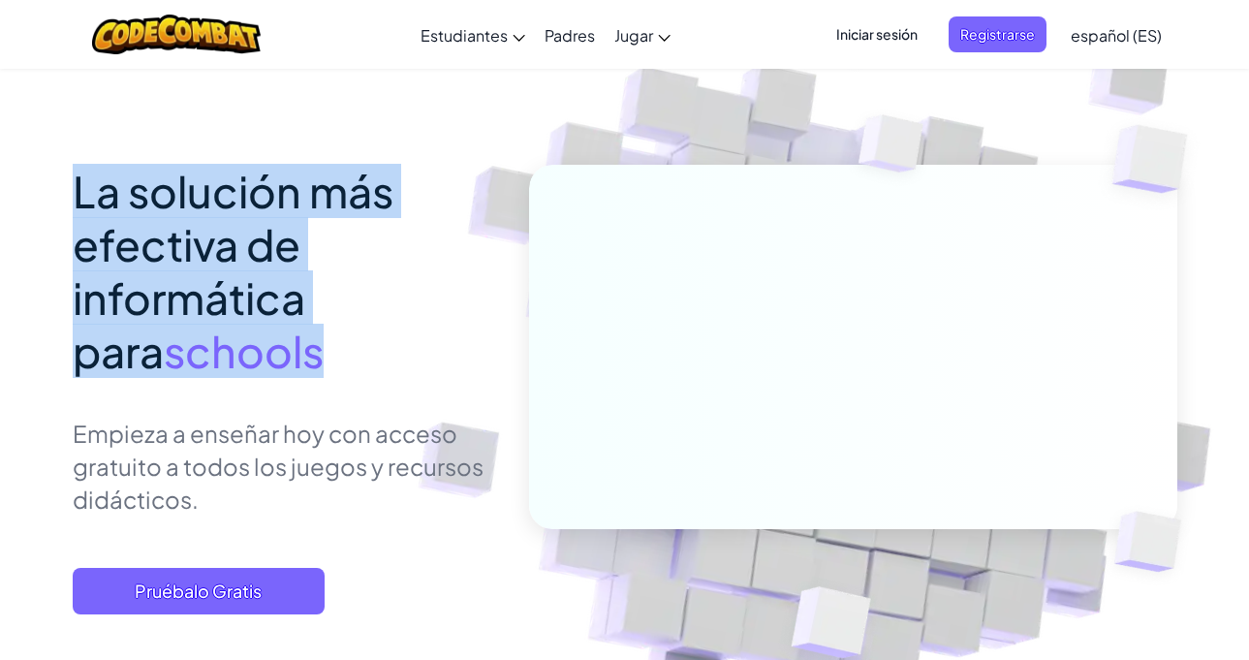
click at [164, 263] on span "La solución más efectiva de informática para" at bounding box center [233, 271] width 321 height 214
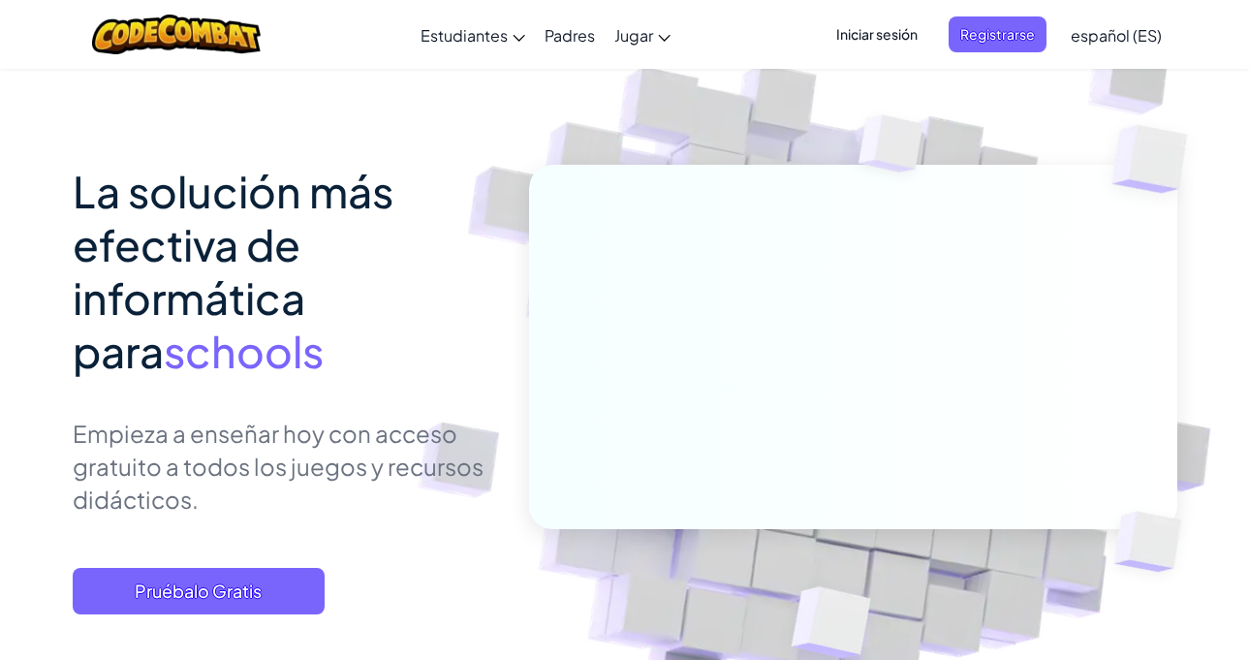
click at [98, 436] on p "Empieza a enseñar hoy con acceso gratuito a todos los juegos y recursos didácti…" at bounding box center [286, 466] width 427 height 99
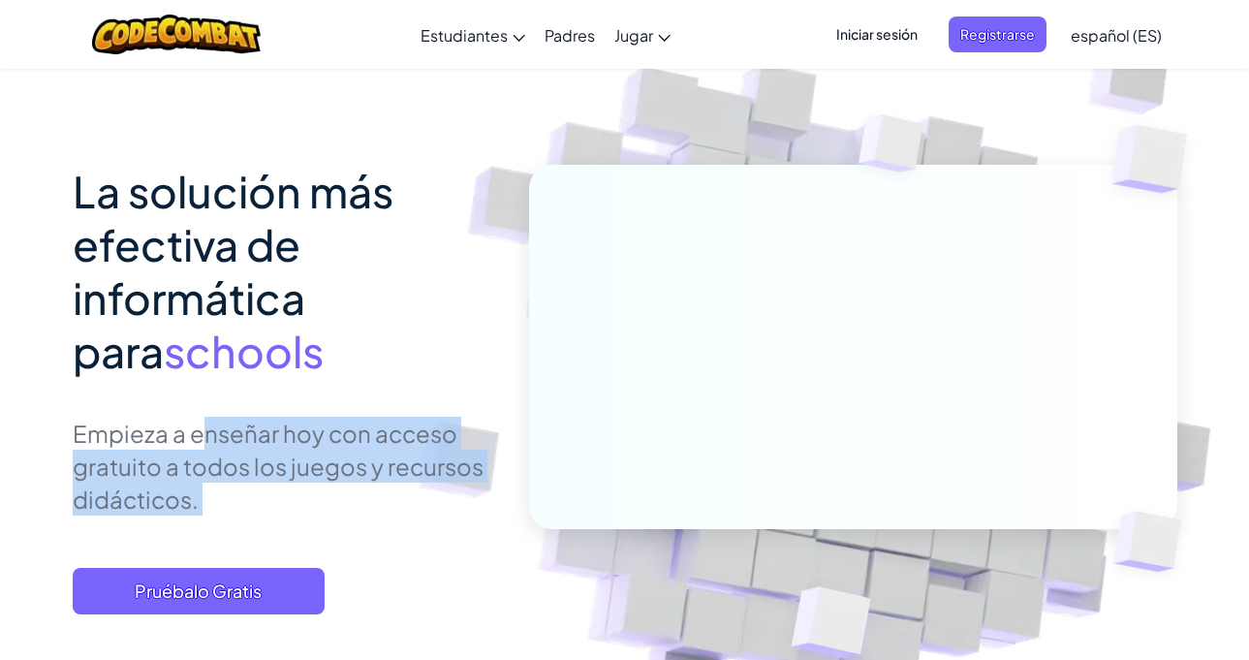
click at [98, 436] on p "Empieza a enseñar hoy con acceso gratuito a todos los juegos y recursos didácti…" at bounding box center [286, 466] width 427 height 99
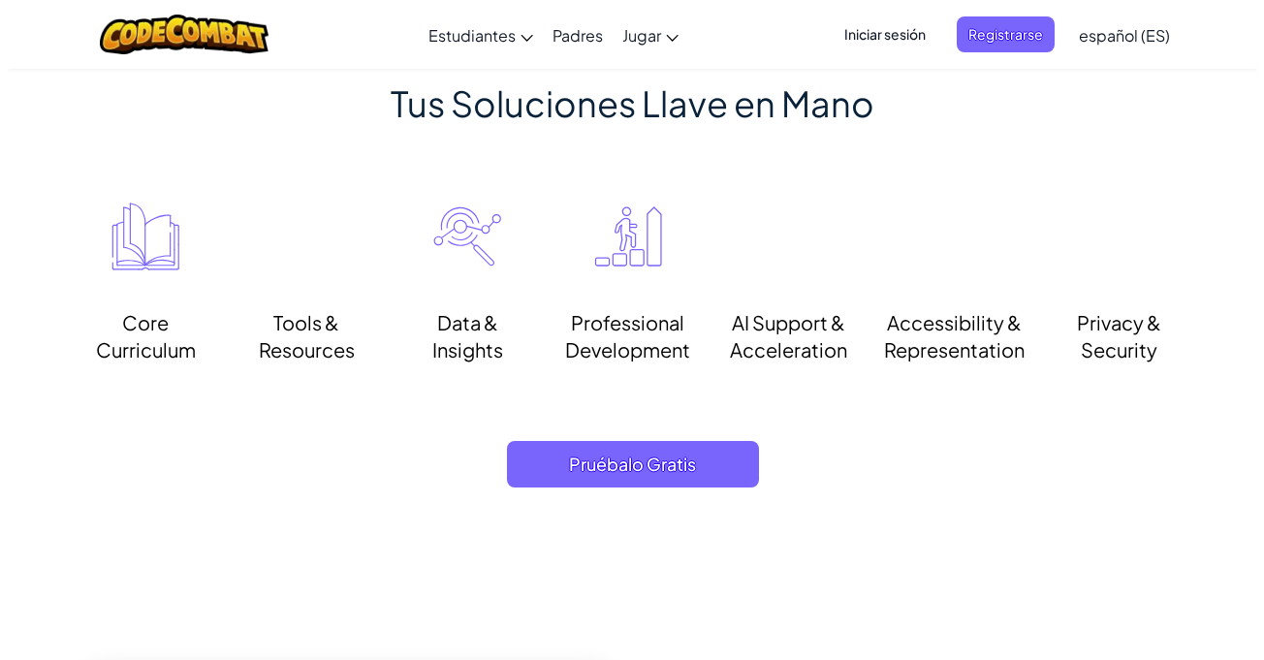
scroll to position [1357, 0]
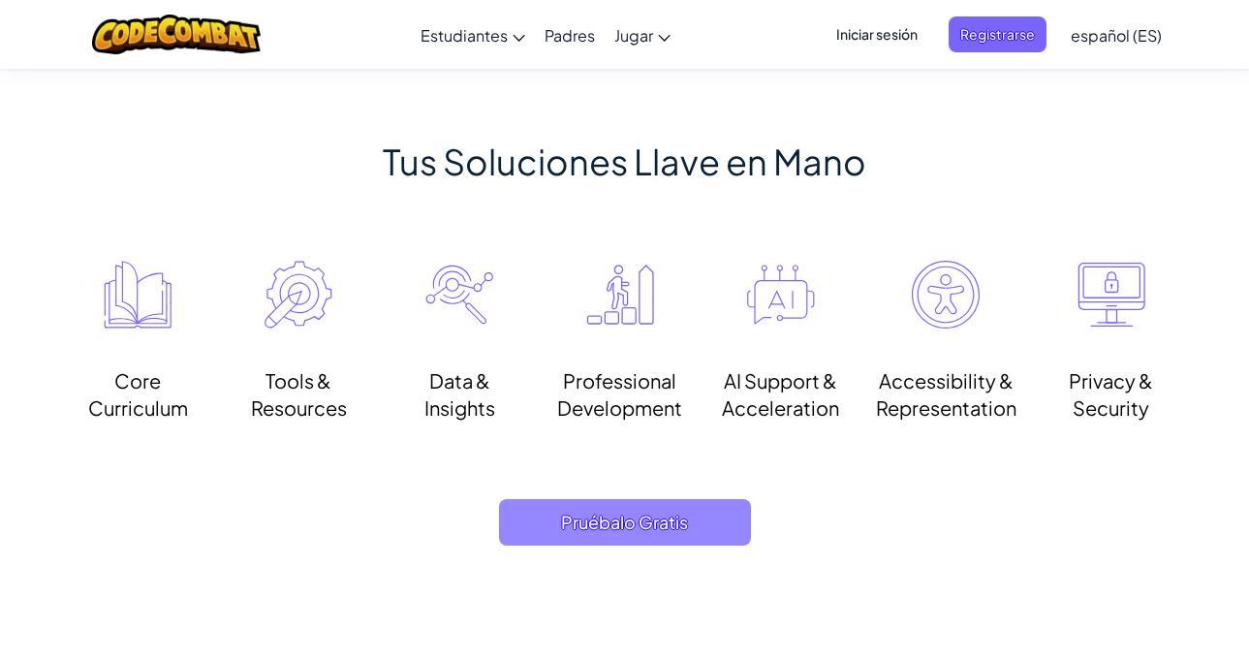
click at [649, 523] on span "Pruébalo Gratis" at bounding box center [625, 522] width 252 height 47
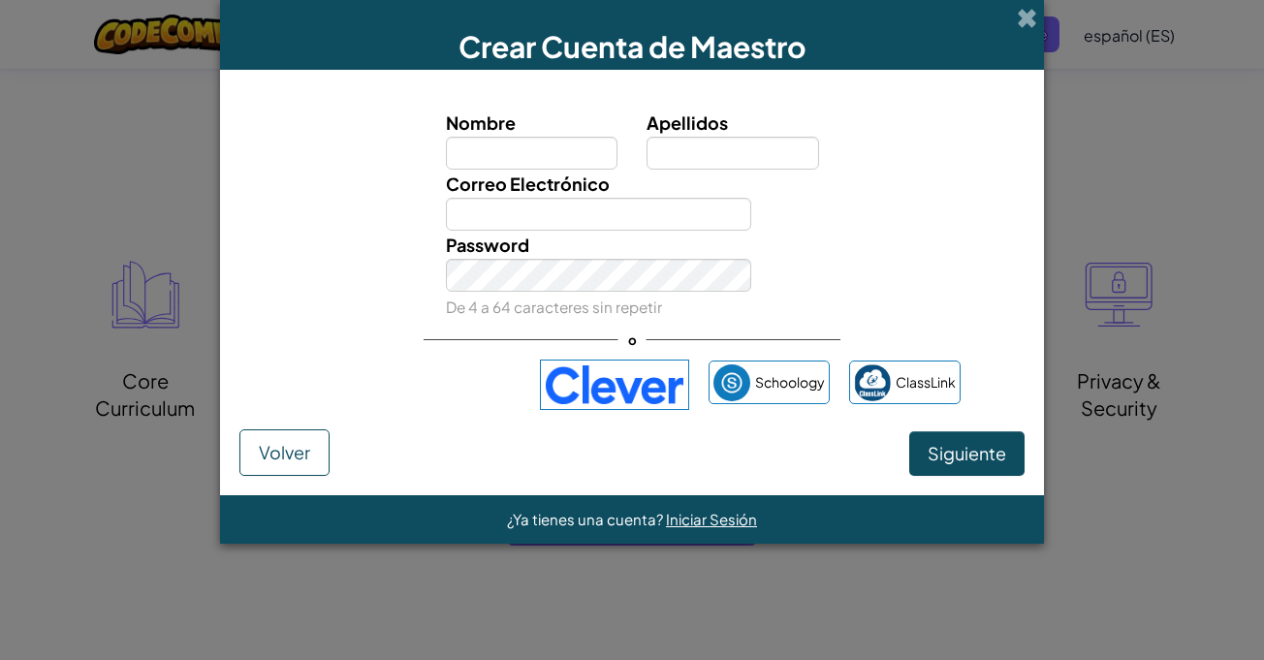
click at [492, 320] on div "o" at bounding box center [631, 340] width 417 height 40
click at [544, 160] on input "Nombre" at bounding box center [532, 153] width 172 height 33
type input "Gonzalo Andrés"
type input "Ortiz Flores"
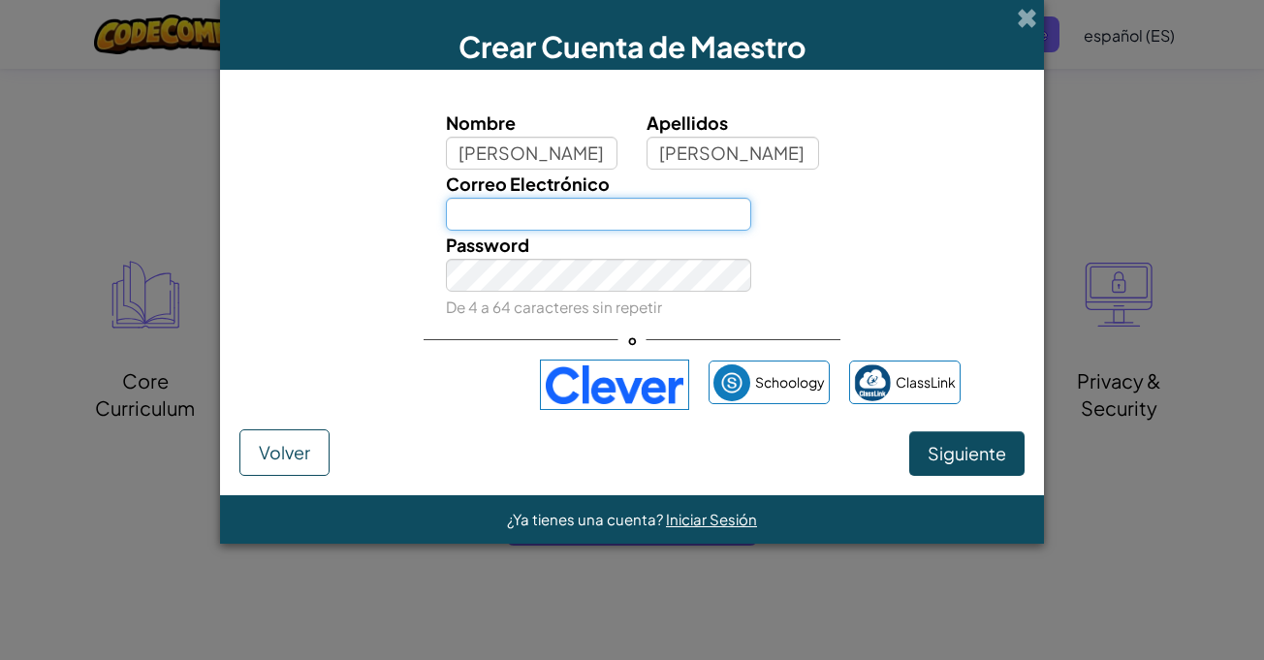
click at [588, 219] on input "Correo Electrónico" at bounding box center [599, 214] width 306 height 33
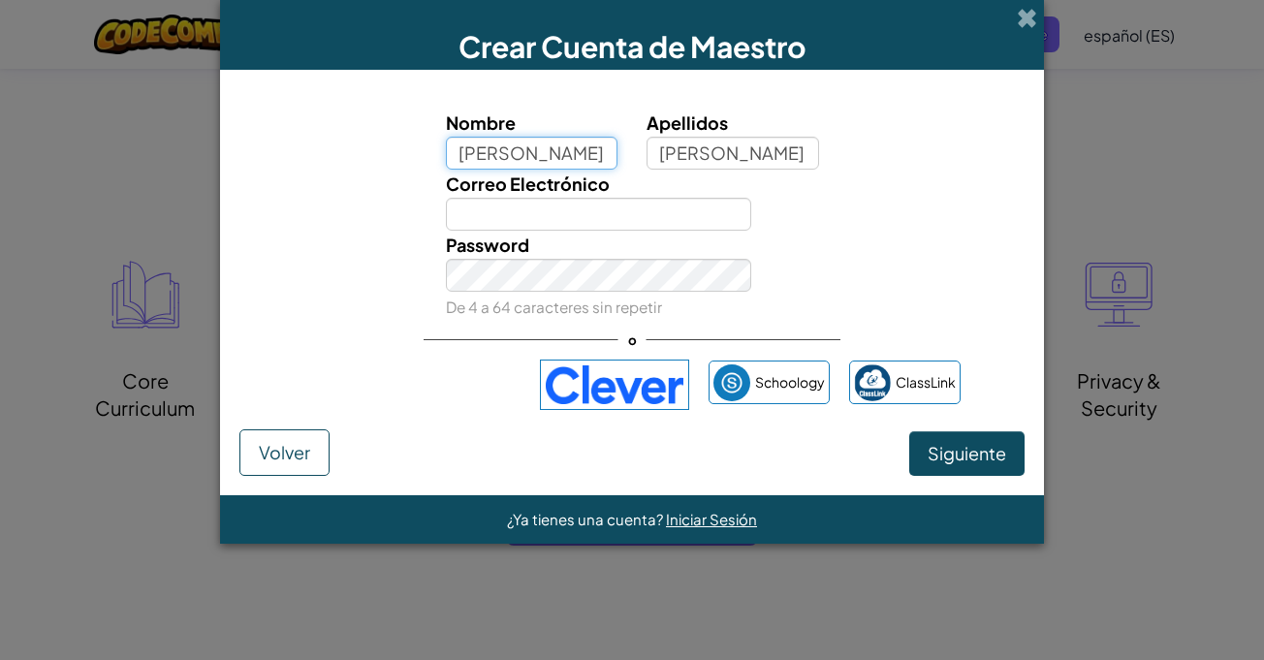
click at [587, 165] on input "Gonzalo Andrés" at bounding box center [532, 153] width 172 height 33
type input "Gonzalo"
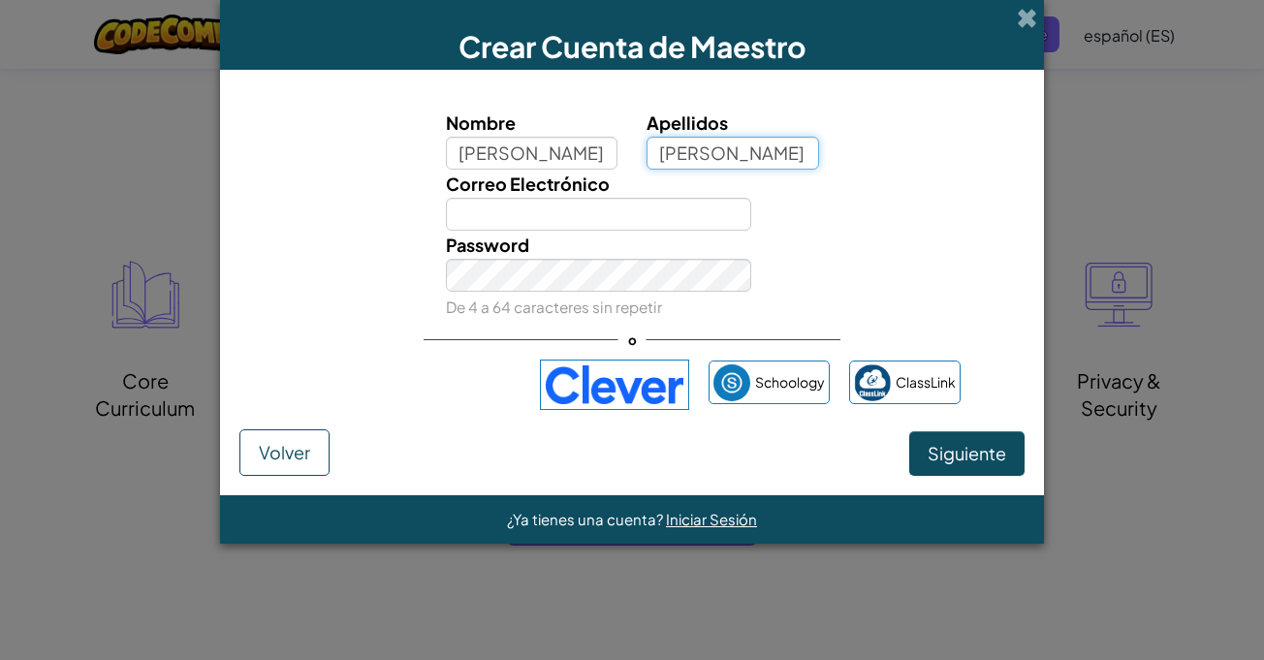
click at [668, 153] on input "Ortiz Flores" at bounding box center [732, 153] width 172 height 33
drag, startPoint x: 668, startPoint y: 153, endPoint x: 660, endPoint y: 172, distance: 20.9
click at [668, 153] on input "Ortiz Flores" at bounding box center [732, 153] width 172 height 33
type input "Flores"
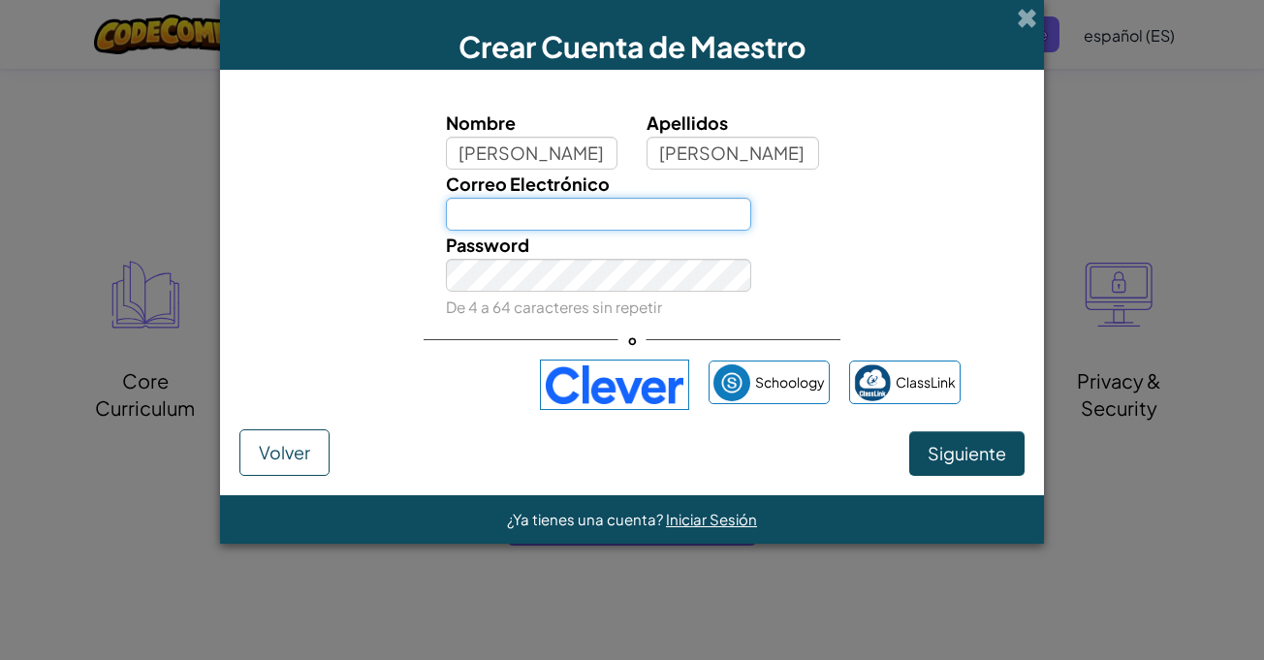
click at [620, 221] on input "Correo Electrónico" at bounding box center [599, 214] width 306 height 33
type input "gonzaor29@gmail.com"
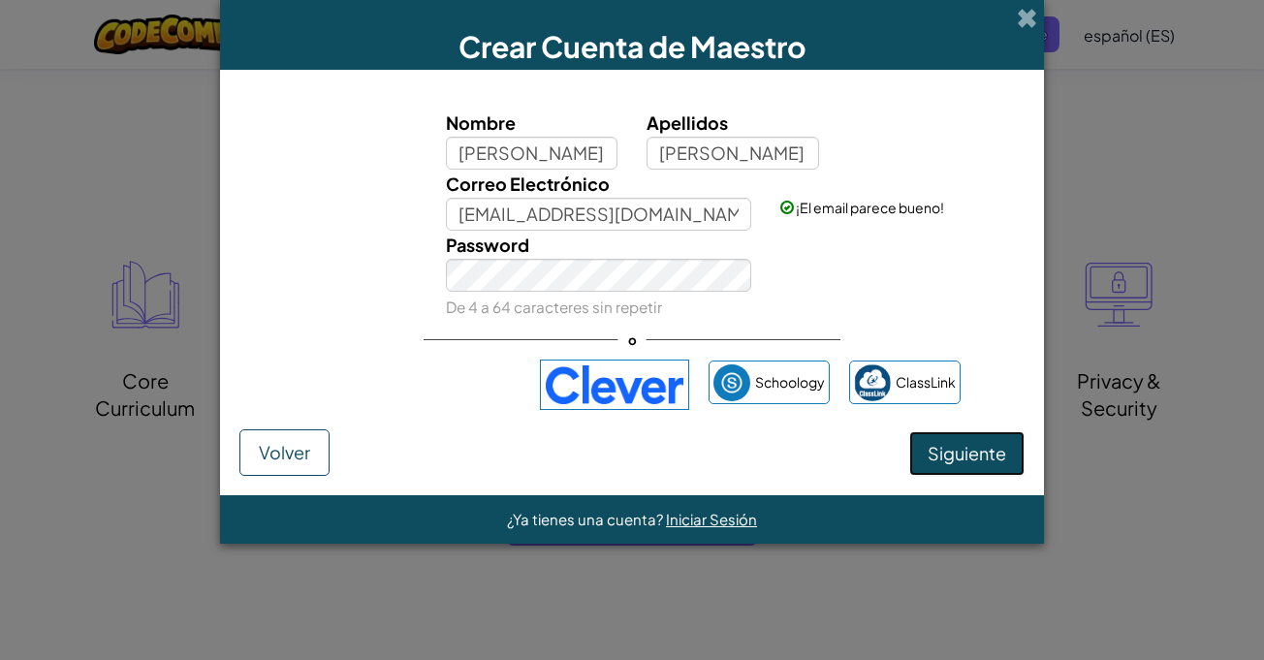
click at [948, 463] on span "Siguiente" at bounding box center [966, 453] width 78 height 22
select select "Uruguay"
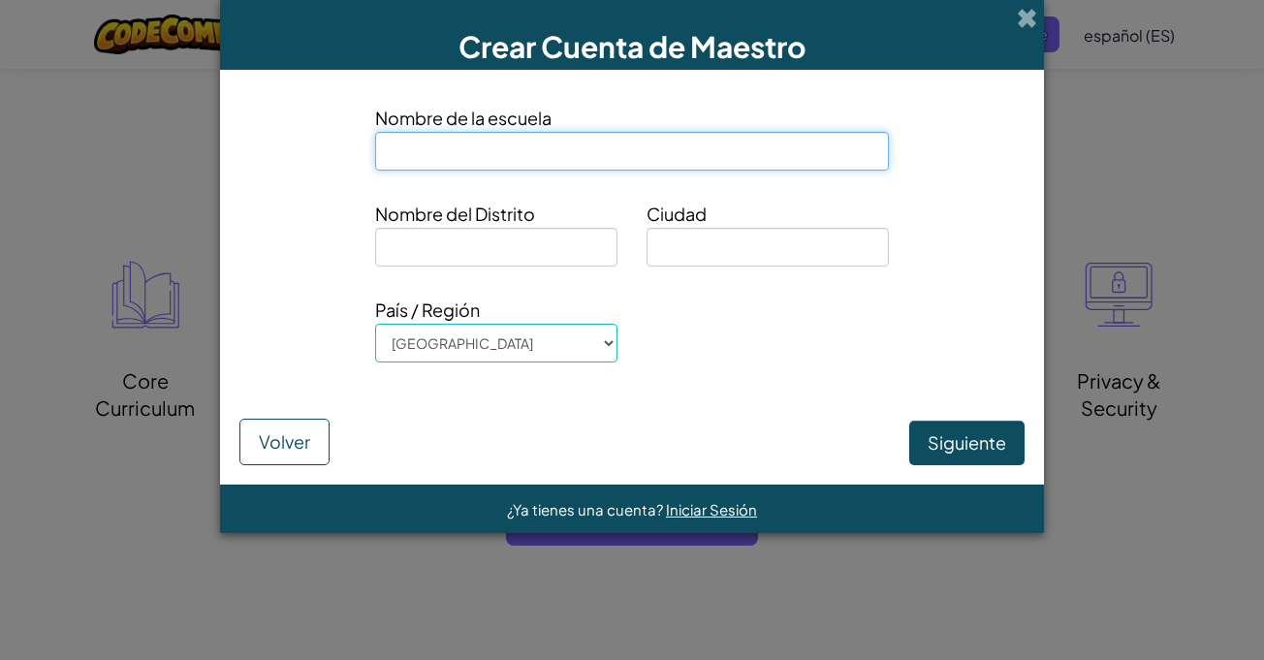
click at [554, 166] on input at bounding box center [632, 151] width 514 height 39
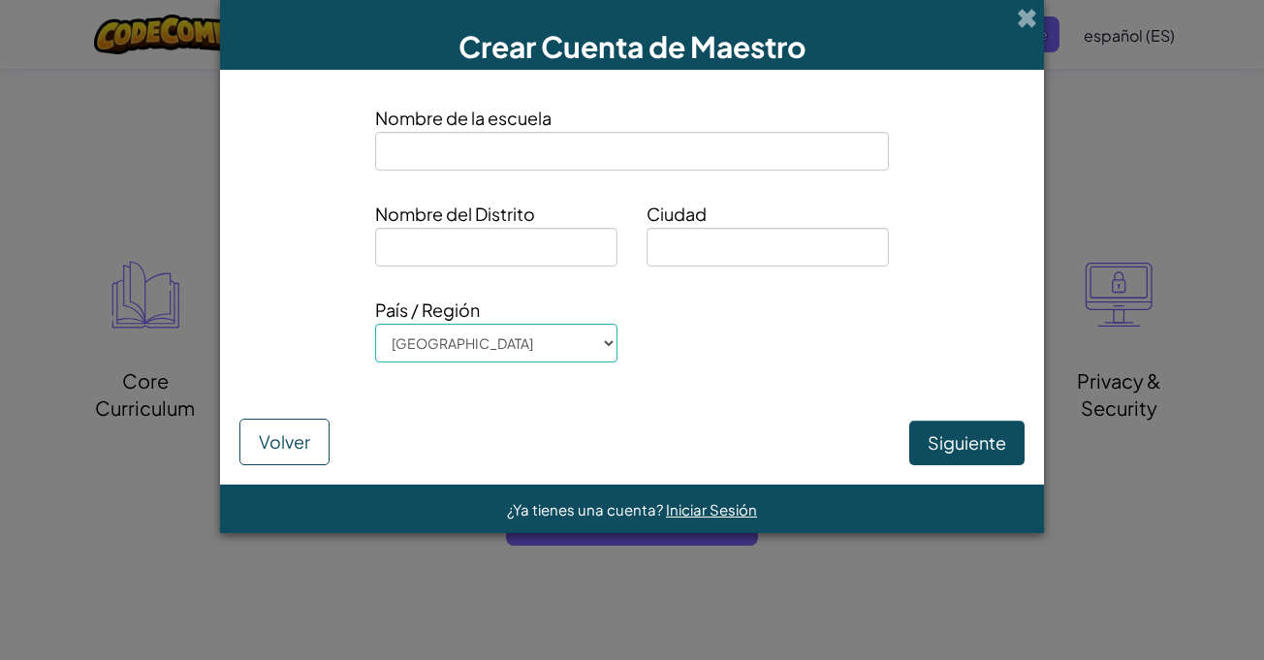
click at [410, 222] on span "Nombre del Distrito" at bounding box center [496, 214] width 242 height 28
click at [432, 245] on input at bounding box center [496, 247] width 242 height 39
click at [517, 324] on select "Afghanistan Åland Islands Albania Algeria American Samoa Andorra Angola Anguill…" at bounding box center [496, 343] width 242 height 39
click at [516, 324] on select "Afghanistan Åland Islands Albania Algeria American Samoa Andorra Angola Anguill…" at bounding box center [496, 343] width 242 height 39
click at [759, 256] on input at bounding box center [767, 247] width 242 height 39
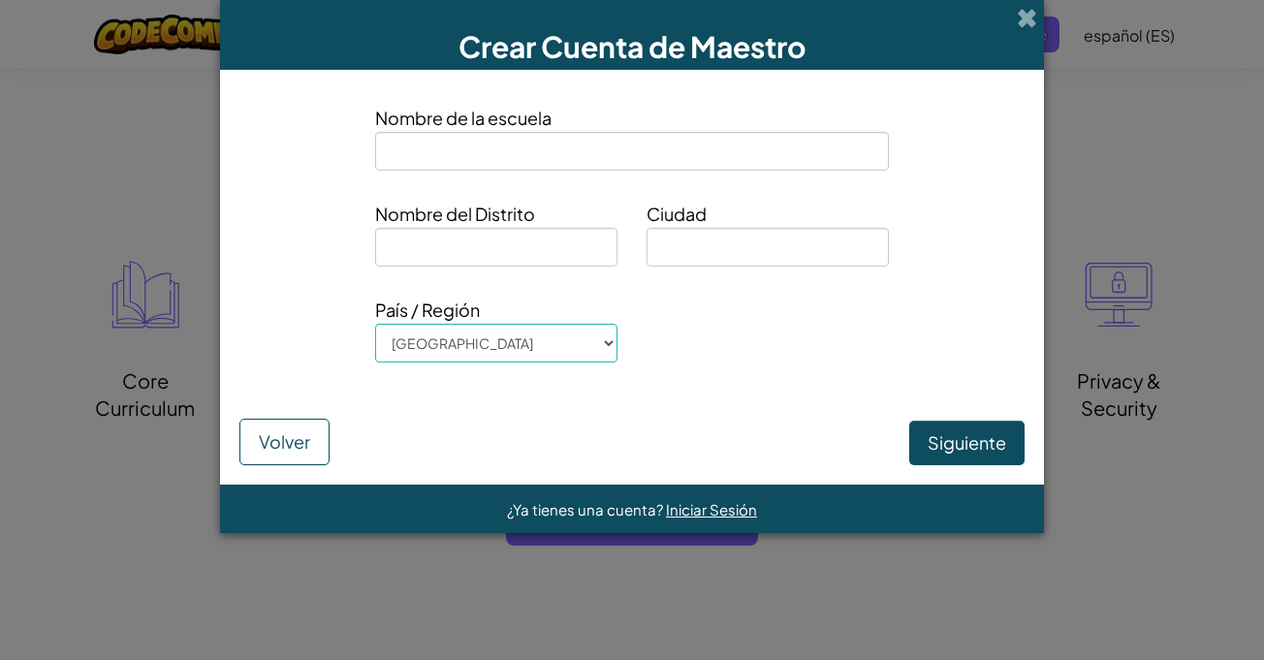
click at [642, 188] on div "Nombre de la escuela Nombre del Distrito Ciudad País / Región Afghanistan Åland…" at bounding box center [631, 240] width 785 height 302
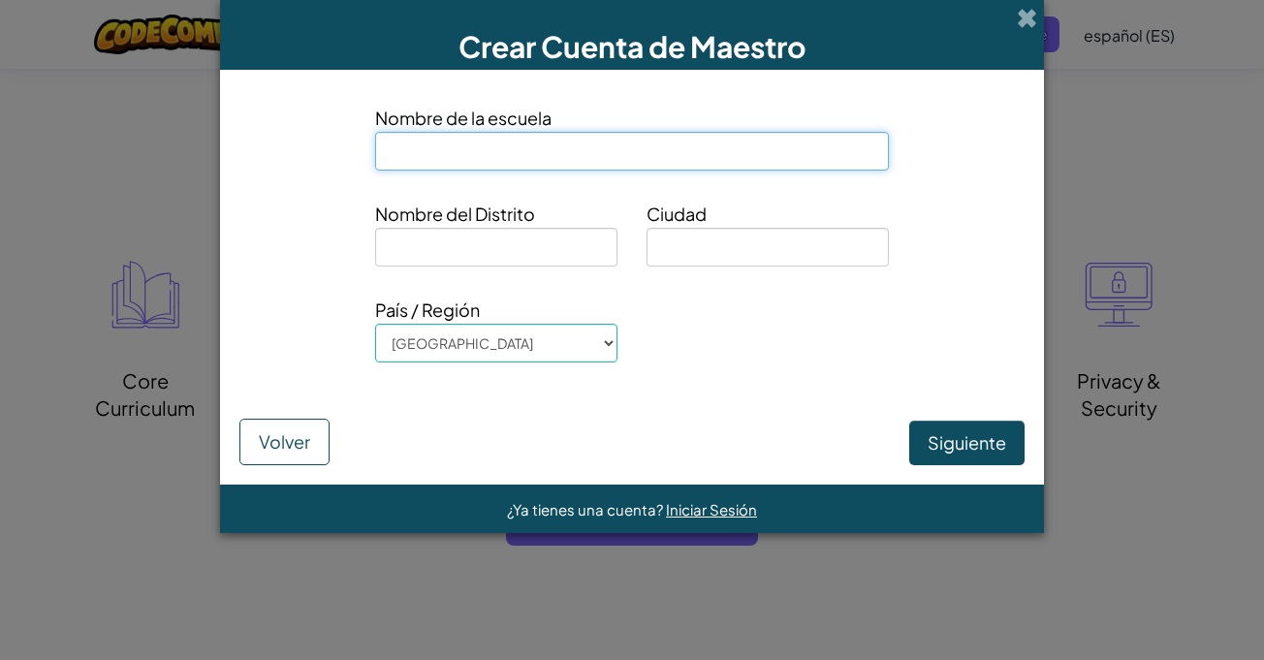
click at [575, 149] on input at bounding box center [632, 151] width 514 height 39
type input "Ceibal"
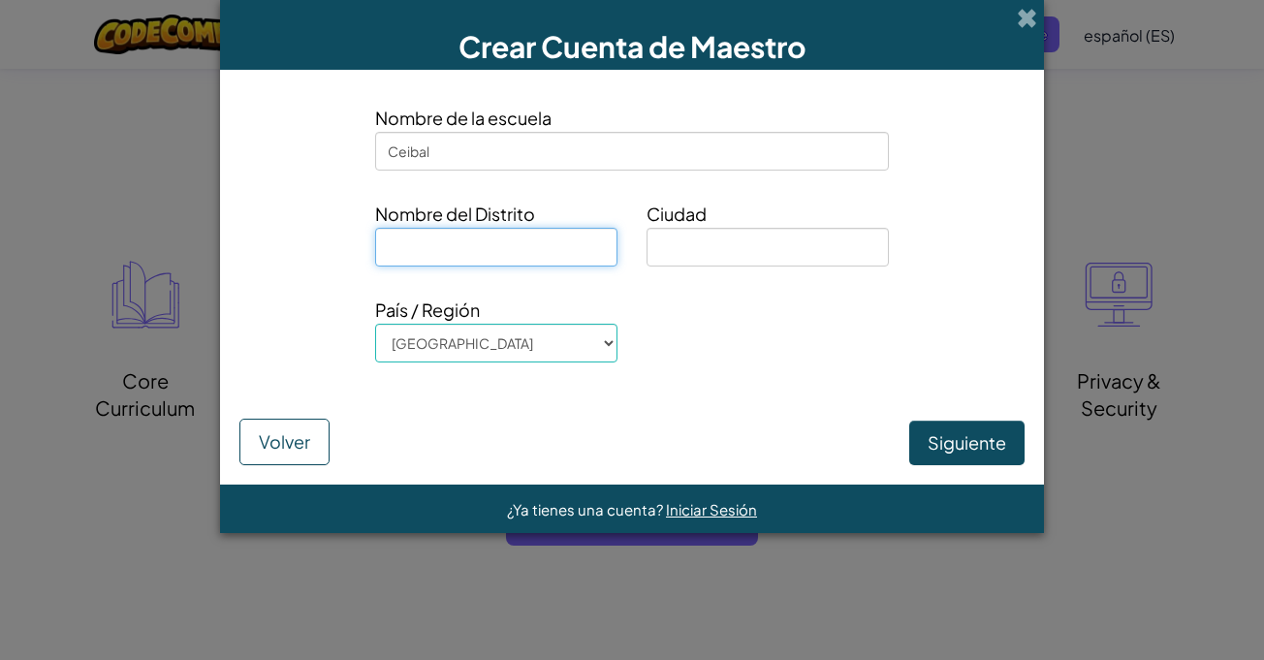
click at [518, 238] on input at bounding box center [496, 247] width 242 height 39
type input "Durazno"
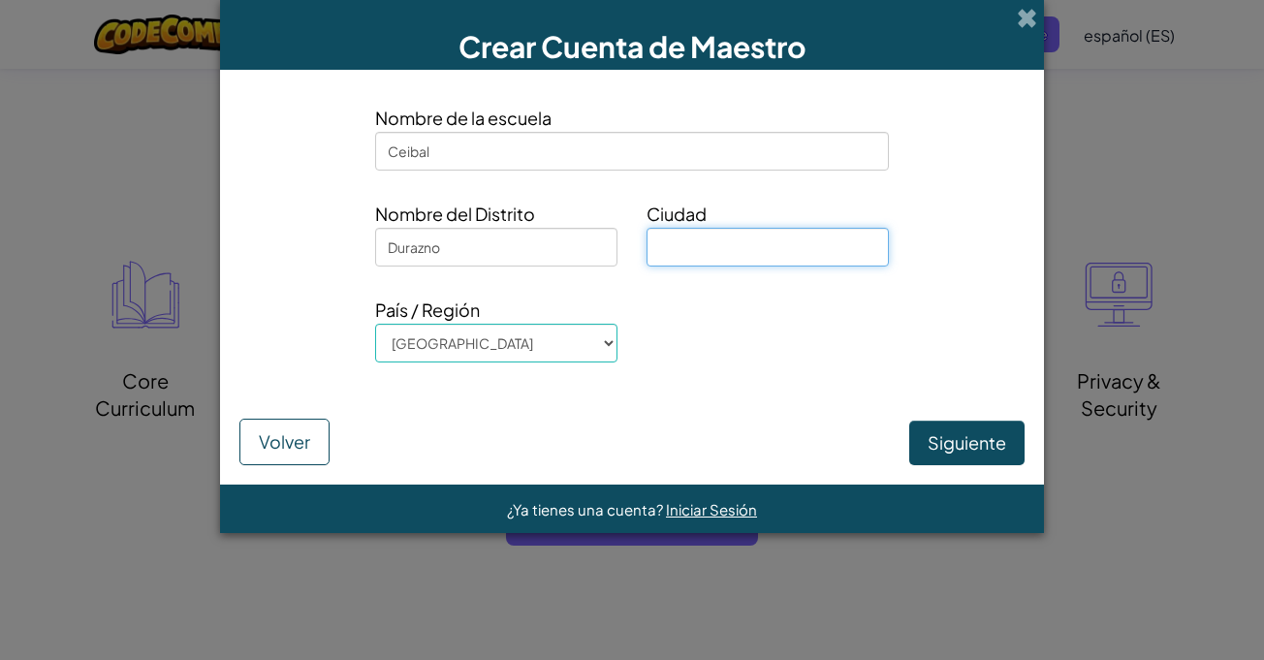
click at [675, 258] on input at bounding box center [767, 247] width 242 height 39
type input "Durazno"
click at [903, 445] on div "Siguiente Volver" at bounding box center [631, 428] width 785 height 75
click at [940, 445] on button "Siguiente" at bounding box center [966, 443] width 115 height 45
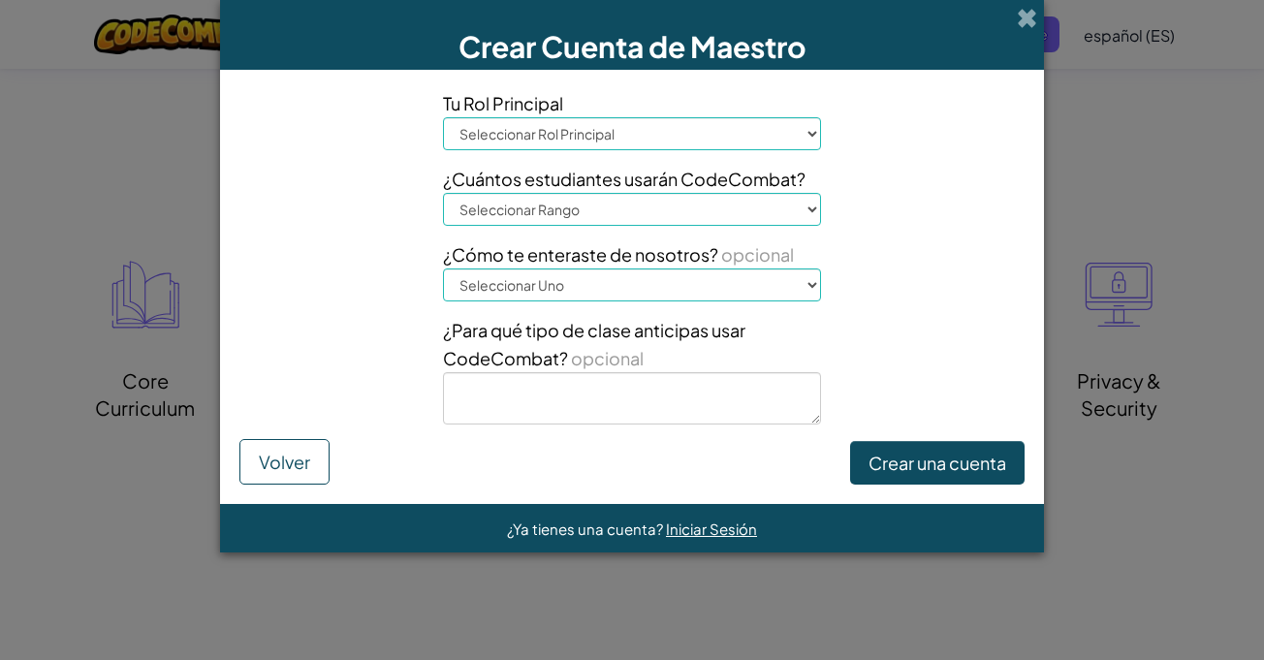
click at [633, 149] on select "Seleccionar Rol Principal Principal Padre Coordinador de Tecnología Profesor Es…" at bounding box center [632, 133] width 378 height 33
select select "Teacher"
click at [443, 117] on select "Seleccionar Rol Principal Principal Padre Coordinador de Tecnología Profesor Es…" at bounding box center [632, 133] width 378 height 33
click at [546, 207] on select "Seleccionar Rango 1-10 11-50 51-100 101-200 201-500 501-1000 1000+" at bounding box center [632, 209] width 378 height 33
click at [443, 193] on select "Seleccionar Rango 1-10 11-50 51-100 101-200 201-500 501-1000 1000+" at bounding box center [632, 209] width 378 height 33
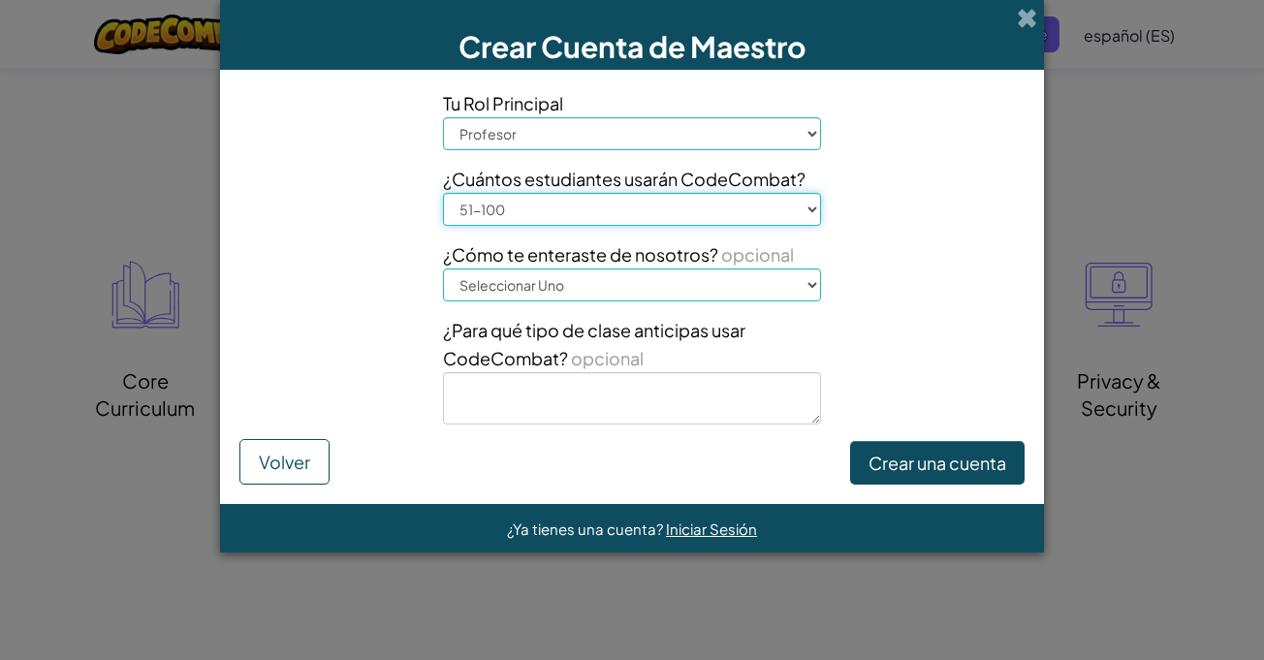
drag, startPoint x: 577, startPoint y: 205, endPoint x: 578, endPoint y: 224, distance: 18.4
click at [577, 205] on select "Seleccionar Rango 1-10 11-50 51-100 101-200 201-500 501-1000 1000+" at bounding box center [632, 209] width 378 height 33
select select "11-50"
click at [443, 193] on select "Seleccionar Rango 1-10 11-50 51-100 101-200 201-500 501-1000 1000+" at bounding box center [632, 209] width 378 height 33
click at [585, 276] on select "Seleccionar Uno Conferencia (por ejemplo, ISTE) Code.org/Hora del Código Un pro…" at bounding box center [632, 284] width 378 height 33
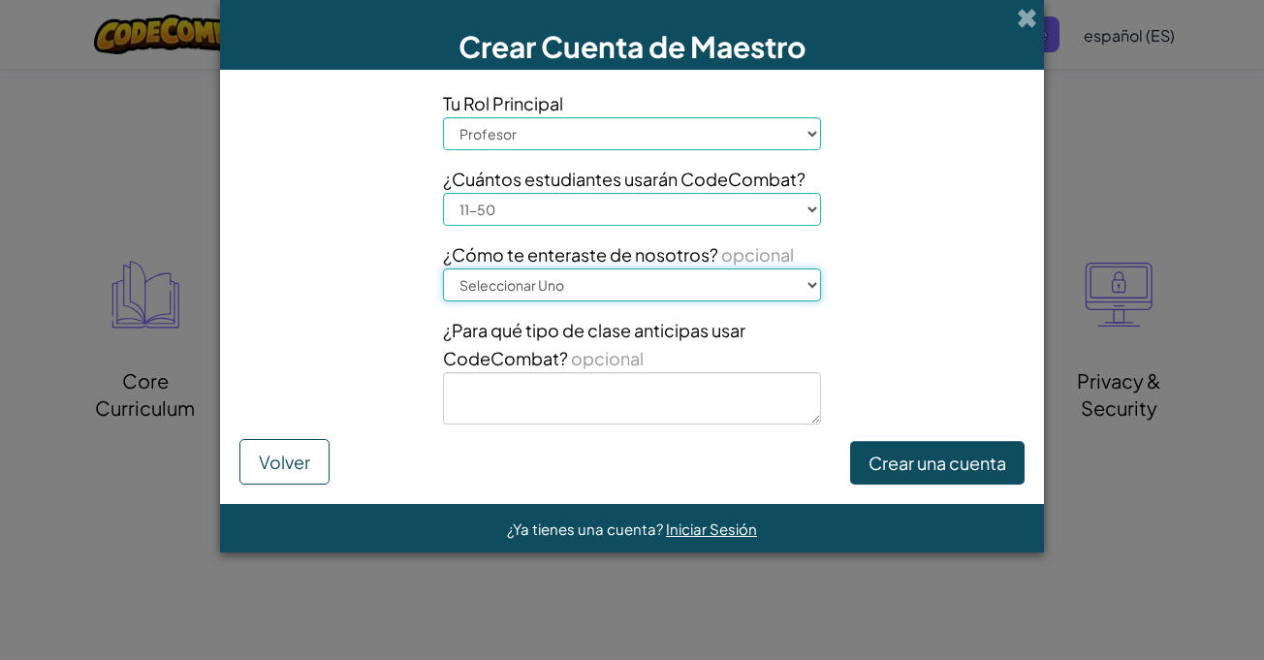
select select "Other"
click at [443, 268] on select "Seleccionar Uno Conferencia (por ejemplo, ISTE) Code.org/Hora del Código Un pro…" at bounding box center [632, 284] width 378 height 33
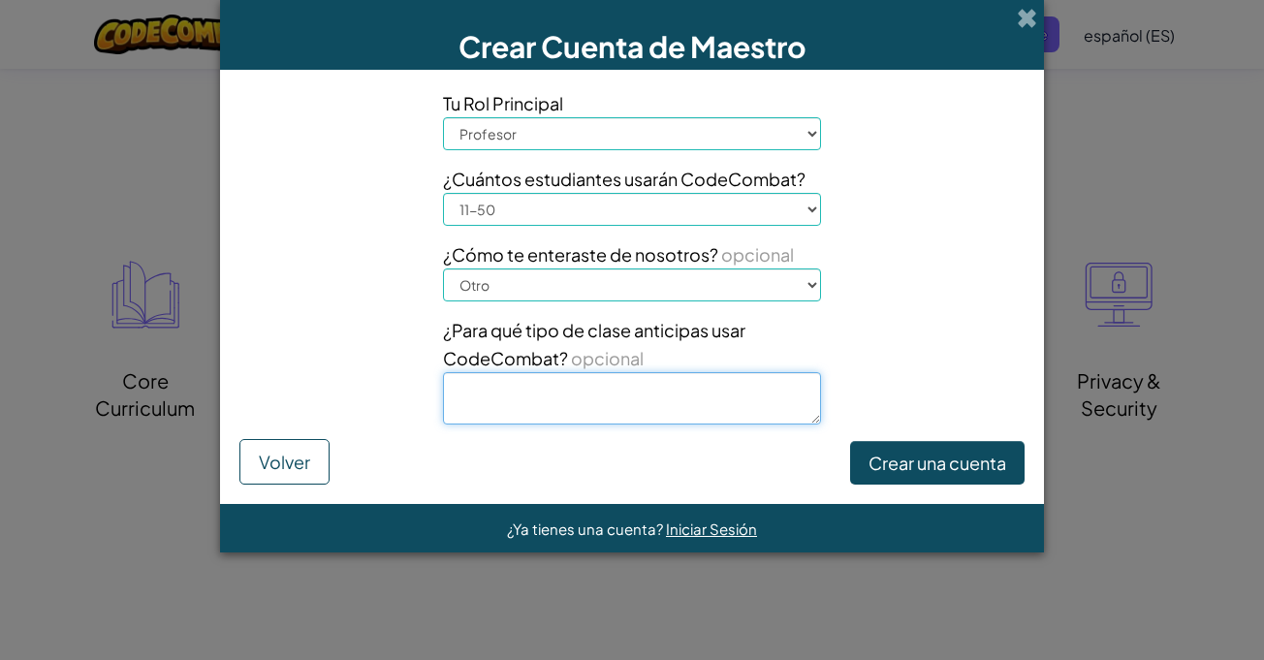
click at [582, 402] on textarea at bounding box center [632, 398] width 378 height 52
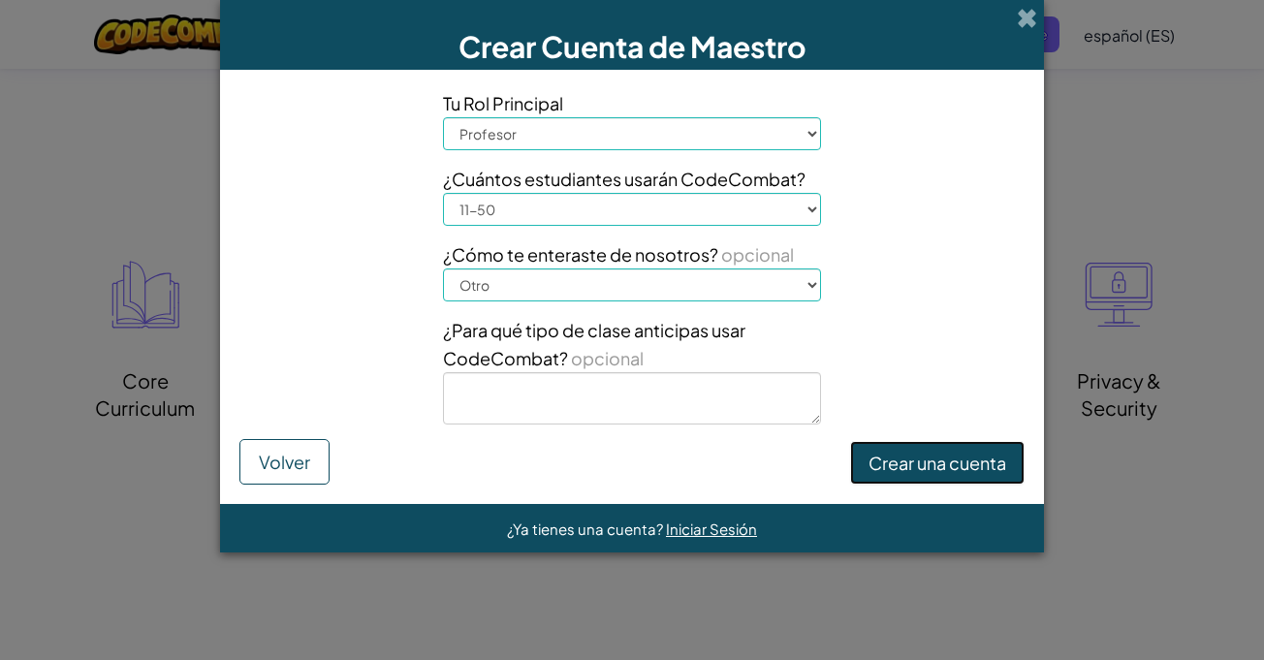
click at [921, 461] on button "Crear una cuenta" at bounding box center [937, 463] width 174 height 45
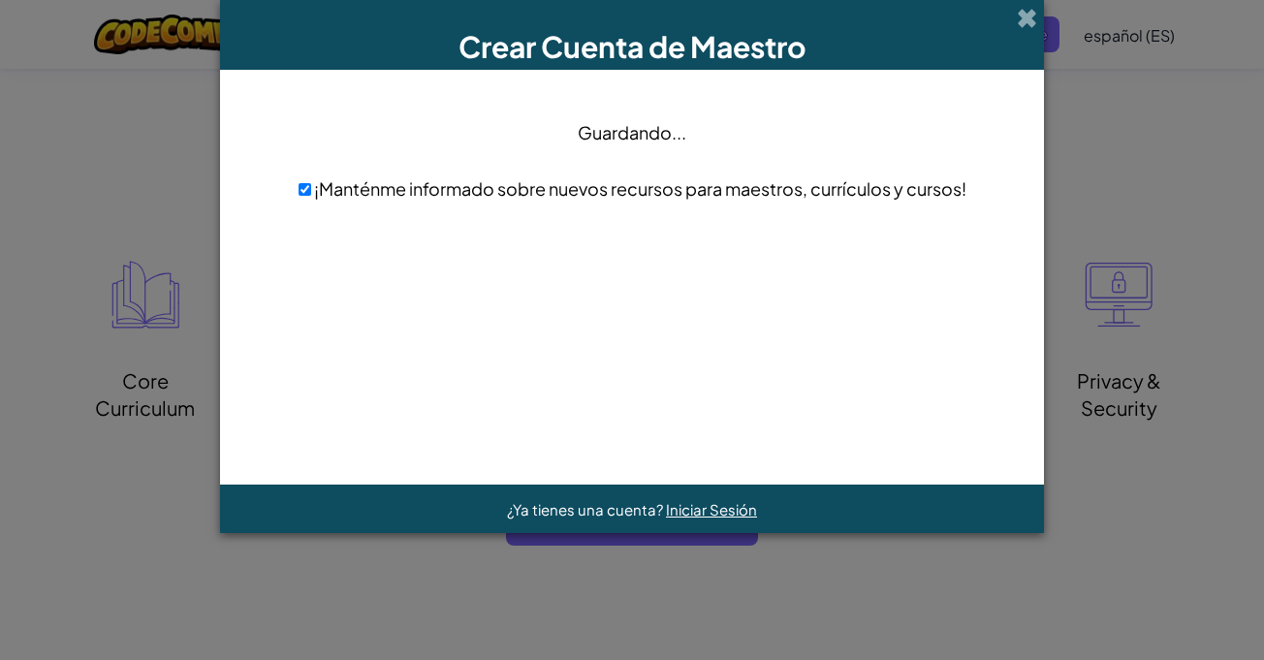
scroll to position [0, 0]
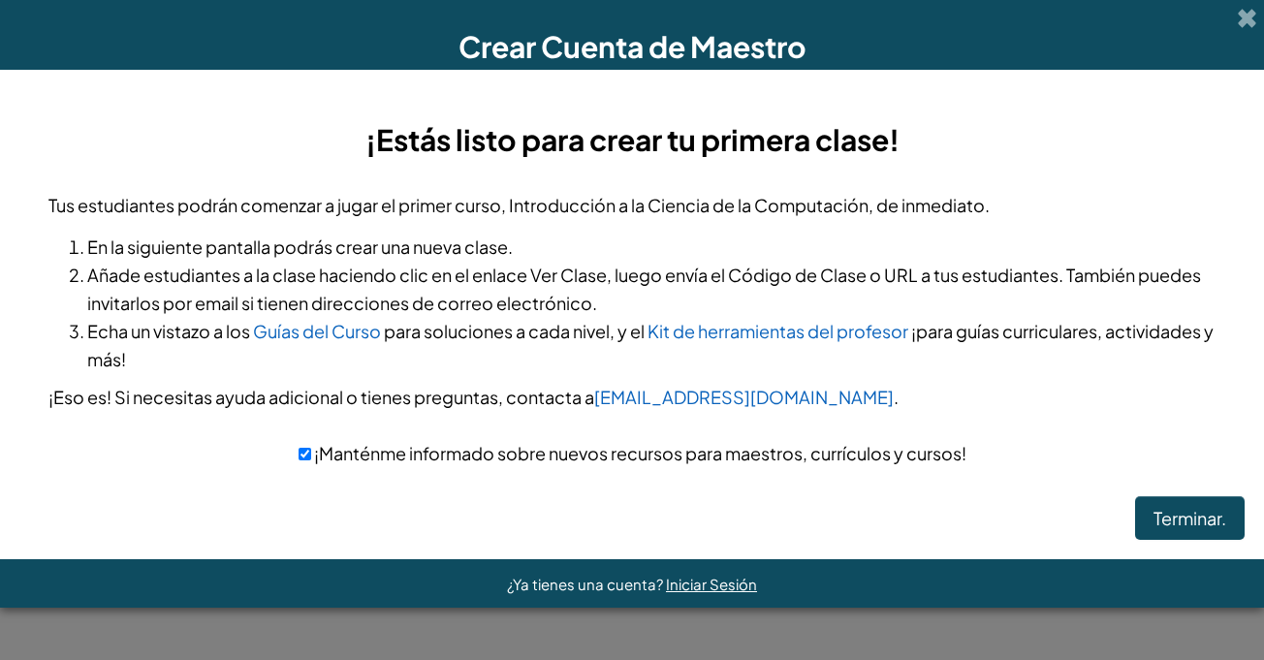
click at [486, 142] on h3 "¡Estás listo para crear tu primera clase!" at bounding box center [631, 140] width 1167 height 44
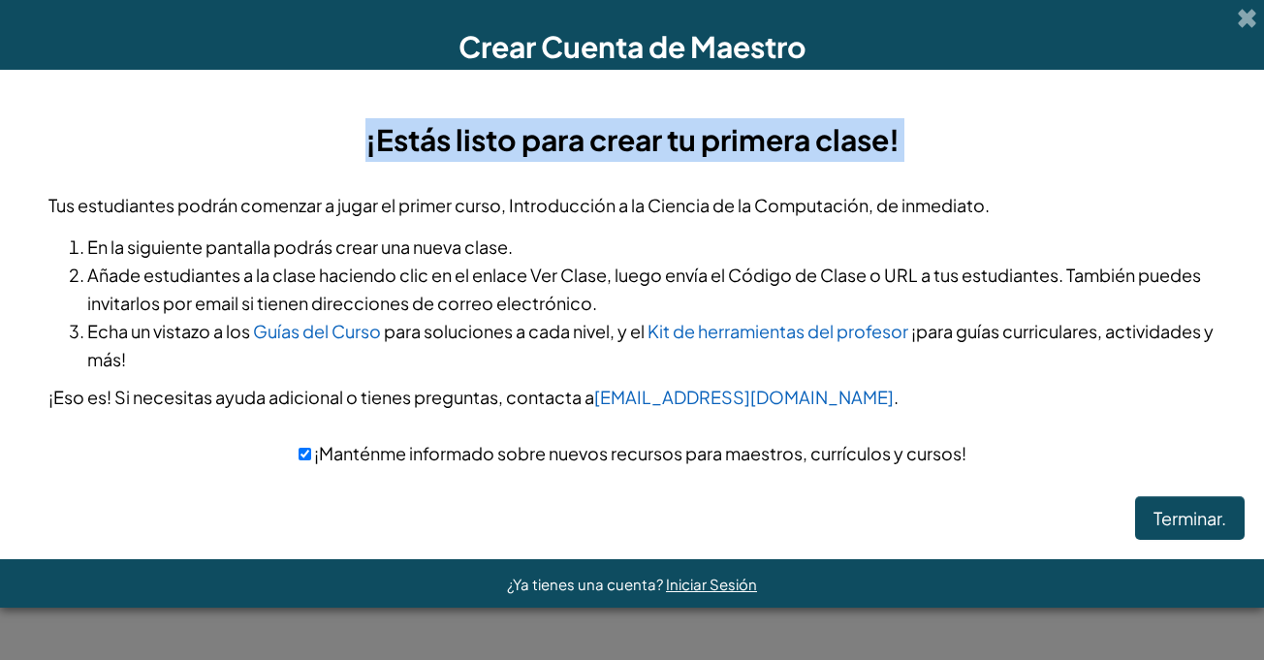
click at [486, 142] on h3 "¡Estás listo para crear tu primera clase!" at bounding box center [631, 140] width 1167 height 44
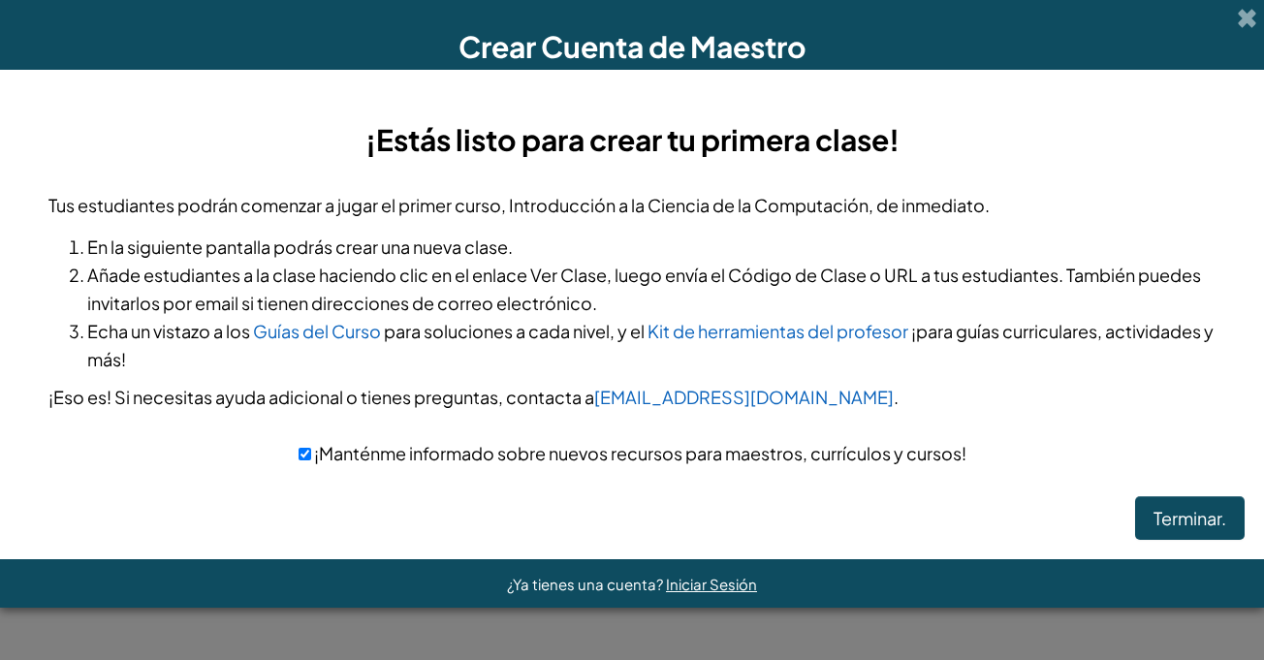
click at [1246, 548] on div "¡Estás listo para crear tu primera clase! Tus estudiantes podrán comenzar a jug…" at bounding box center [632, 315] width 1264 height 490
click at [1189, 517] on button "Terminar." at bounding box center [1189, 518] width 109 height 45
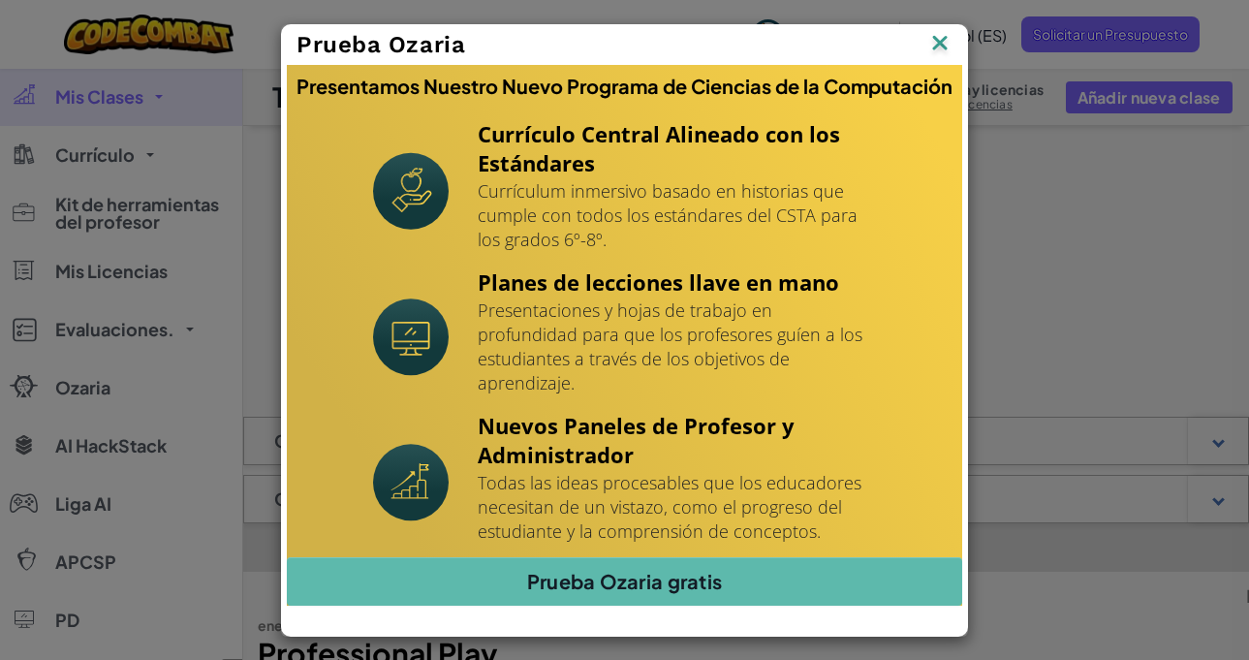
click at [364, 58] on span "Prueba Ozaria" at bounding box center [381, 44] width 169 height 27
click at [433, 82] on div "Presentamos Nuestro Nuevo Programa de Ciencias de la Computación" at bounding box center [624, 86] width 675 height 43
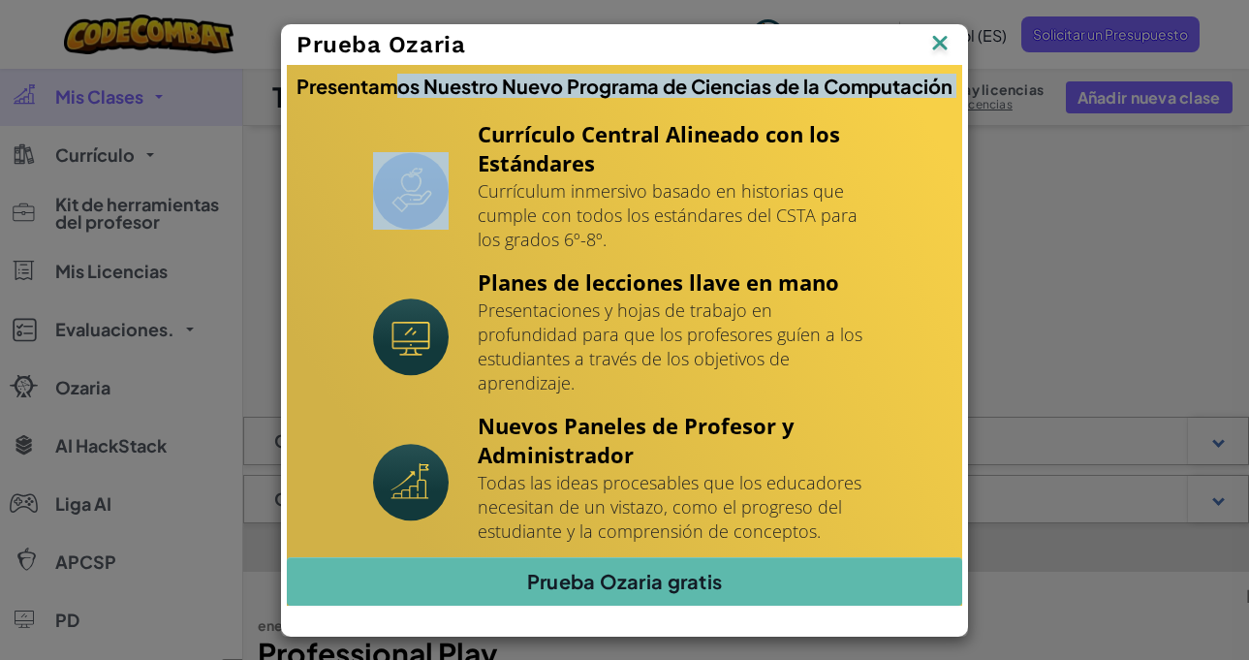
click at [433, 82] on div "Presentamos Nuestro Nuevo Programa de Ciencias de la Computación" at bounding box center [624, 86] width 675 height 43
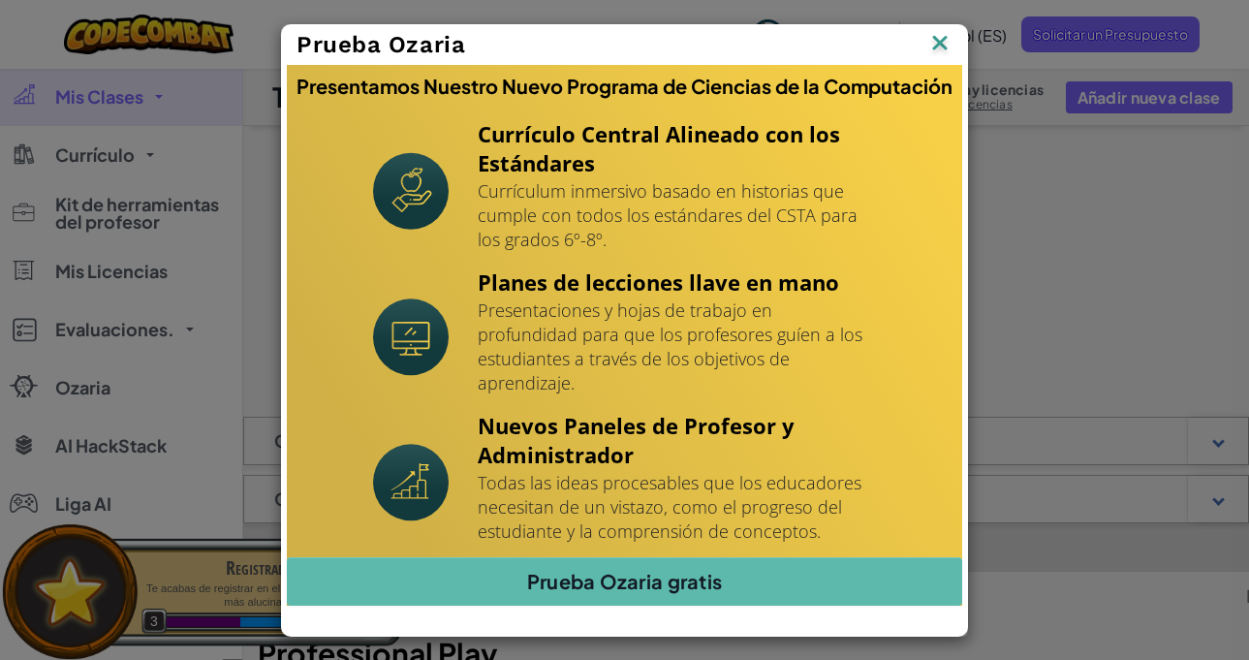
click at [495, 194] on p "Currículum inmersivo basado en historias que cumple con todos los estándares de…" at bounding box center [677, 215] width 399 height 73
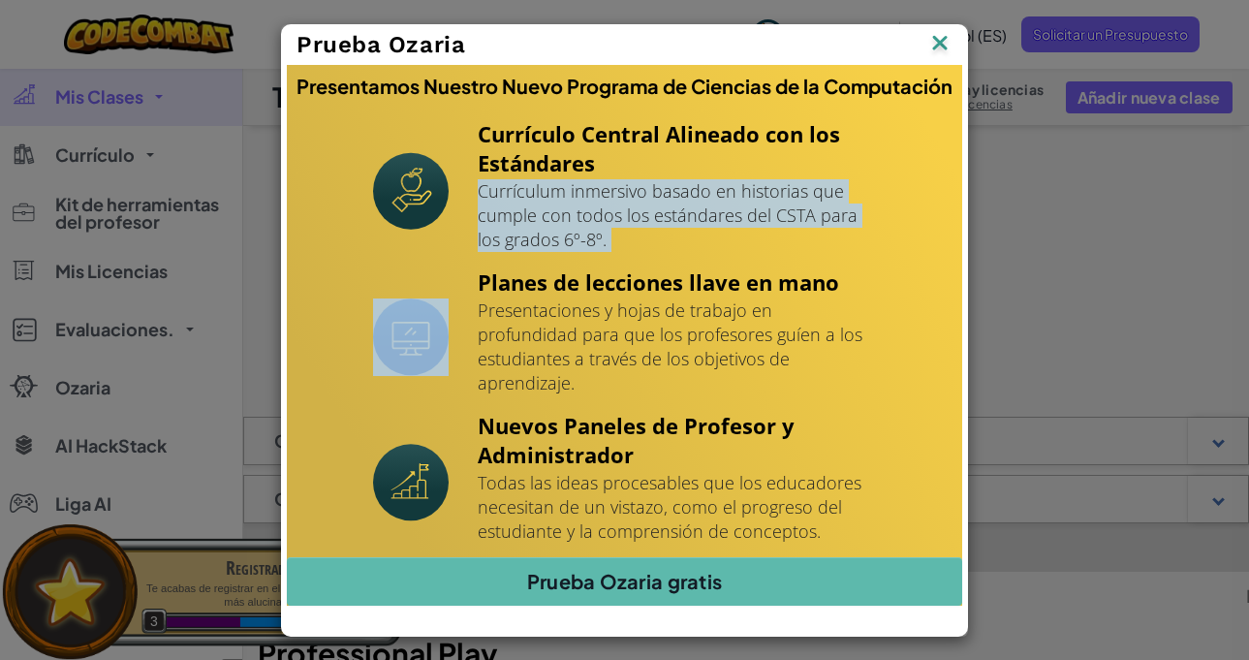
click at [495, 194] on p "Currículum inmersivo basado en historias que cumple con todos los estándares de…" at bounding box center [677, 215] width 399 height 73
click at [515, 232] on p "Currículum inmersivo basado en historias que cumple con todos los estándares de…" at bounding box center [677, 215] width 399 height 73
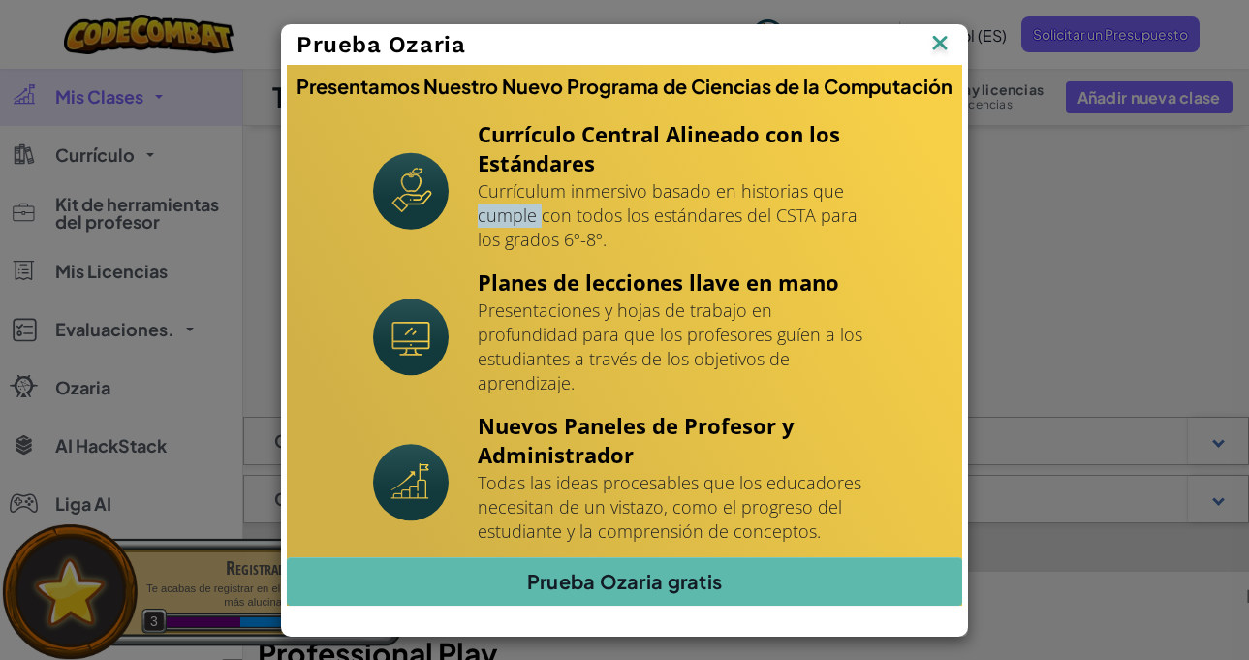
click at [515, 232] on p "Currículum inmersivo basado en historias que cumple con todos los estándares de…" at bounding box center [677, 215] width 399 height 73
click at [542, 289] on h4 "Planes de lecciones llave en mano" at bounding box center [677, 281] width 399 height 29
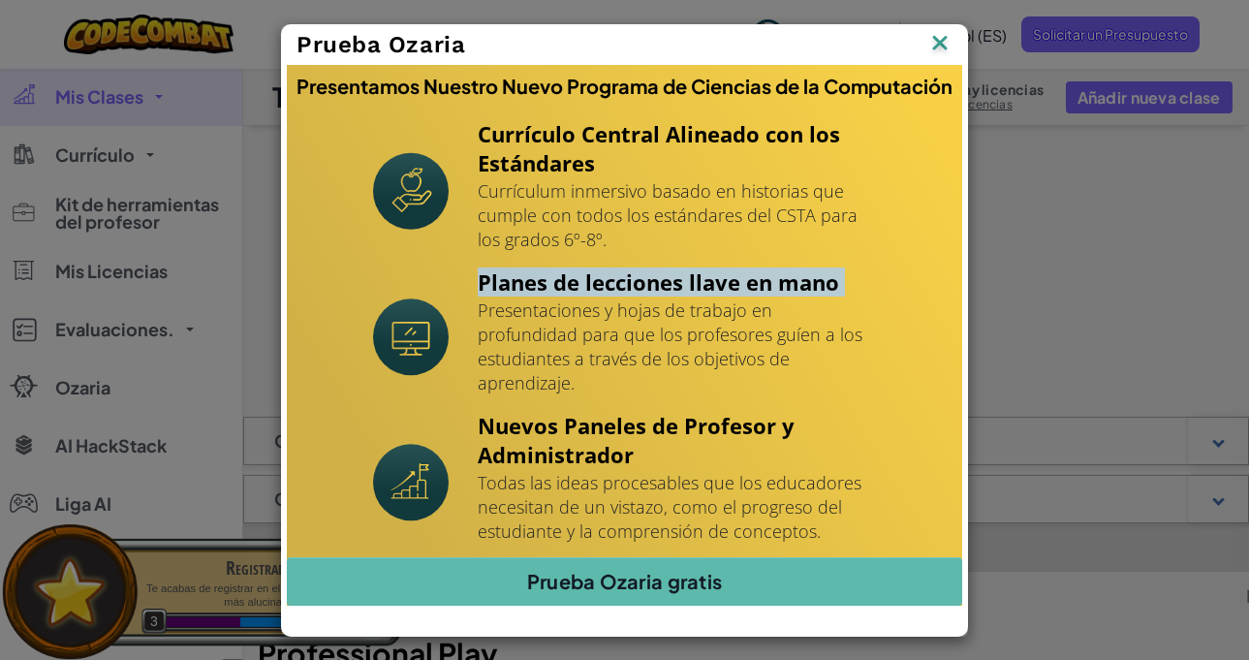
click at [546, 297] on h4 "Planes de lecciones llave en mano" at bounding box center [677, 281] width 399 height 29
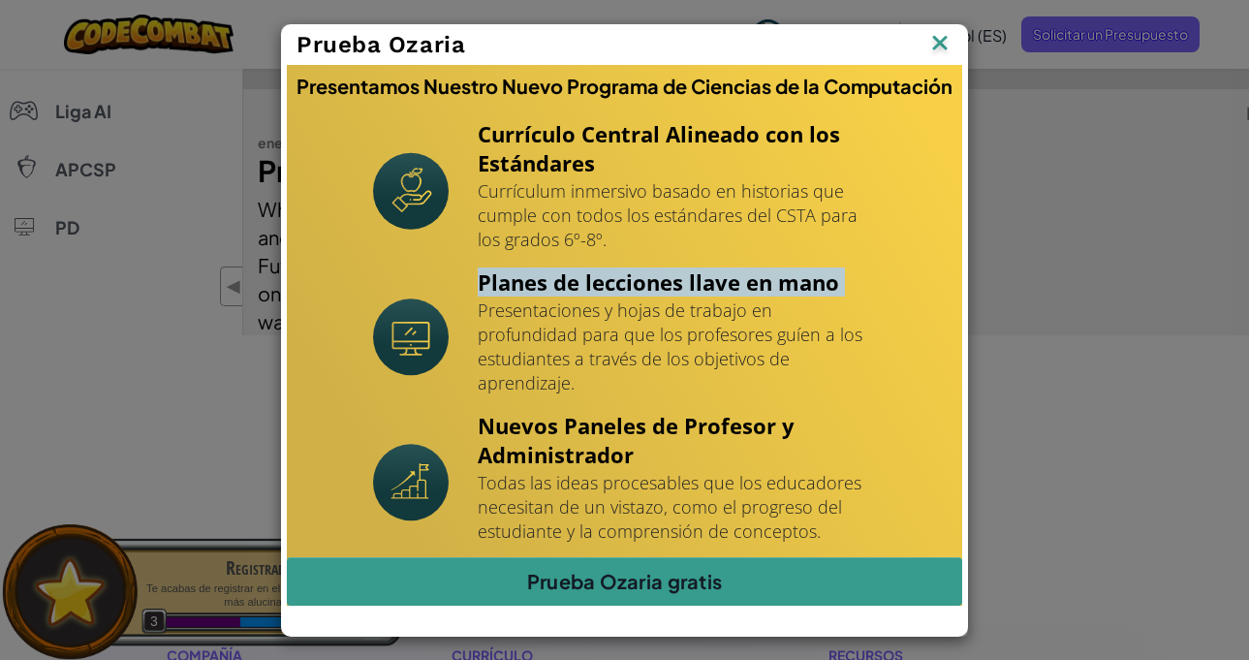
scroll to position [484, 0]
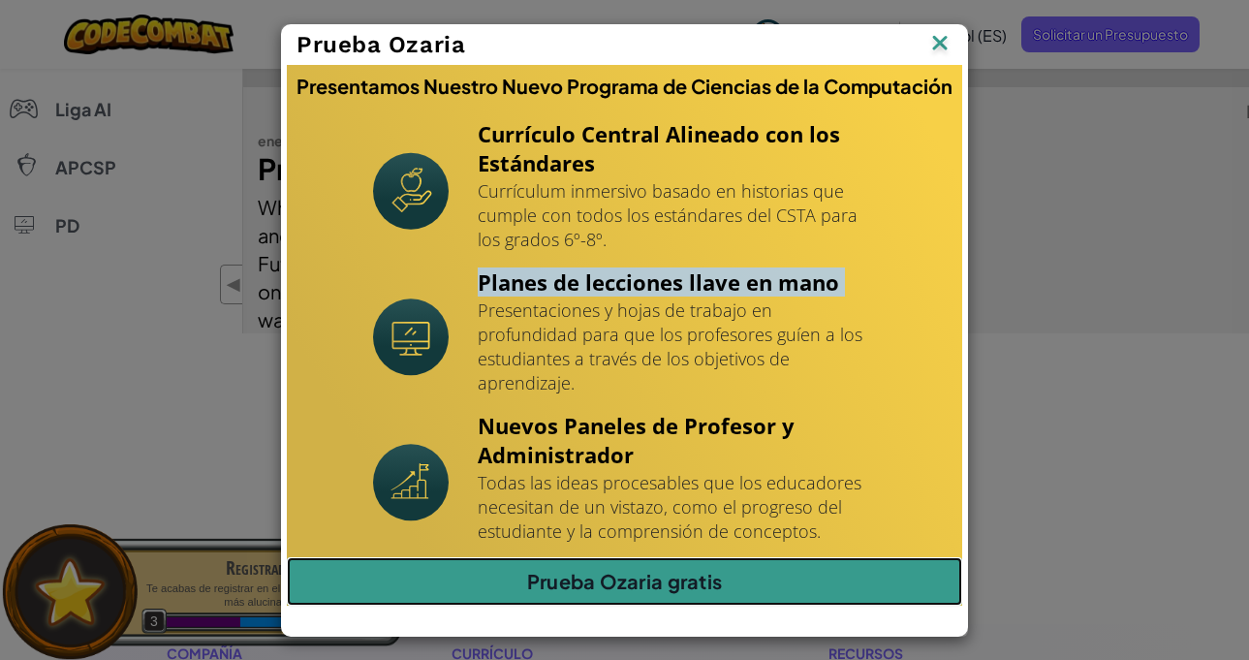
click at [753, 559] on link "Prueba Ozaria gratis" at bounding box center [624, 581] width 675 height 48
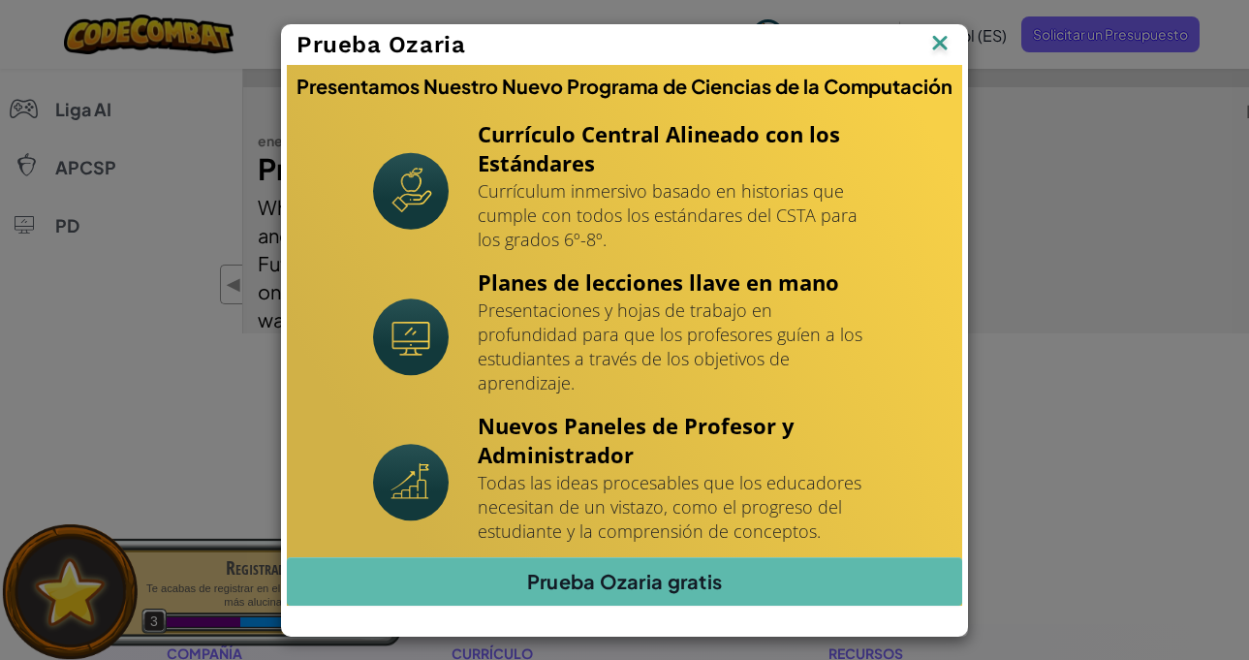
drag, startPoint x: 922, startPoint y: 70, endPoint x: 933, endPoint y: 65, distance: 11.7
click at [927, 65] on div "Prueba Ozaria" at bounding box center [624, 45] width 685 height 40
click at [0, 0] on img at bounding box center [0, 0] width 0 height 0
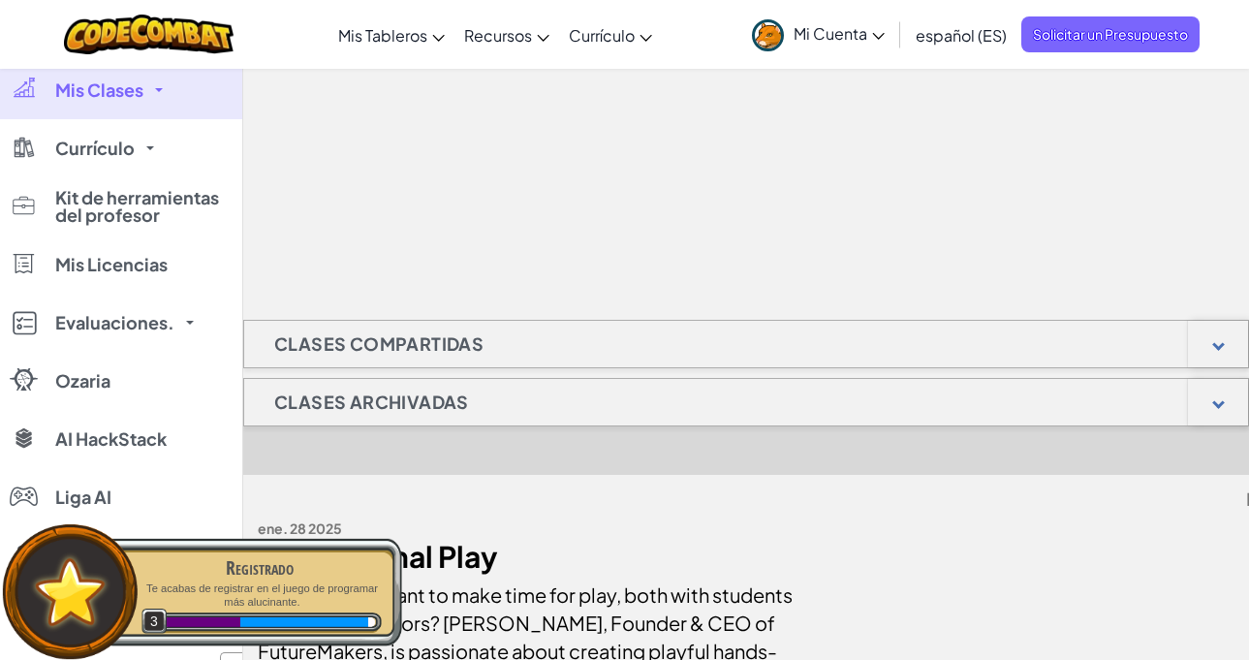
scroll to position [0, 0]
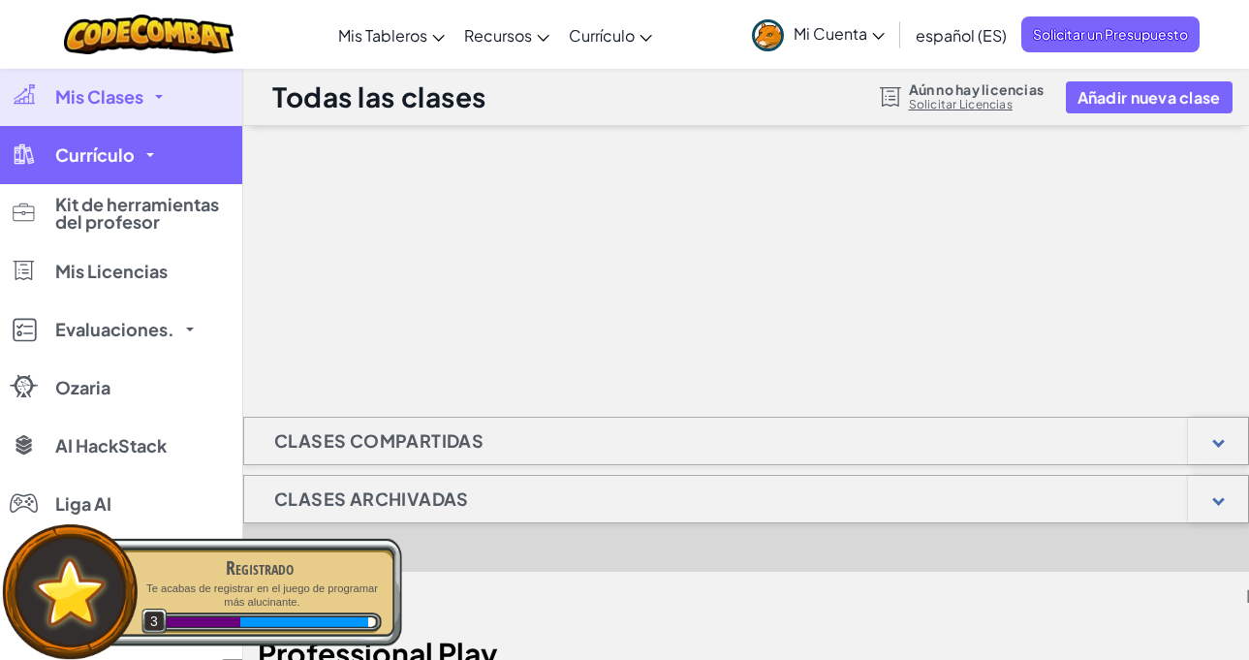
click at [151, 148] on link "Currículo" at bounding box center [121, 155] width 242 height 58
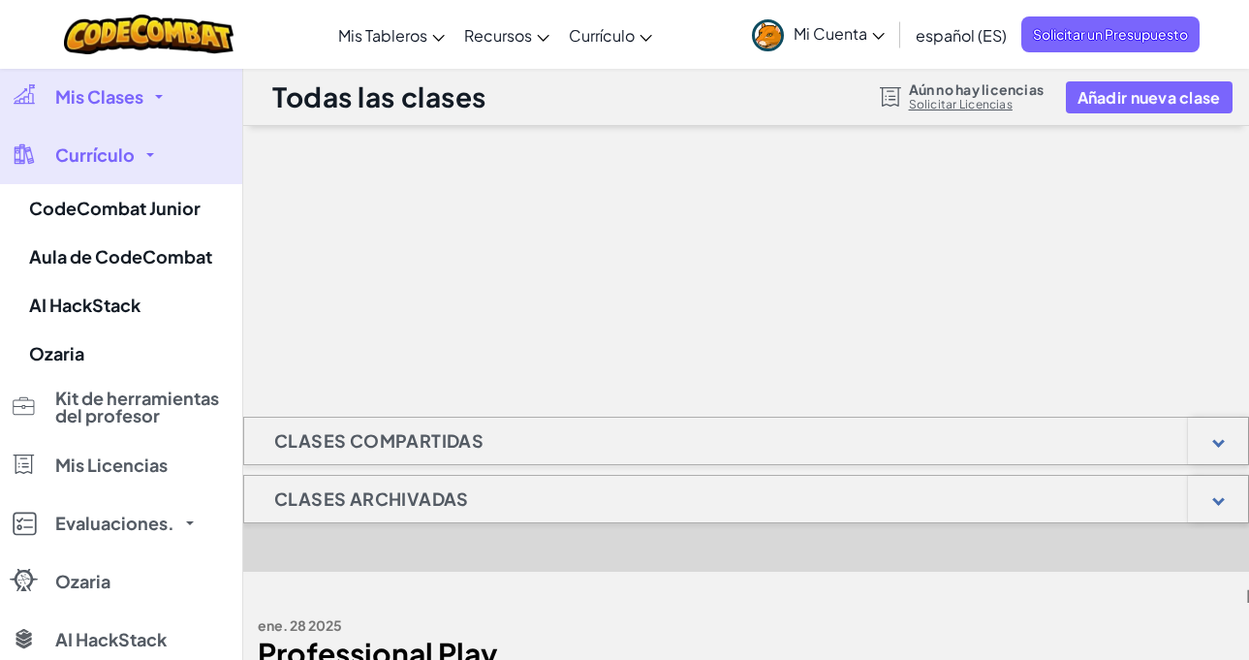
click at [156, 99] on link "Mis Clases" at bounding box center [121, 97] width 242 height 58
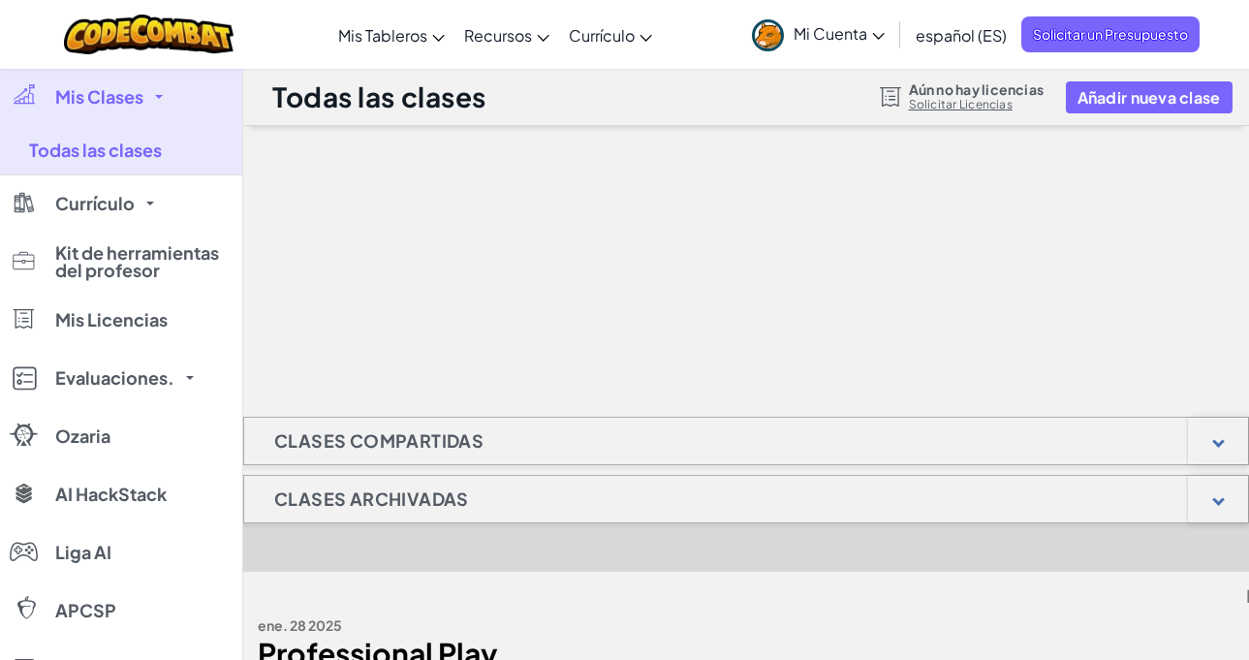
click at [156, 100] on link "Mis Clases" at bounding box center [121, 97] width 242 height 58
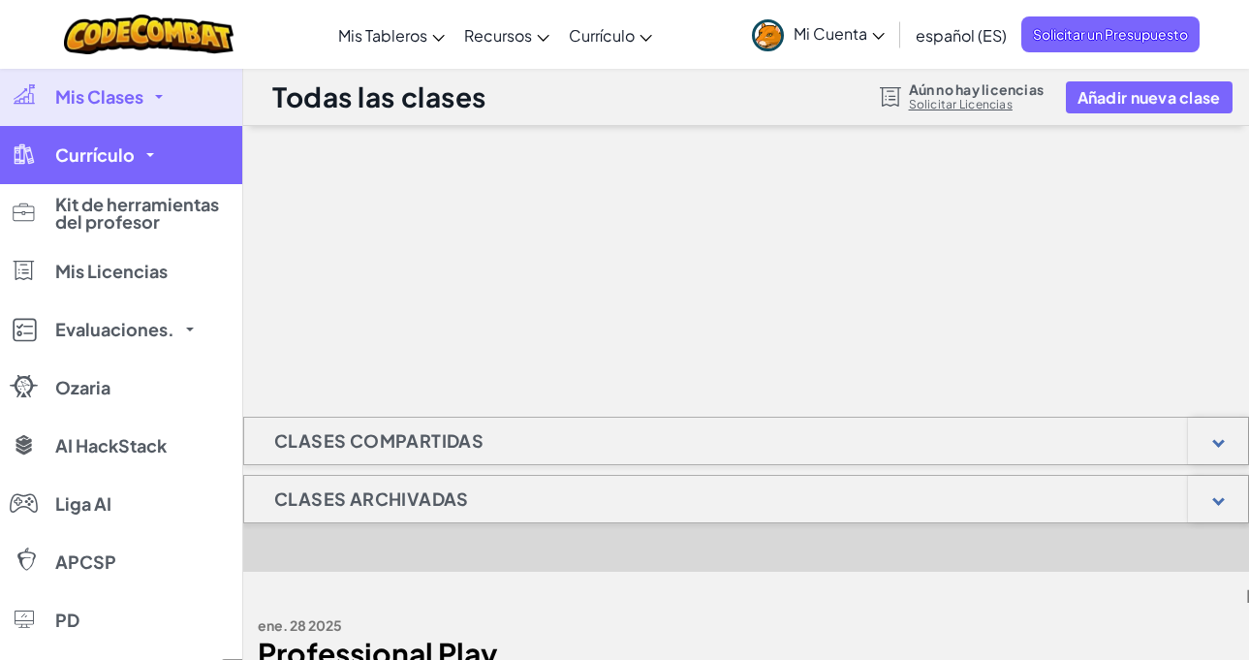
click at [130, 158] on span "Currículo" at bounding box center [94, 154] width 79 height 17
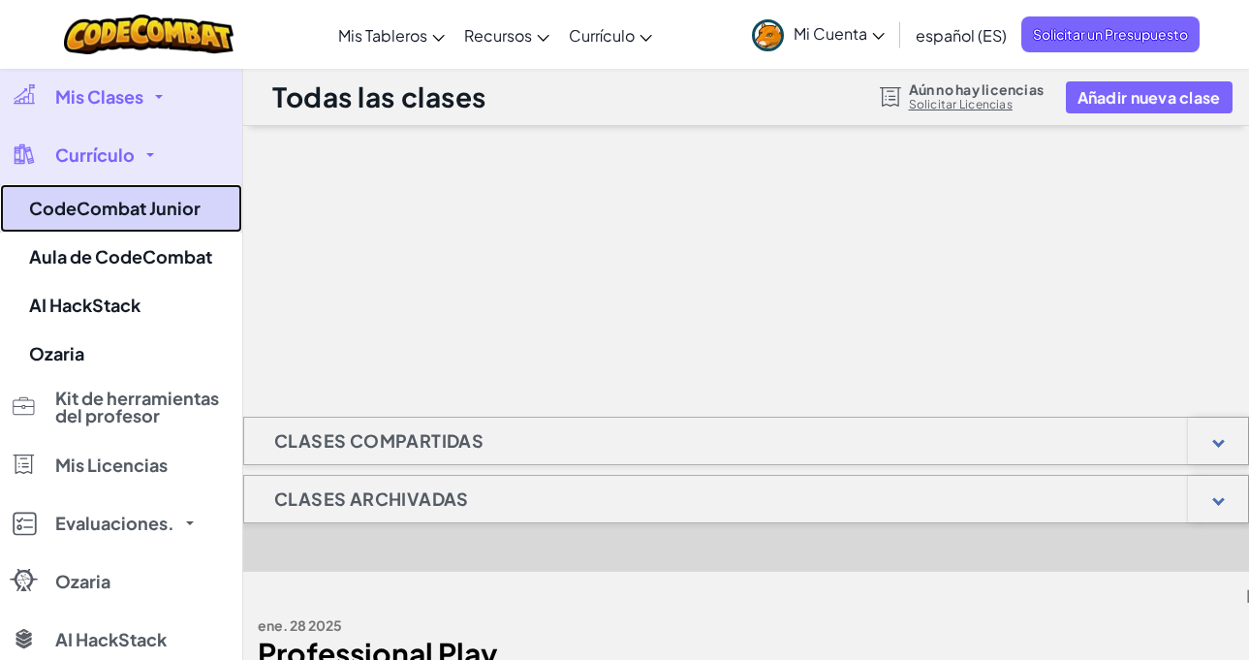
click at [135, 208] on link "CodeCombat Junior" at bounding box center [121, 208] width 242 height 48
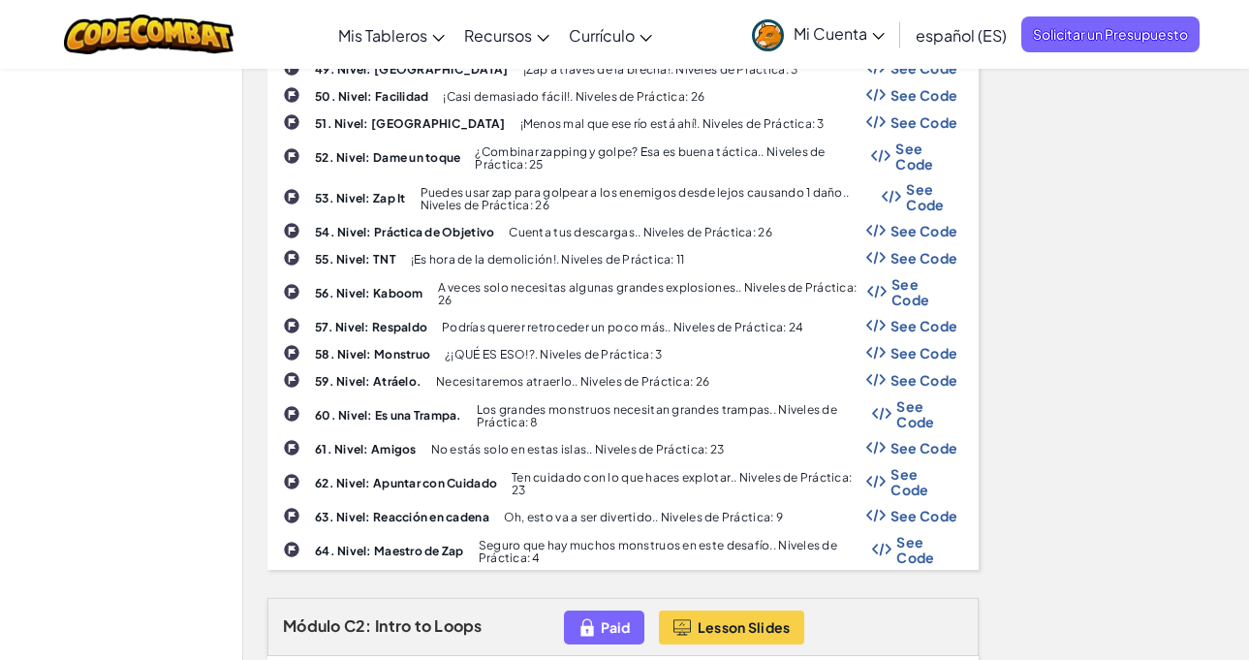
scroll to position [2519, 0]
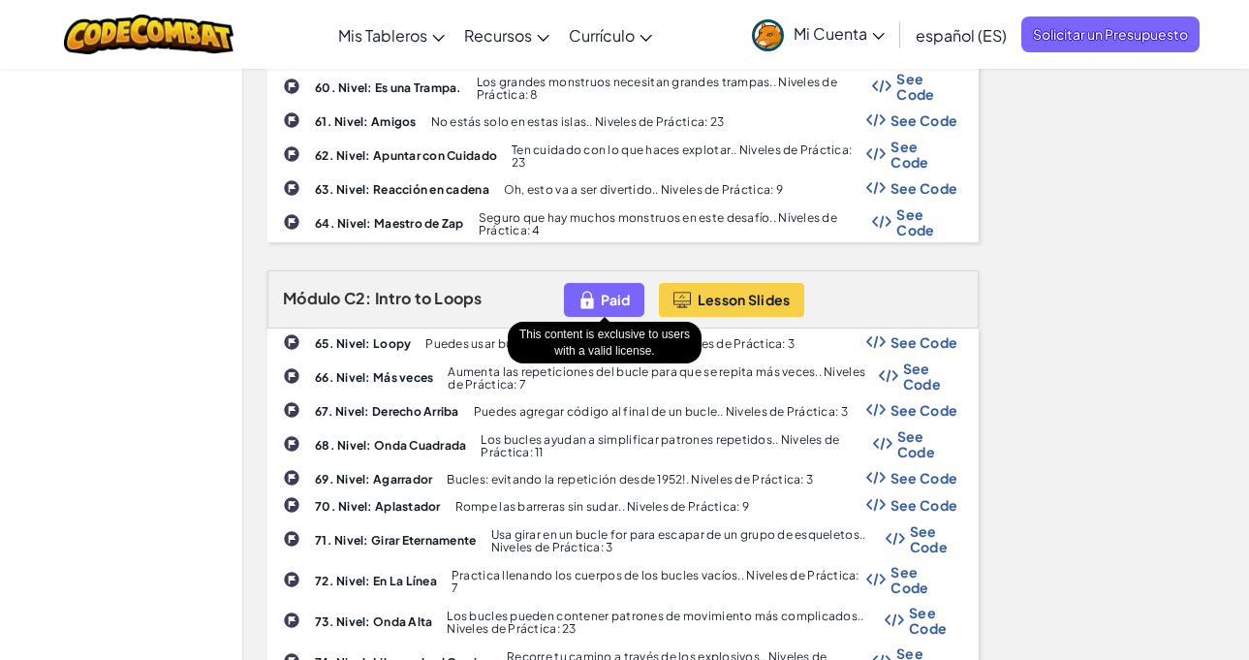
click at [618, 297] on span "Paid" at bounding box center [615, 300] width 29 height 16
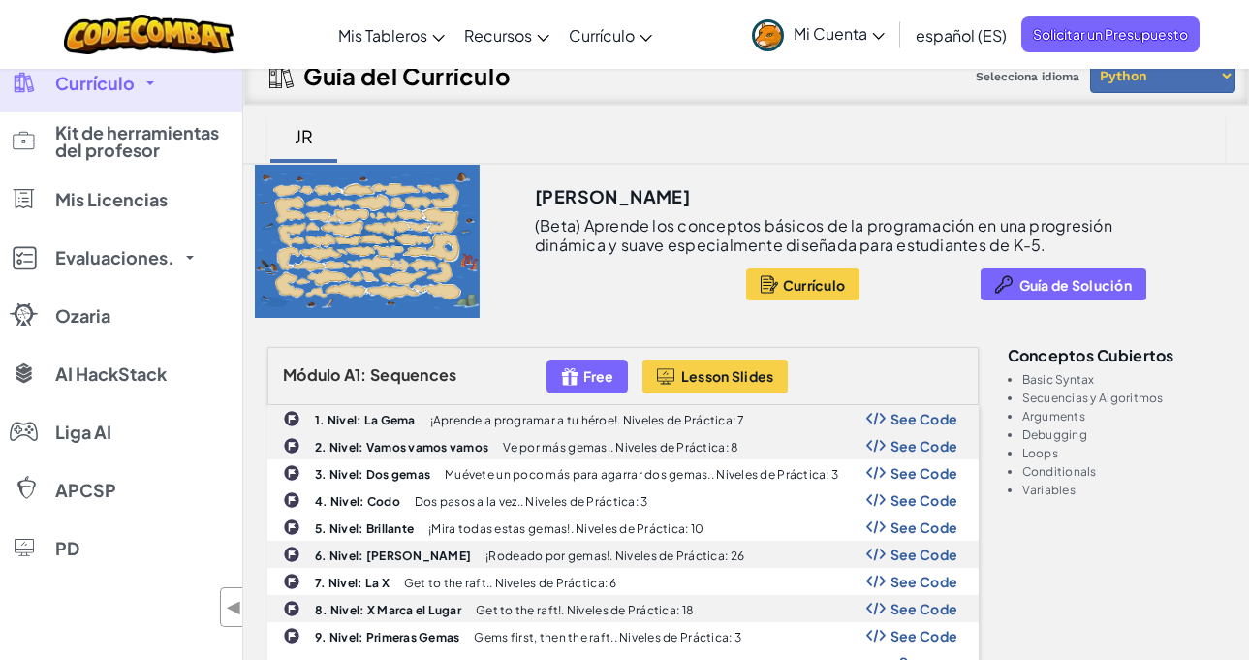
scroll to position [0, 0]
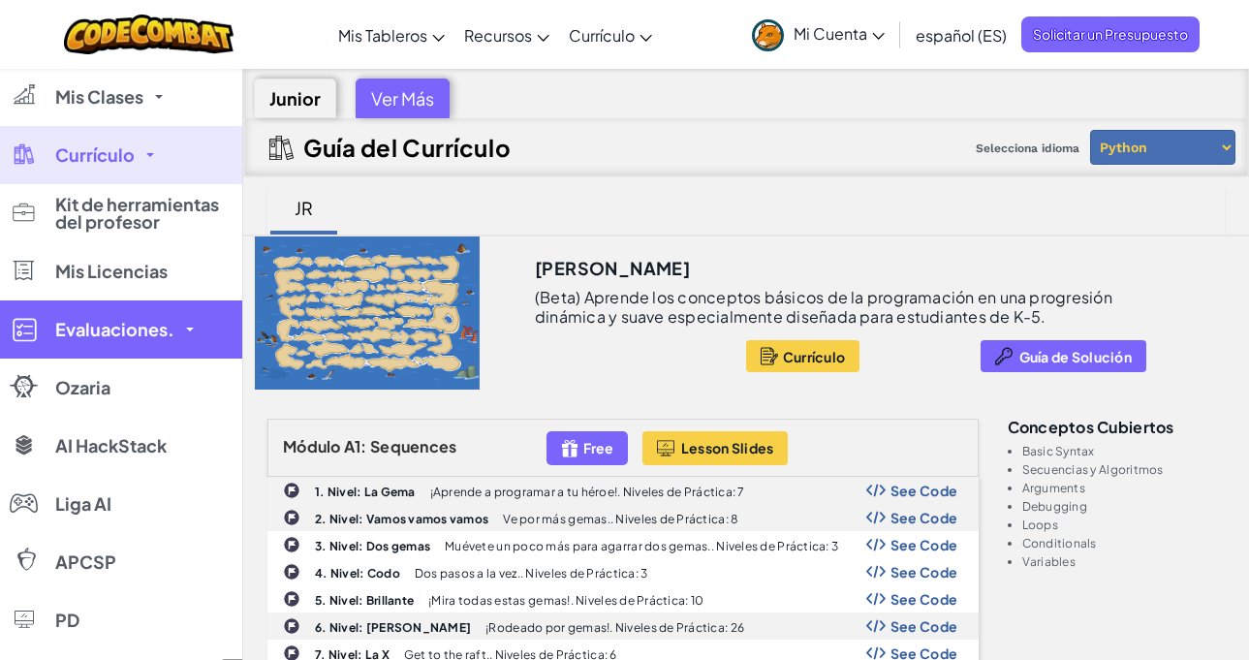
click at [70, 315] on link "Evaluaciones." at bounding box center [121, 329] width 242 height 58
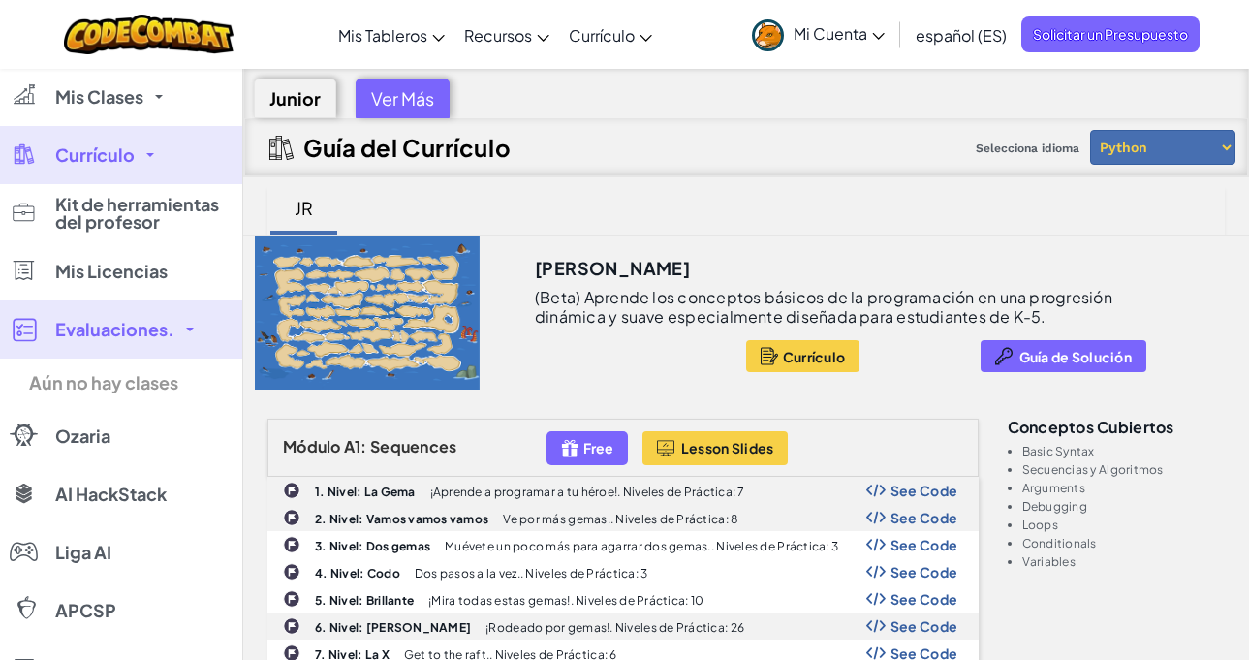
click at [70, 315] on link "Evaluaciones." at bounding box center [121, 329] width 242 height 58
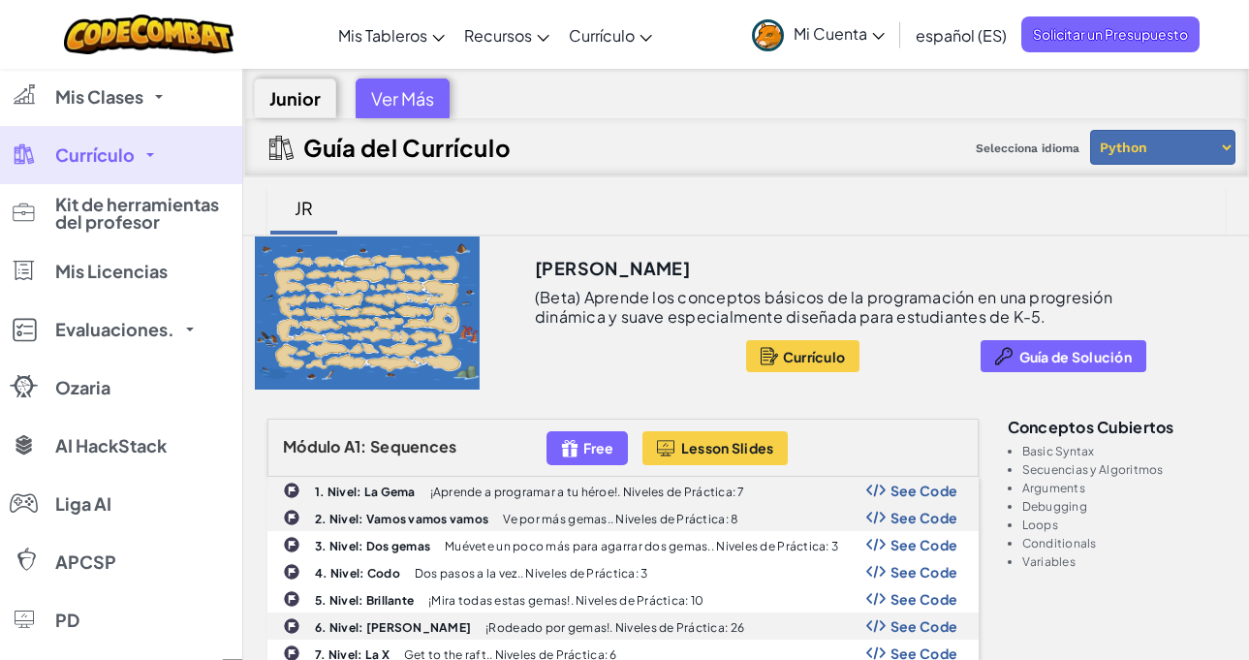
click at [1140, 139] on select "Python JavaScript" at bounding box center [1162, 147] width 145 height 35
select select "javascript"
click at [1090, 130] on select "Python JavaScript" at bounding box center [1162, 147] width 145 height 35
click at [529, 172] on div "Guía del Currículo Selecciona idioma Python JavaScript" at bounding box center [746, 147] width 1004 height 58
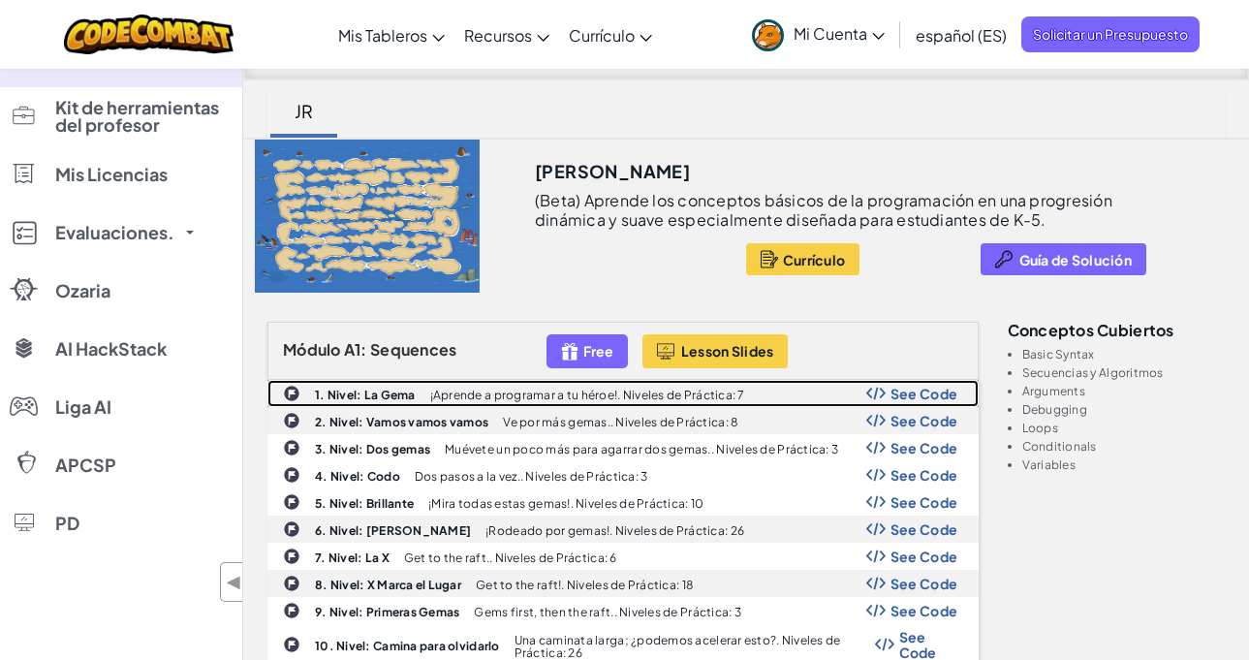
click at [514, 399] on p "¡Aprende a programar a tu héroe!. Niveles de Práctica: 7" at bounding box center [587, 395] width 315 height 13
click at [890, 391] on div "See Code" at bounding box center [912, 394] width 92 height 16
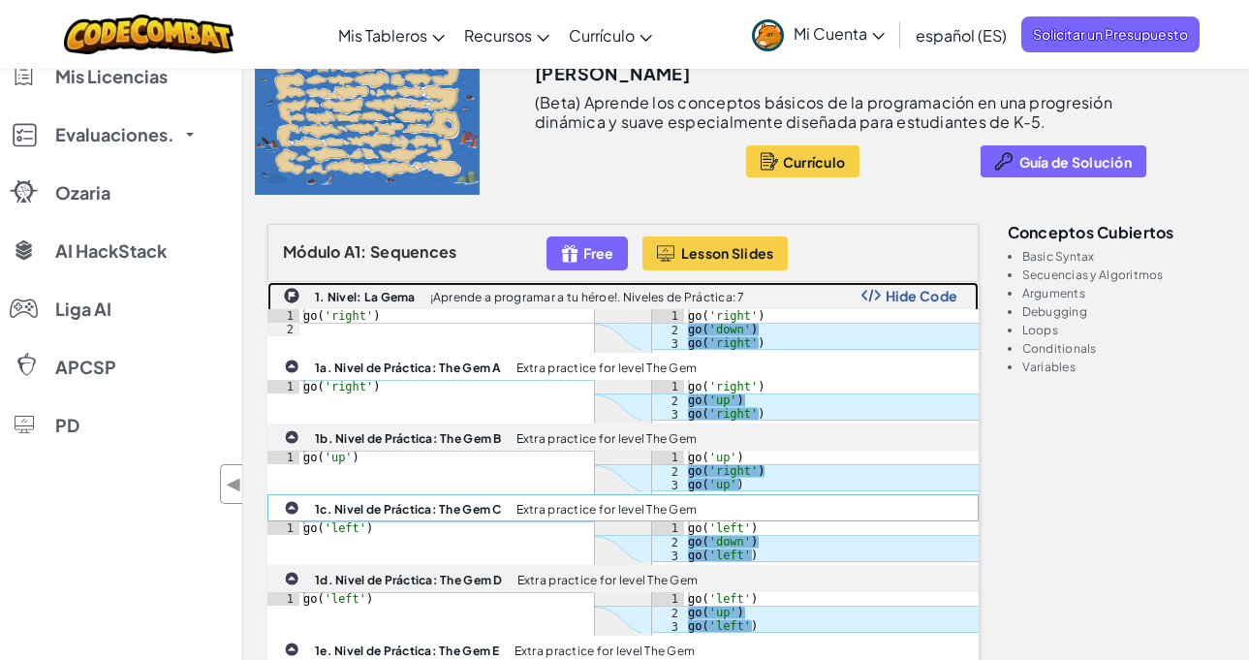
scroll to position [194, 0]
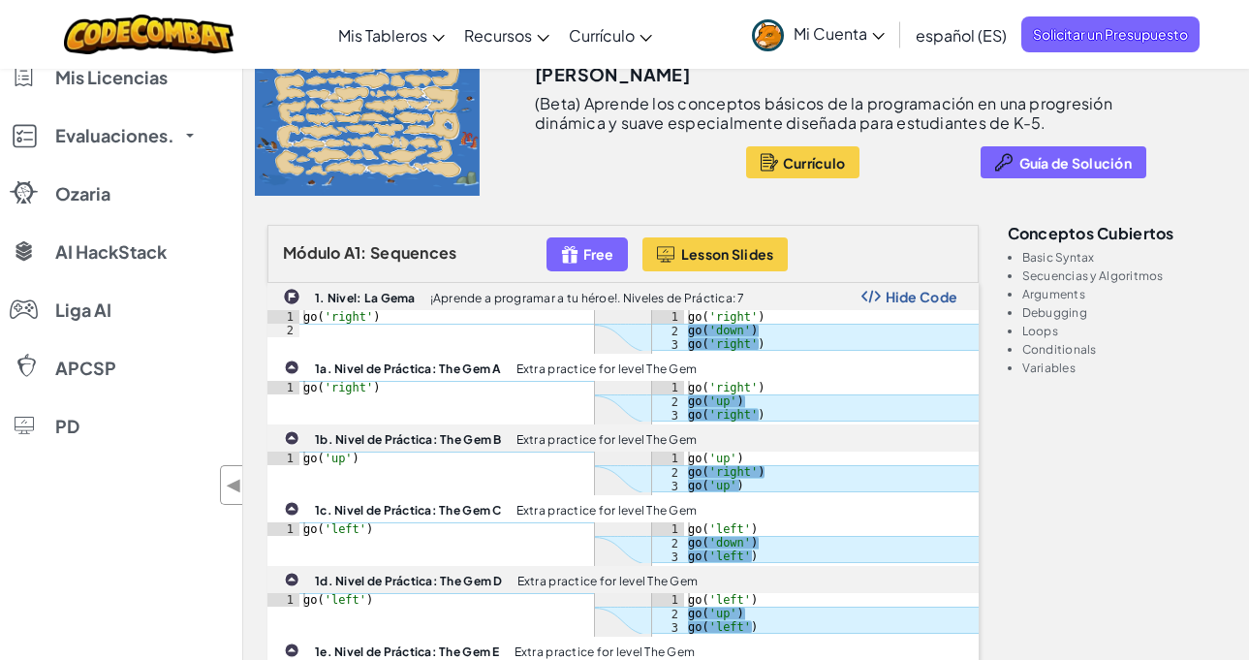
type textarea "go('right')"
click at [398, 321] on div "go ( 'right' )" at bounding box center [446, 337] width 295 height 54
drag, startPoint x: 398, startPoint y: 321, endPoint x: 249, endPoint y: 316, distance: 149.3
type textarea "go('down')"
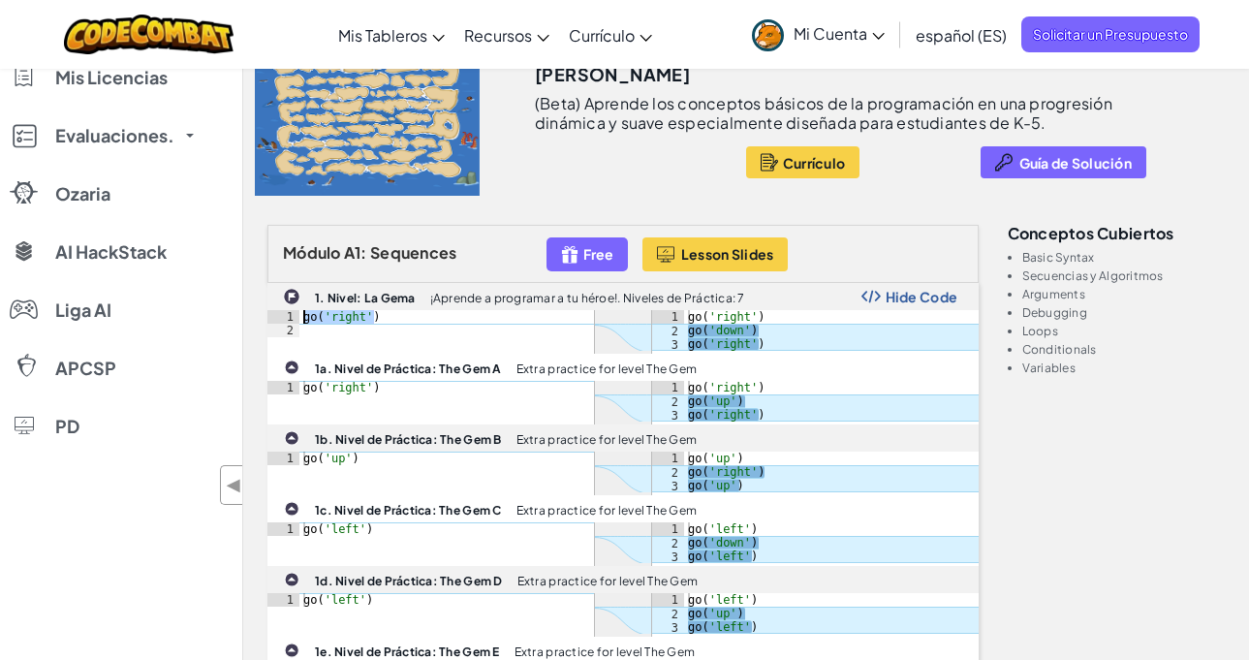
click at [780, 329] on div "go ( 'right' ) go ( 'down' ) go ( 'right' )" at bounding box center [831, 344] width 295 height 68
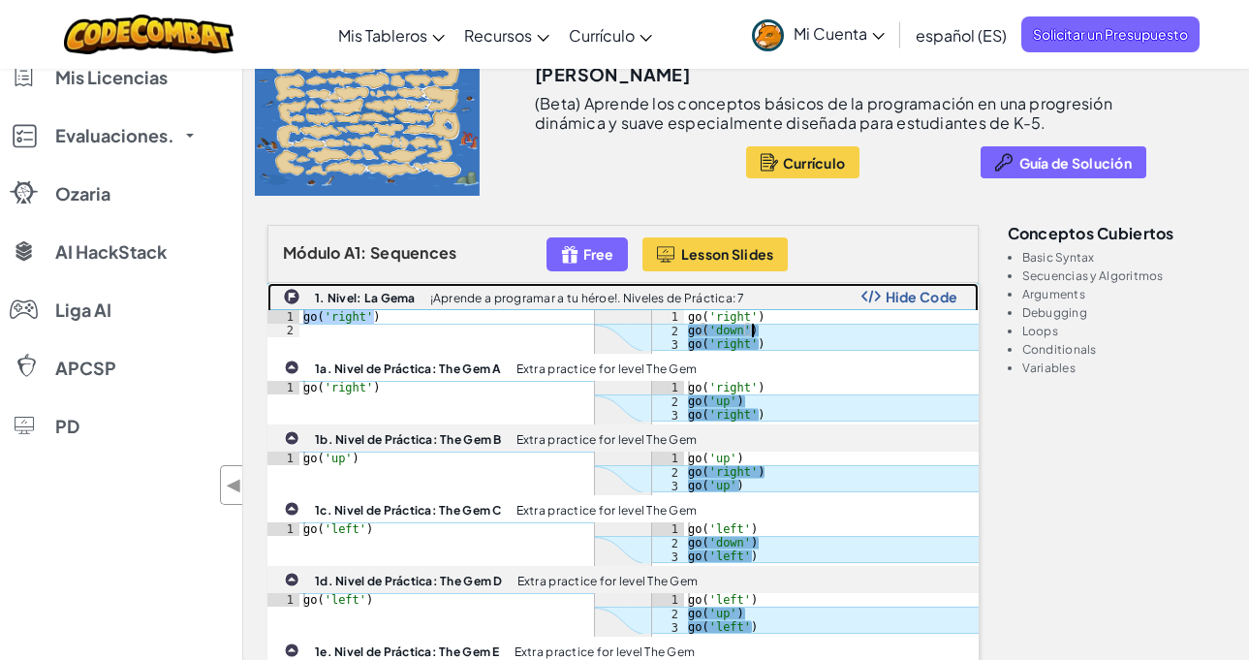
click at [916, 300] on span "Hide Code" at bounding box center [922, 297] width 73 height 16
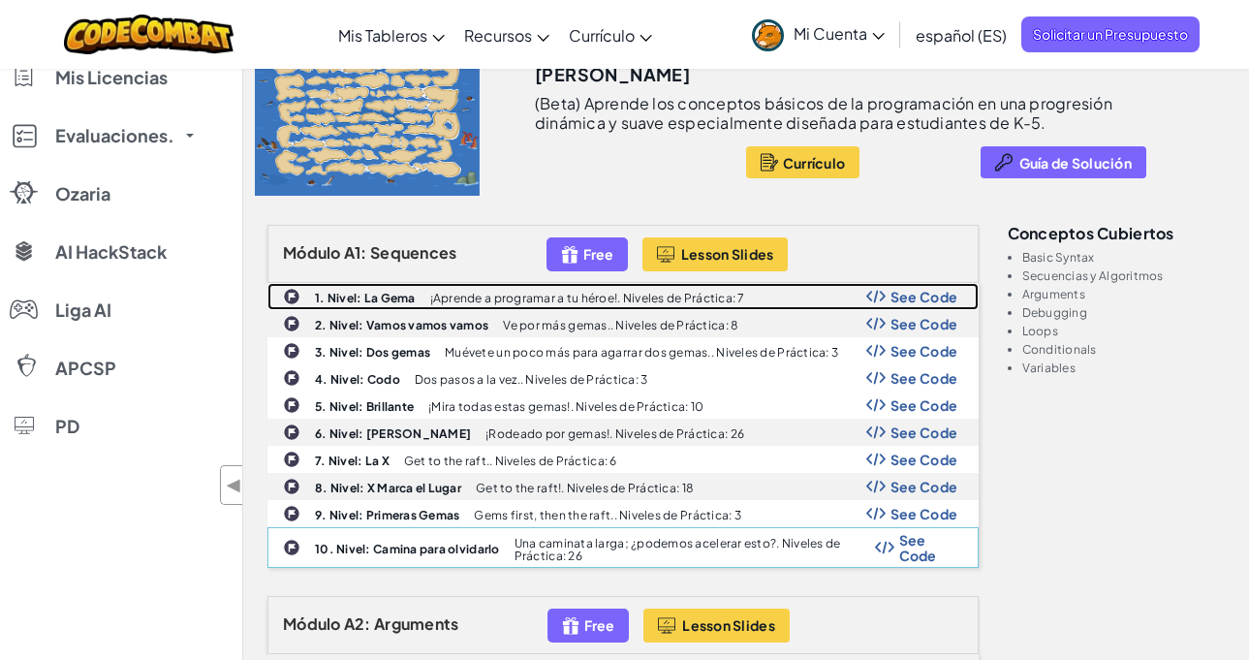
click at [267, 283] on link "1. Nivel: La Gema ¡Aprende a programar a tu héroe!. Niveles de Práctica: 7 See …" at bounding box center [622, 296] width 711 height 27
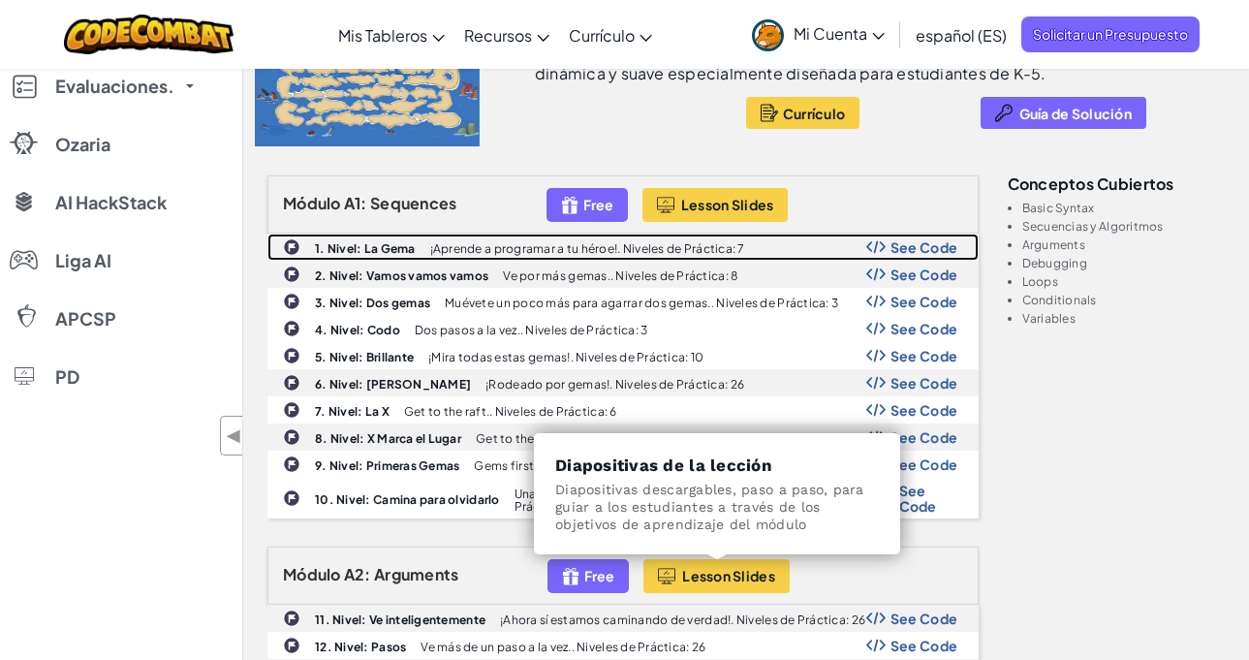
scroll to position [0, 0]
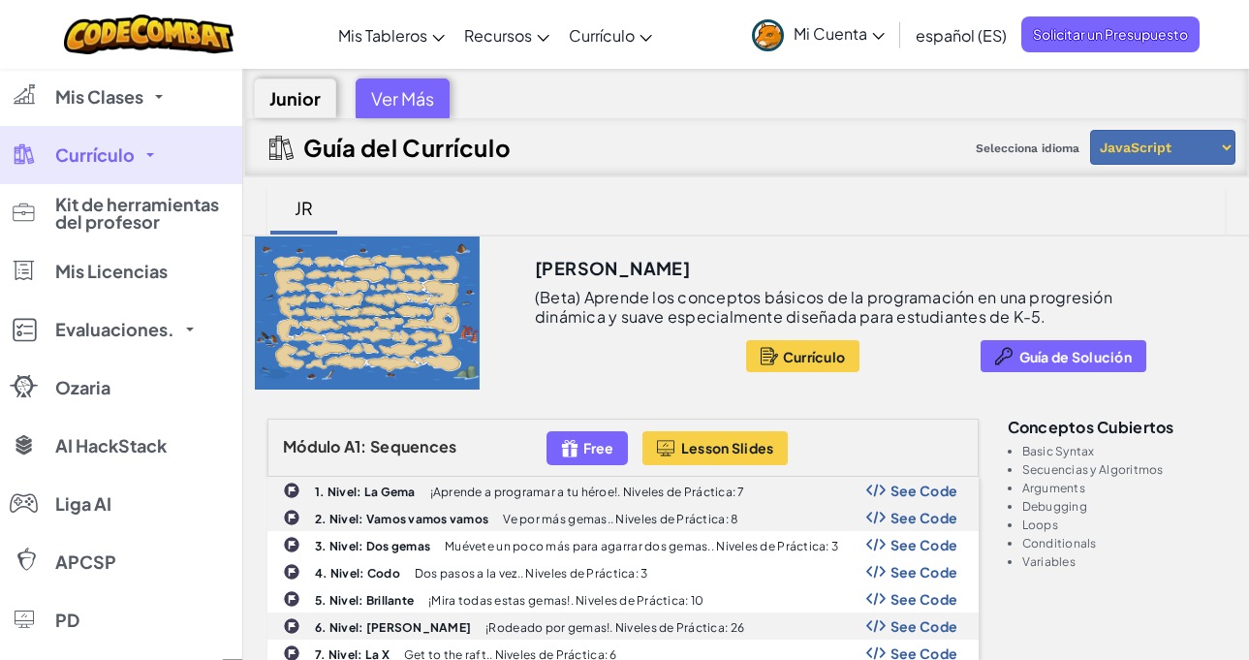
click at [706, 423] on div "Módulo A1: Sequences Free Lesson Slides" at bounding box center [622, 448] width 711 height 58
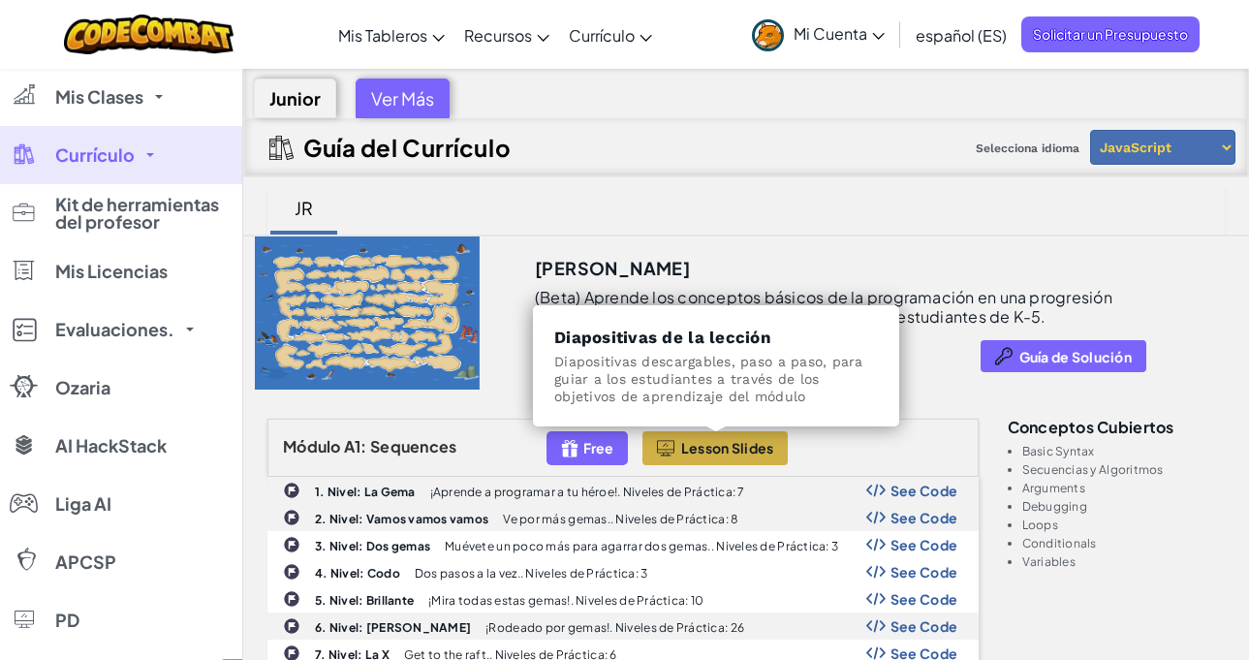
click at [715, 443] on span "Lesson Slides" at bounding box center [727, 448] width 93 height 16
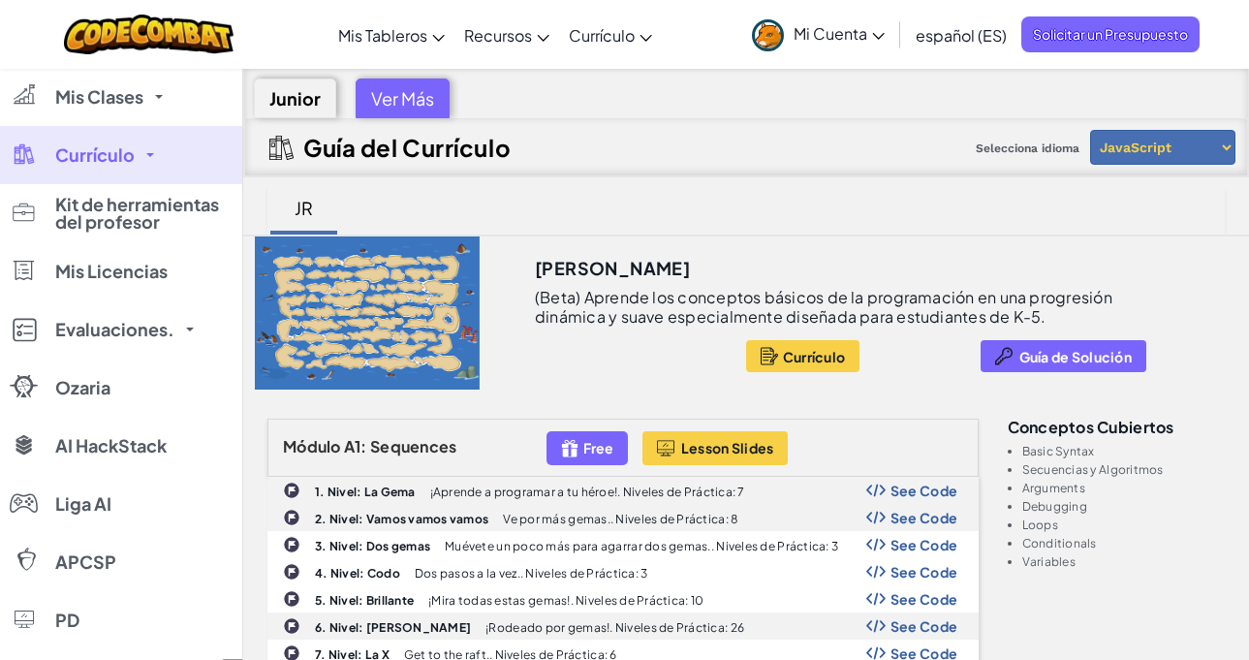
click at [351, 161] on h2 "Guía del Currículo" at bounding box center [406, 147] width 207 height 27
click at [388, 89] on div "Ver Más" at bounding box center [403, 98] width 94 height 40
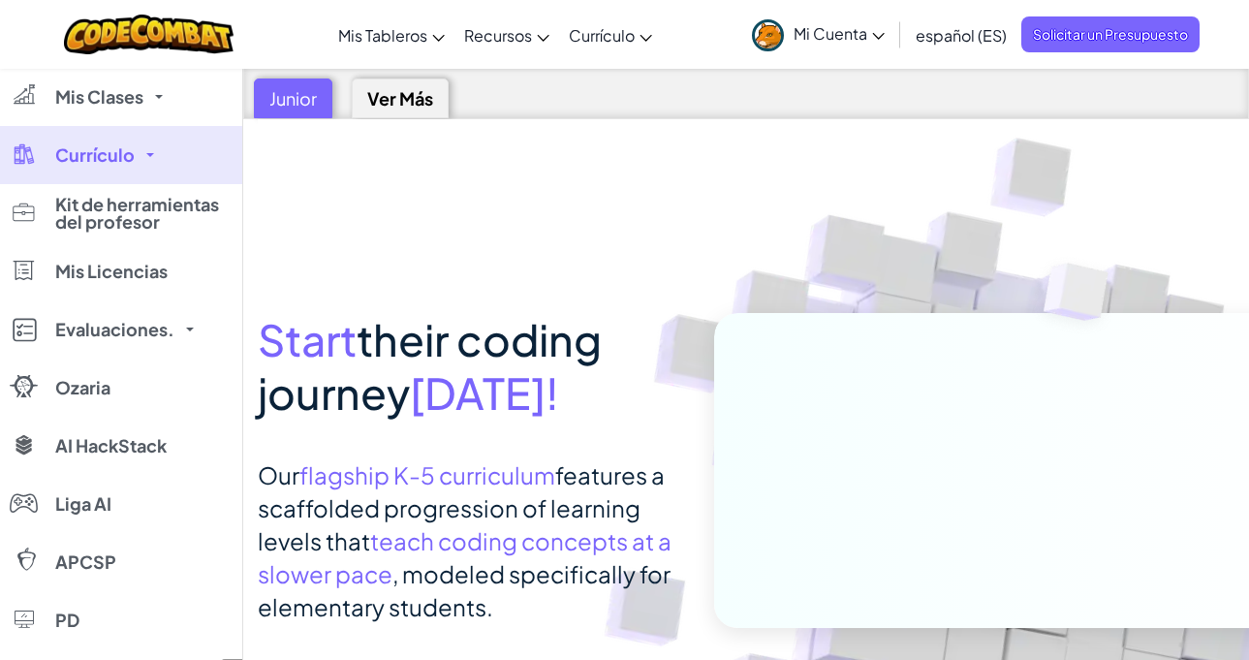
scroll to position [97, 0]
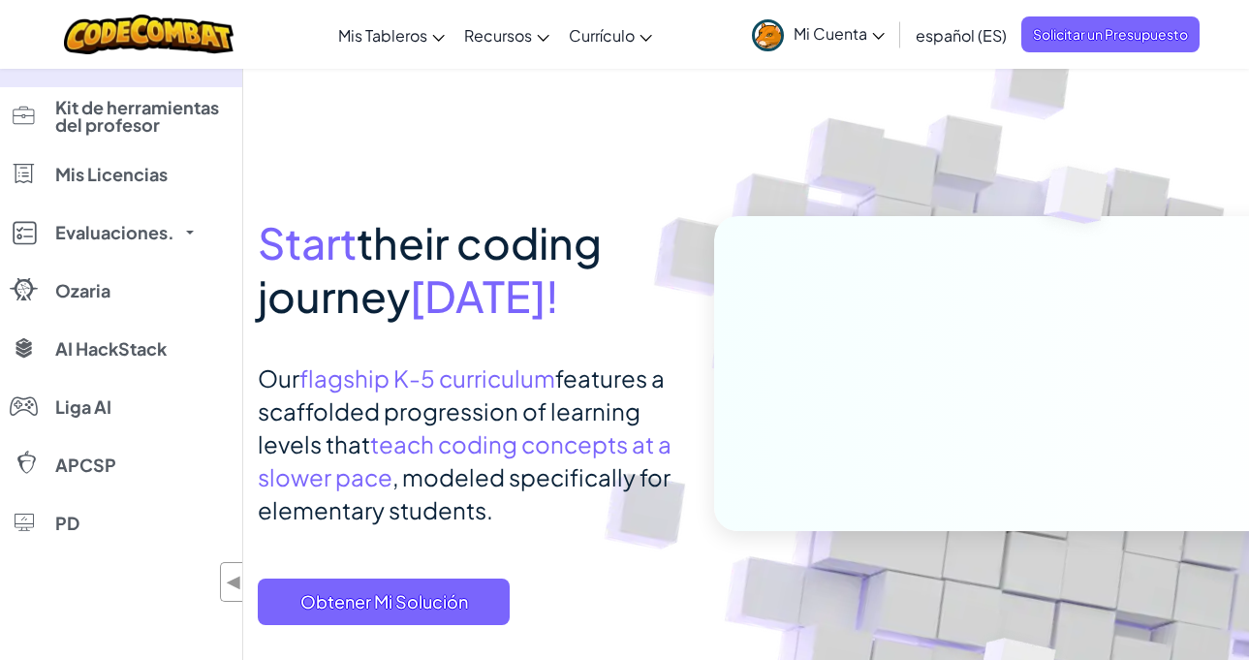
click at [464, 392] on p "Our flagship K-5 curriculum features a scaffolded progression of learning level…" at bounding box center [471, 443] width 427 height 165
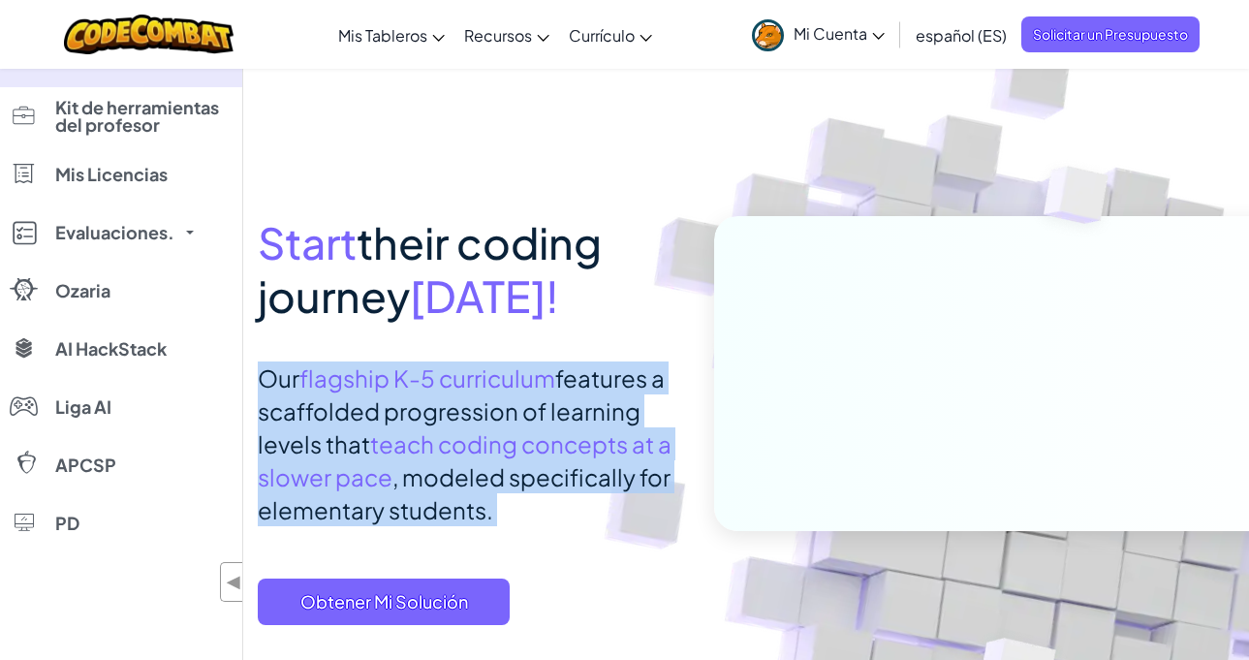
click at [464, 392] on p "Our flagship K-5 curriculum features a scaffolded progression of learning level…" at bounding box center [471, 443] width 427 height 165
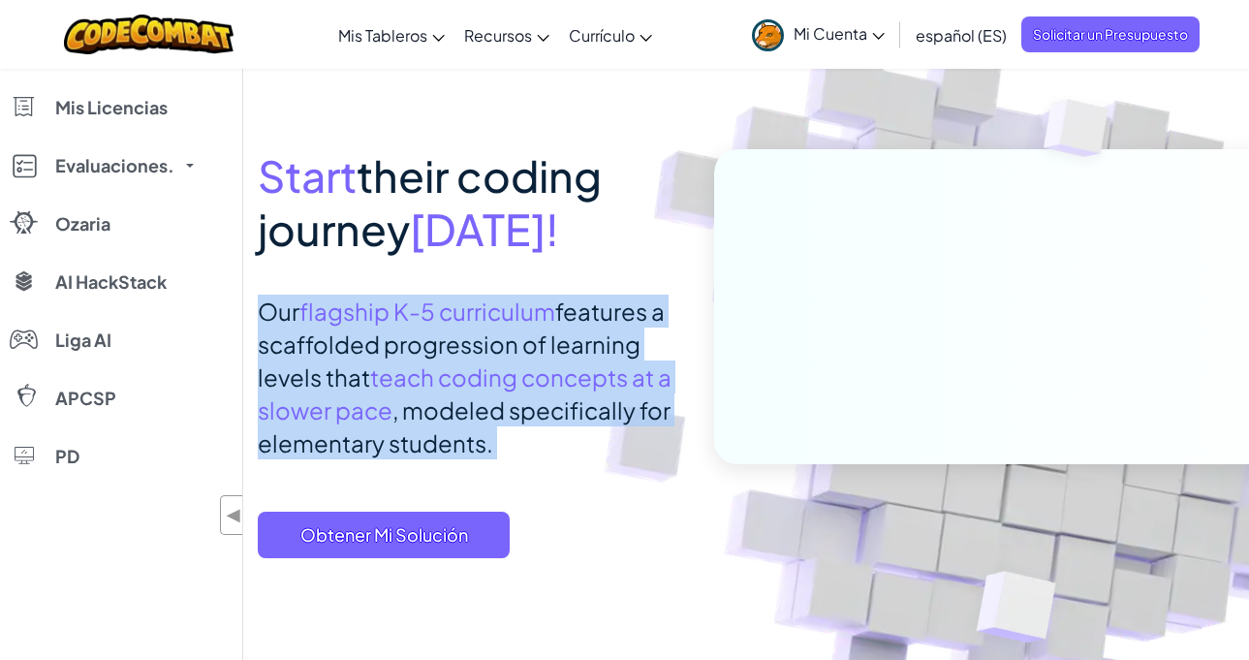
scroll to position [194, 0]
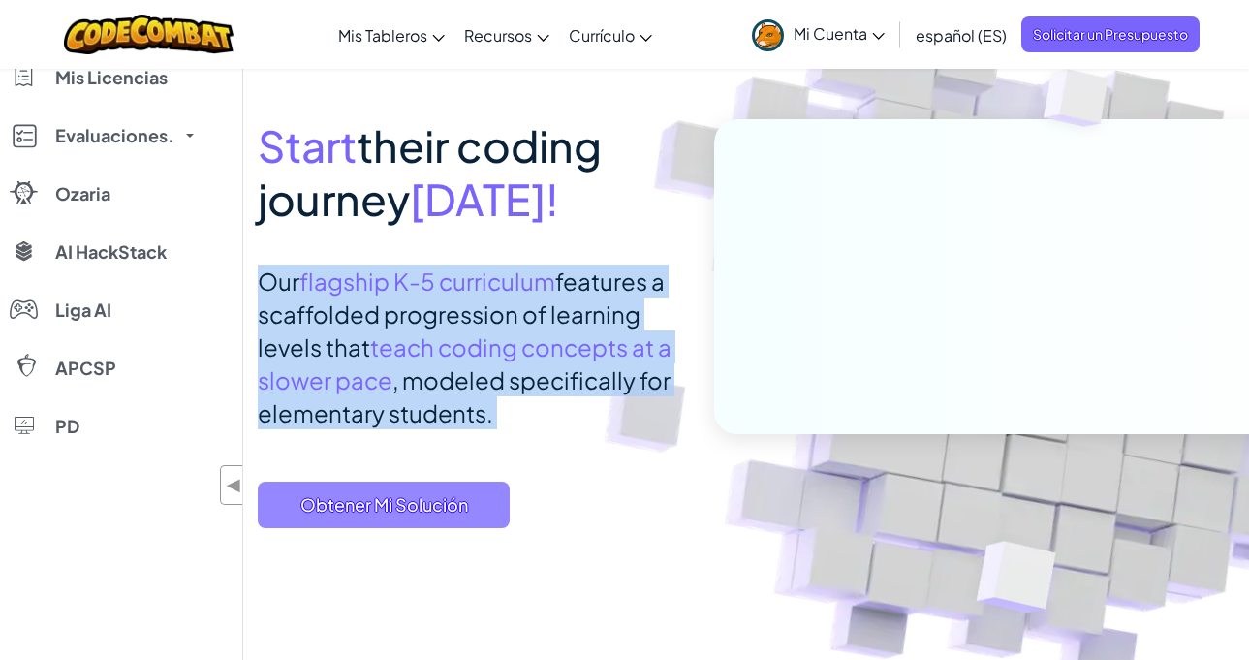
click at [422, 510] on span "Obtener Mi Solución" at bounding box center [384, 505] width 252 height 47
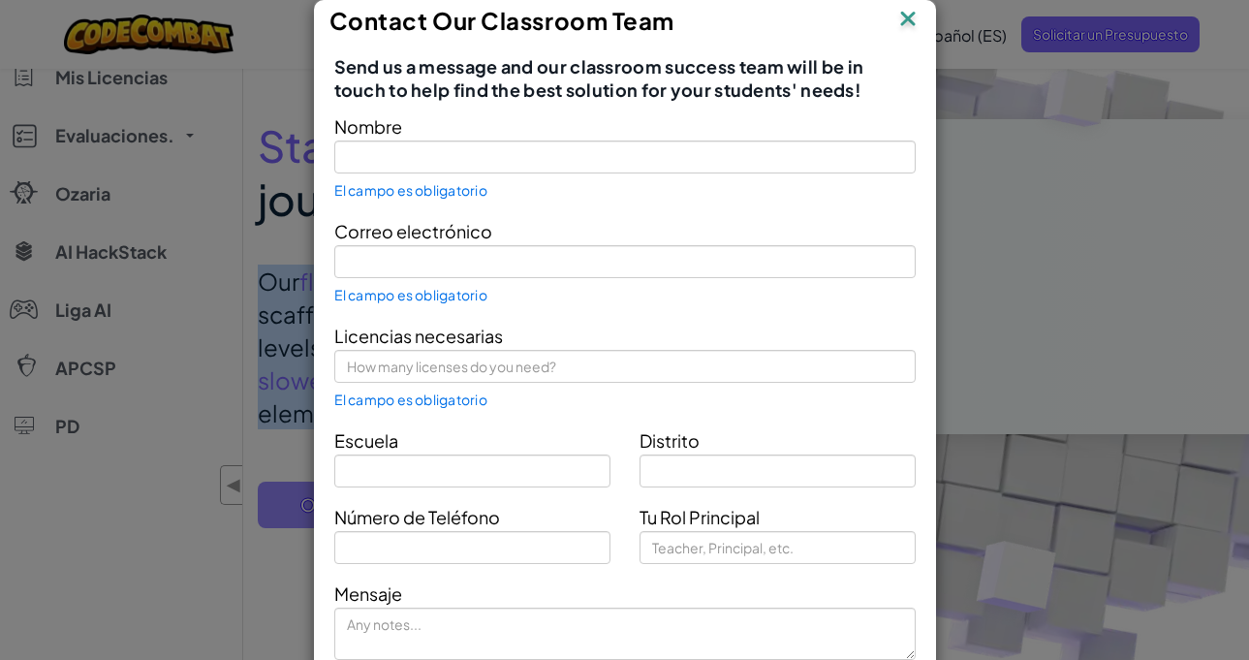
type input "Gonzalo Flores"
type input "gonzaor29@gmail.com"
type input "Ceibal"
type input "Durazno"
type input "Teacher"
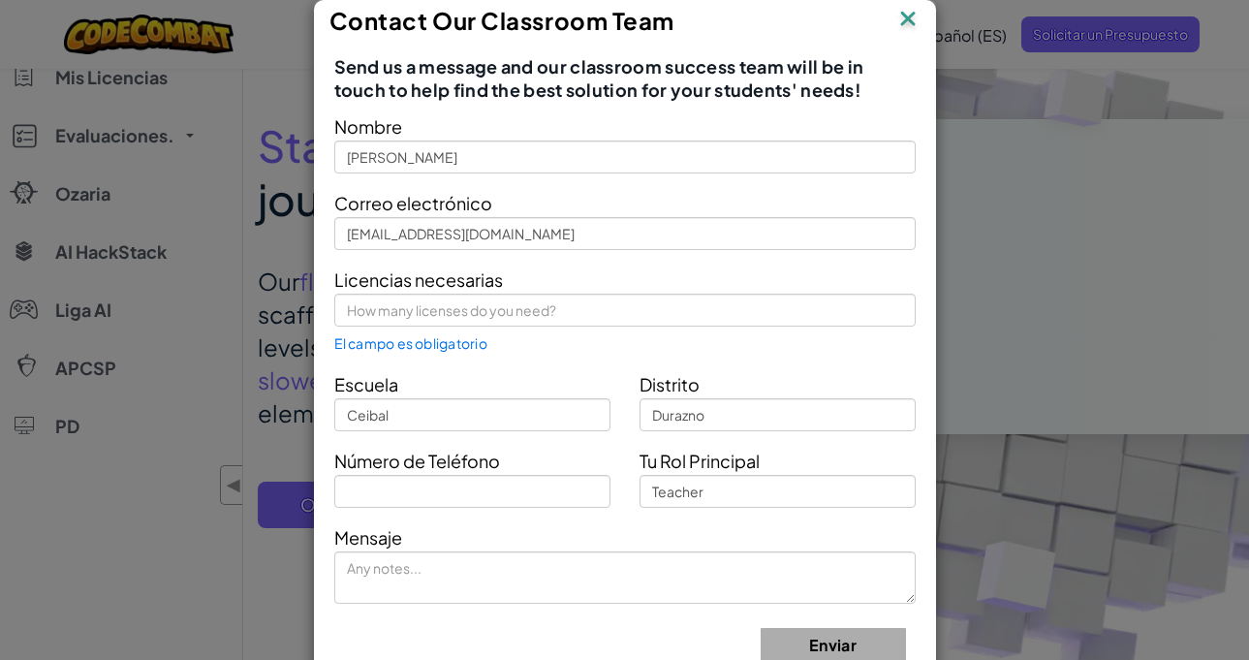
click at [285, 323] on div "Contact Our Classroom Team Send us a message and our classroom success team wil…" at bounding box center [624, 330] width 1249 height 660
click at [898, 24] on img at bounding box center [907, 20] width 25 height 29
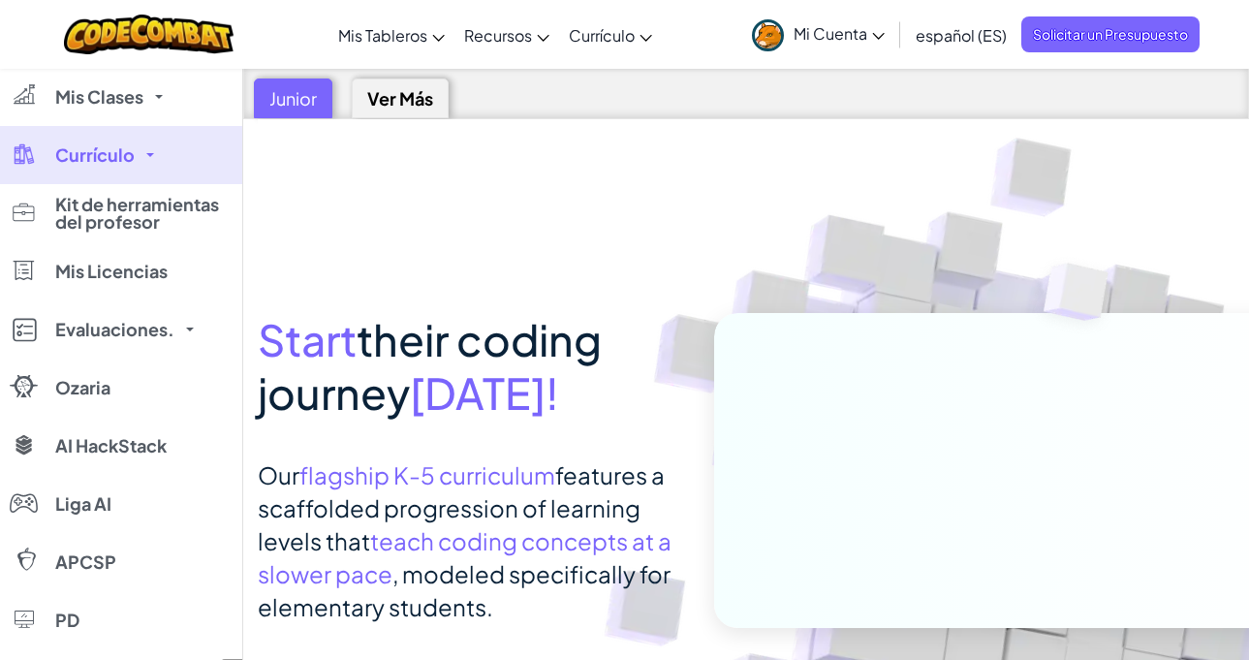
click at [307, 97] on div "Junior" at bounding box center [293, 98] width 78 height 40
select select "javascript"
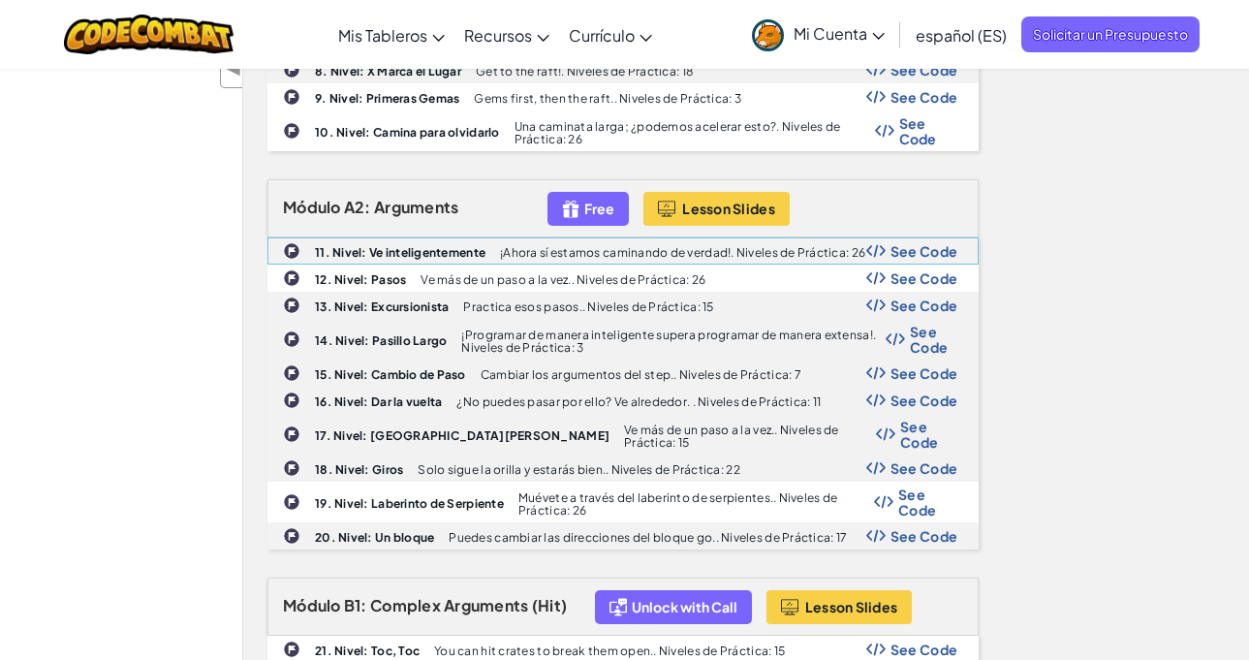
scroll to position [581, 0]
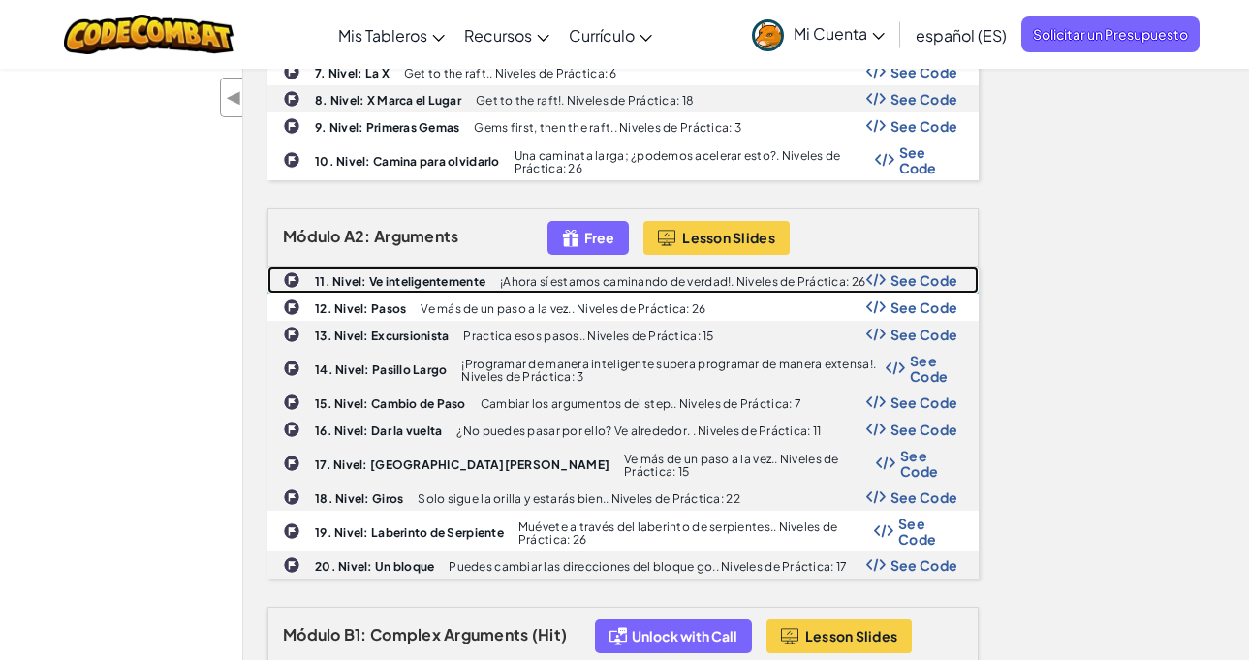
click at [448, 293] on div "11. Nivel: Ve inteligentemente ¡Ahora sí estamos caminando de verdad!. Niveles …" at bounding box center [622, 279] width 709 height 25
